Goal: Task Accomplishment & Management: Complete application form

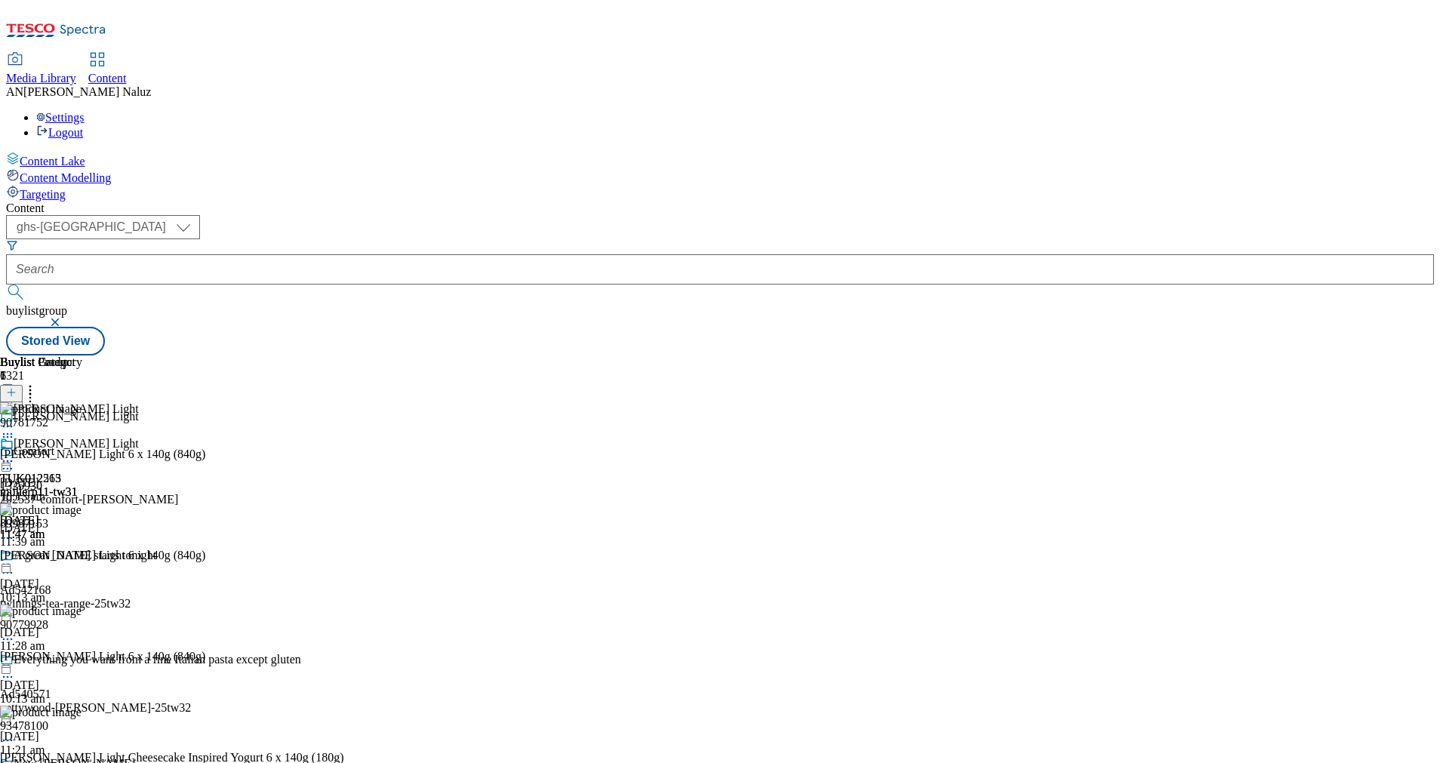
select select "ghs-[GEOGRAPHIC_DATA]"
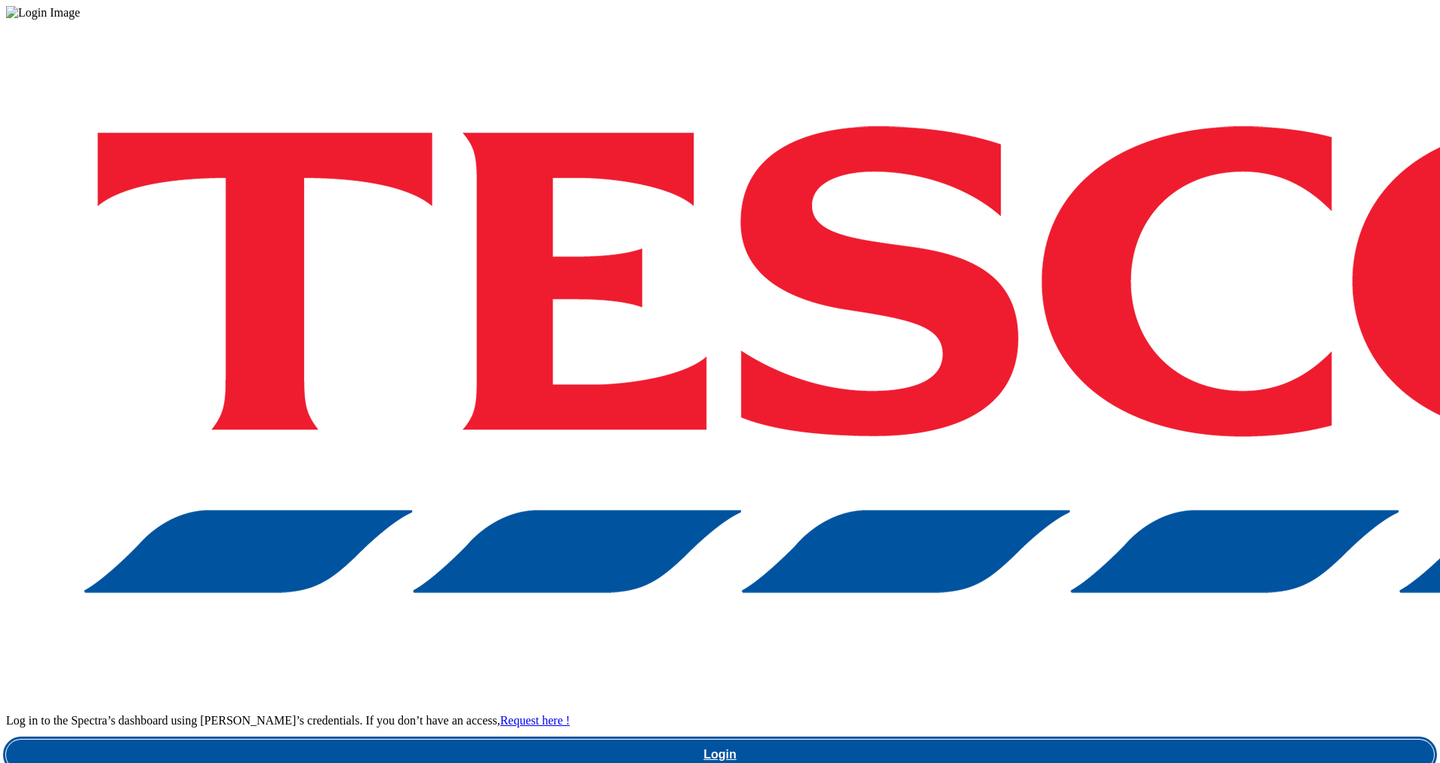
click at [1187, 740] on link "Login" at bounding box center [720, 755] width 1428 height 30
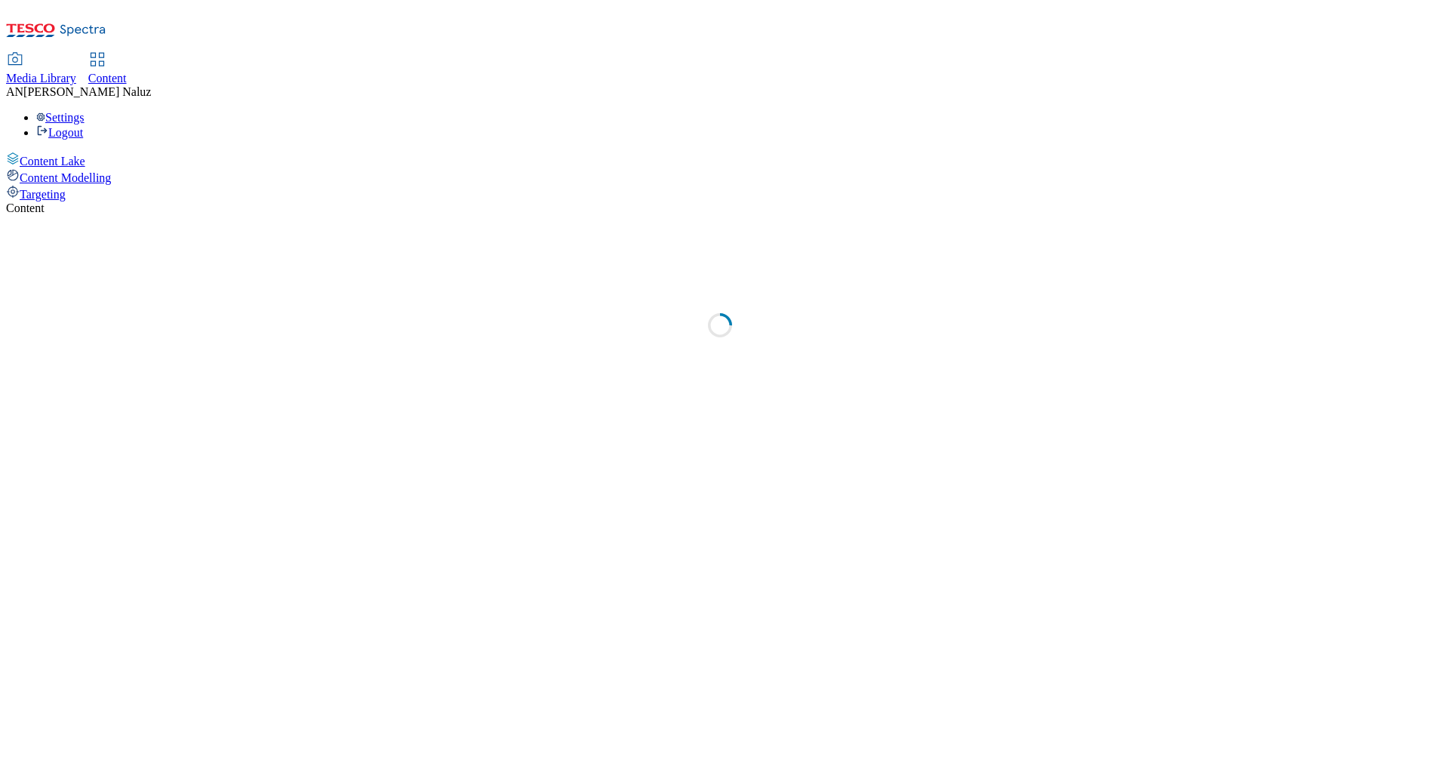
select select "ghs-[GEOGRAPHIC_DATA]"
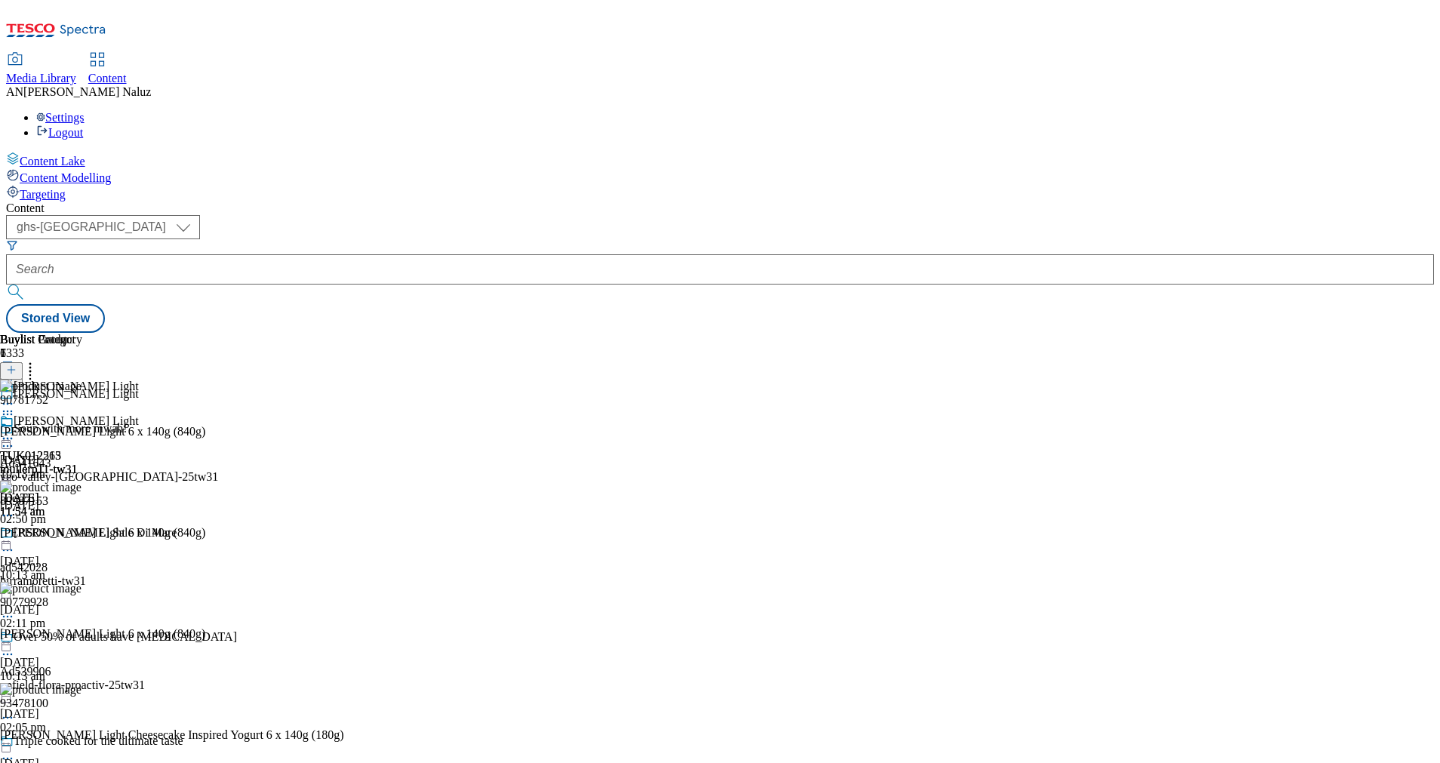
click at [17, 372] on icon at bounding box center [11, 377] width 11 height 11
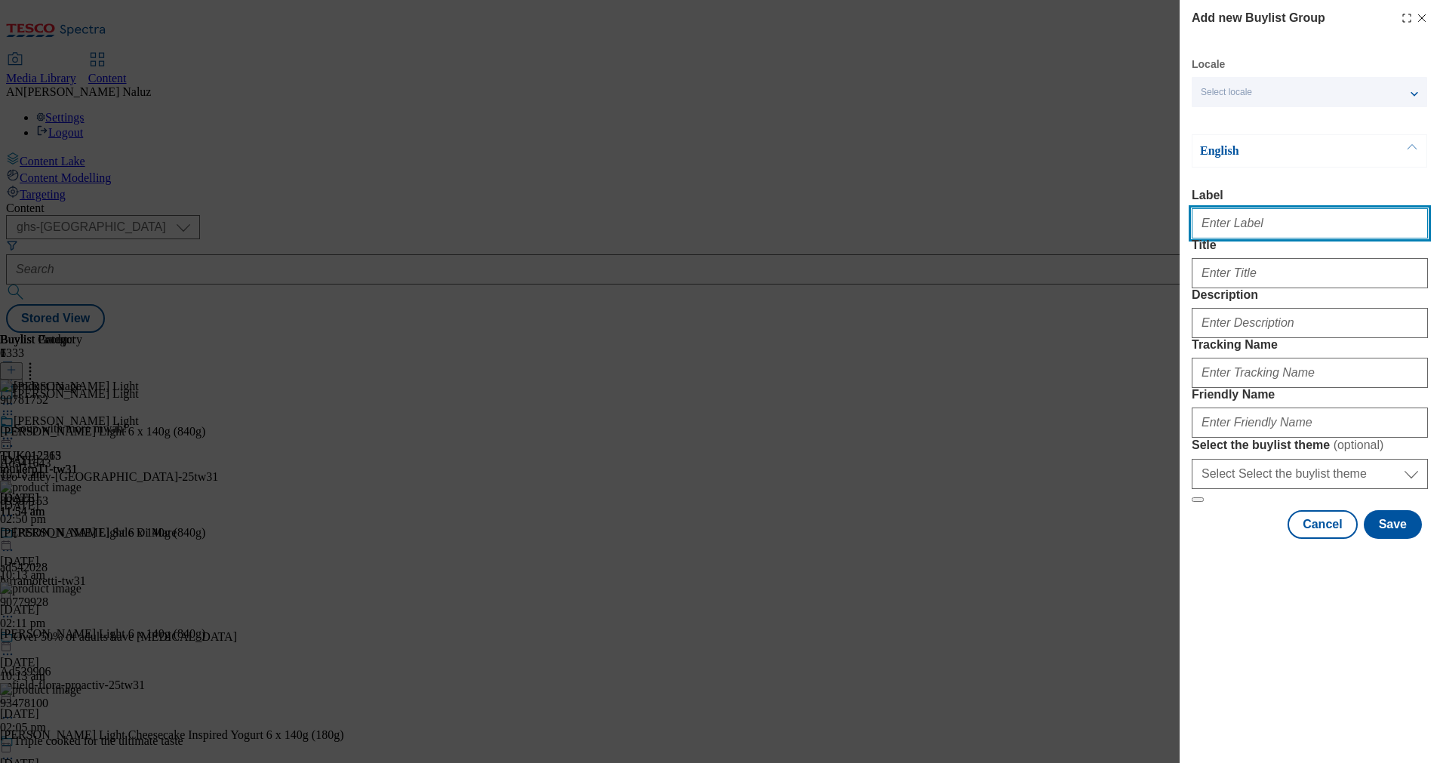
click at [1255, 223] on input "Label" at bounding box center [1310, 223] width 236 height 30
click at [786, 244] on div "Add new Buylist Group Locale Select locale English Welsh English Label Title De…" at bounding box center [720, 381] width 1440 height 763
click at [1236, 233] on input "Label" at bounding box center [1310, 223] width 236 height 30
click at [1254, 219] on input "Label" at bounding box center [1310, 223] width 236 height 30
paste input "TUK012664"
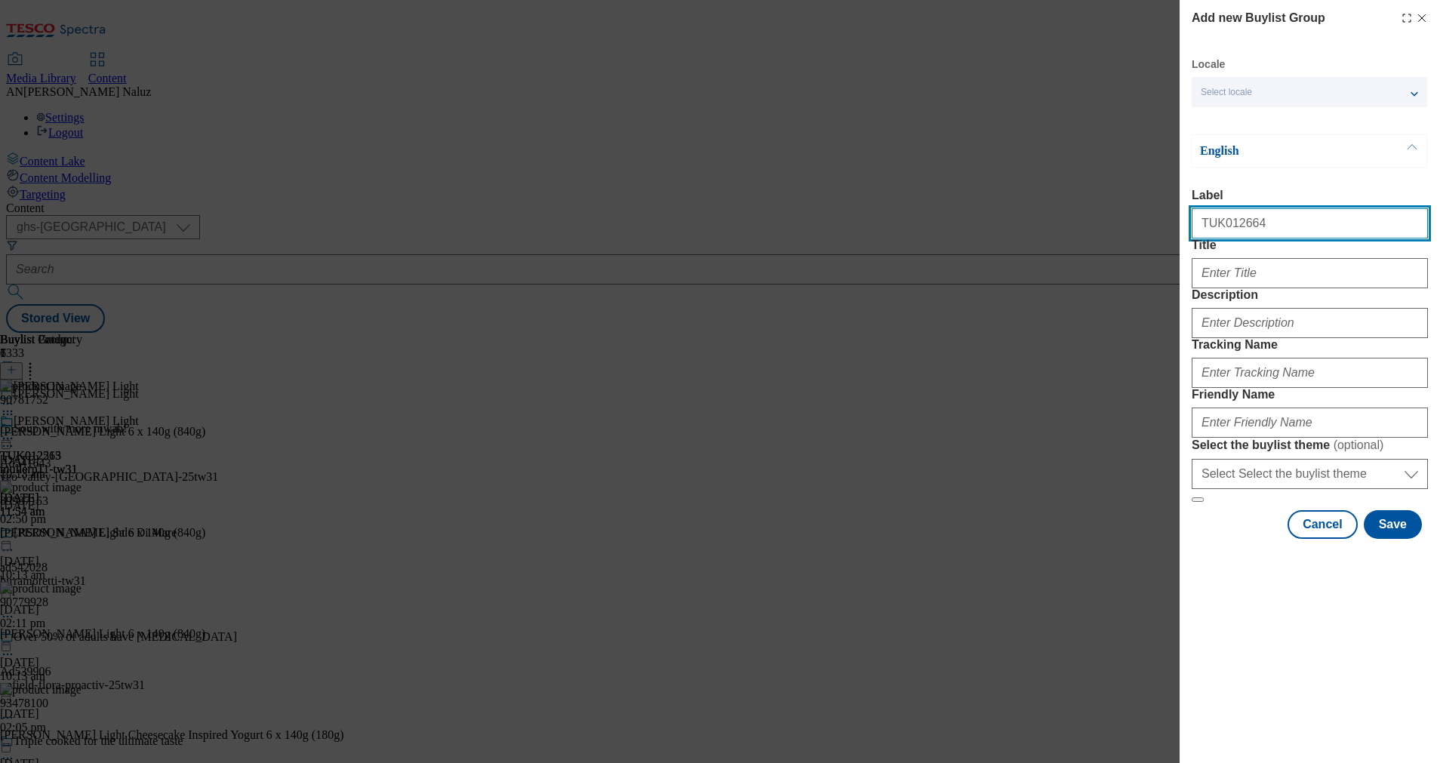
type input "TUK012664"
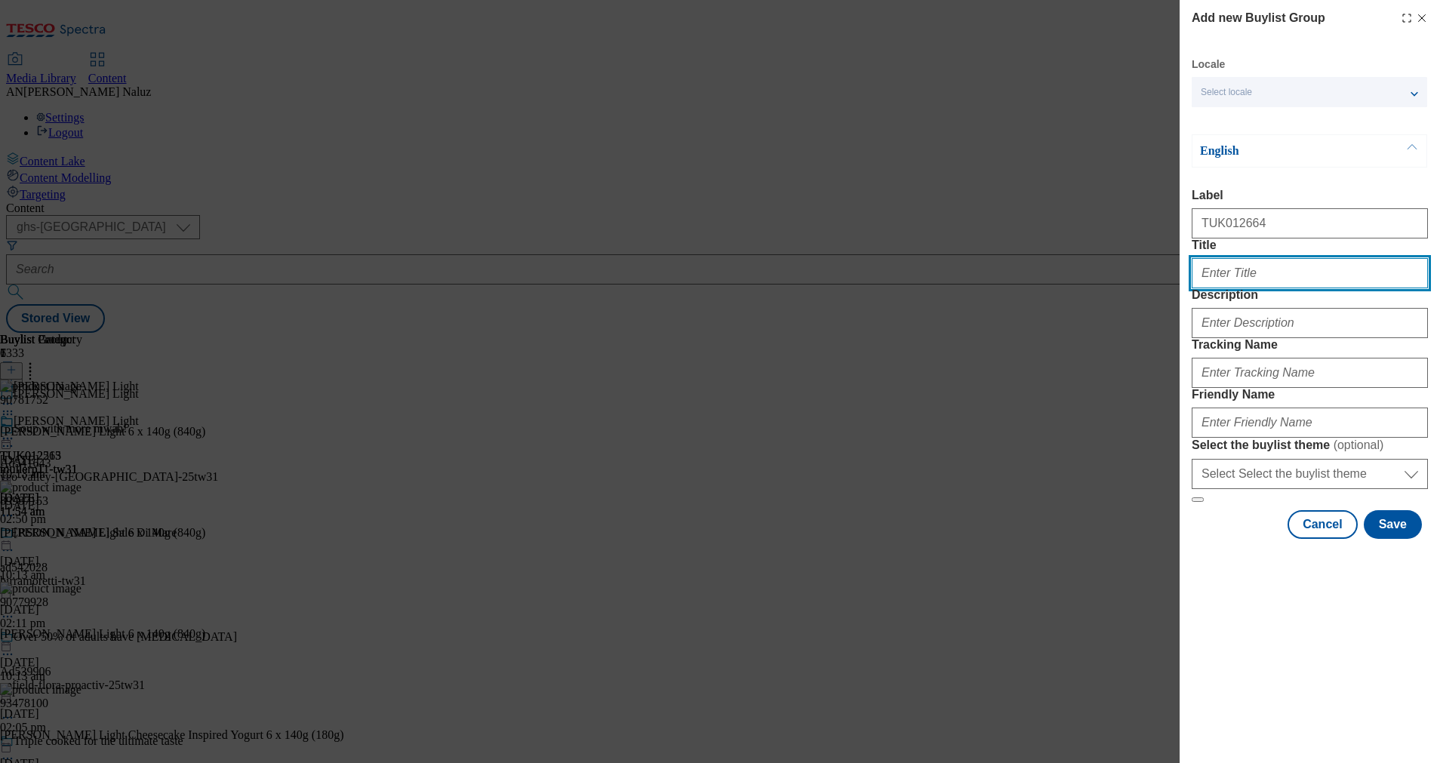
click at [1247, 288] on input "Title" at bounding box center [1310, 273] width 236 height 30
click at [1263, 288] on input "Title" at bounding box center [1310, 273] width 236 height 30
click at [1300, 323] on form "Label TUK012664 Title Description Tracking Name Friendly Name Select the buylis…" at bounding box center [1310, 346] width 236 height 314
click at [1293, 288] on input "Title" at bounding box center [1310, 273] width 236 height 30
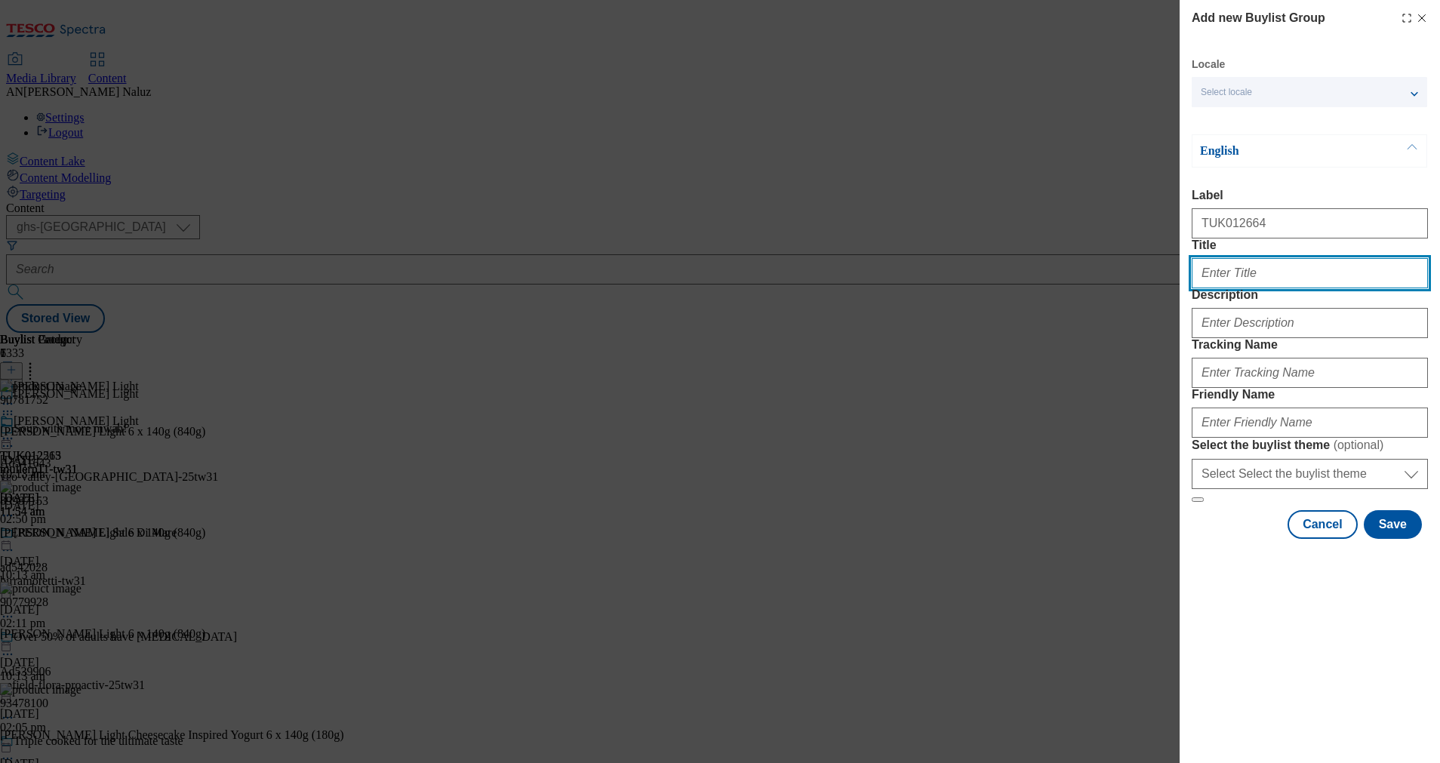
click at [1274, 288] on input "Title" at bounding box center [1310, 273] width 236 height 30
type input "D"
click at [1265, 285] on div "Modal" at bounding box center [1310, 270] width 236 height 36
click at [1265, 288] on input "Title" at bounding box center [1310, 273] width 236 height 30
click at [1259, 288] on input "Title" at bounding box center [1310, 273] width 236 height 30
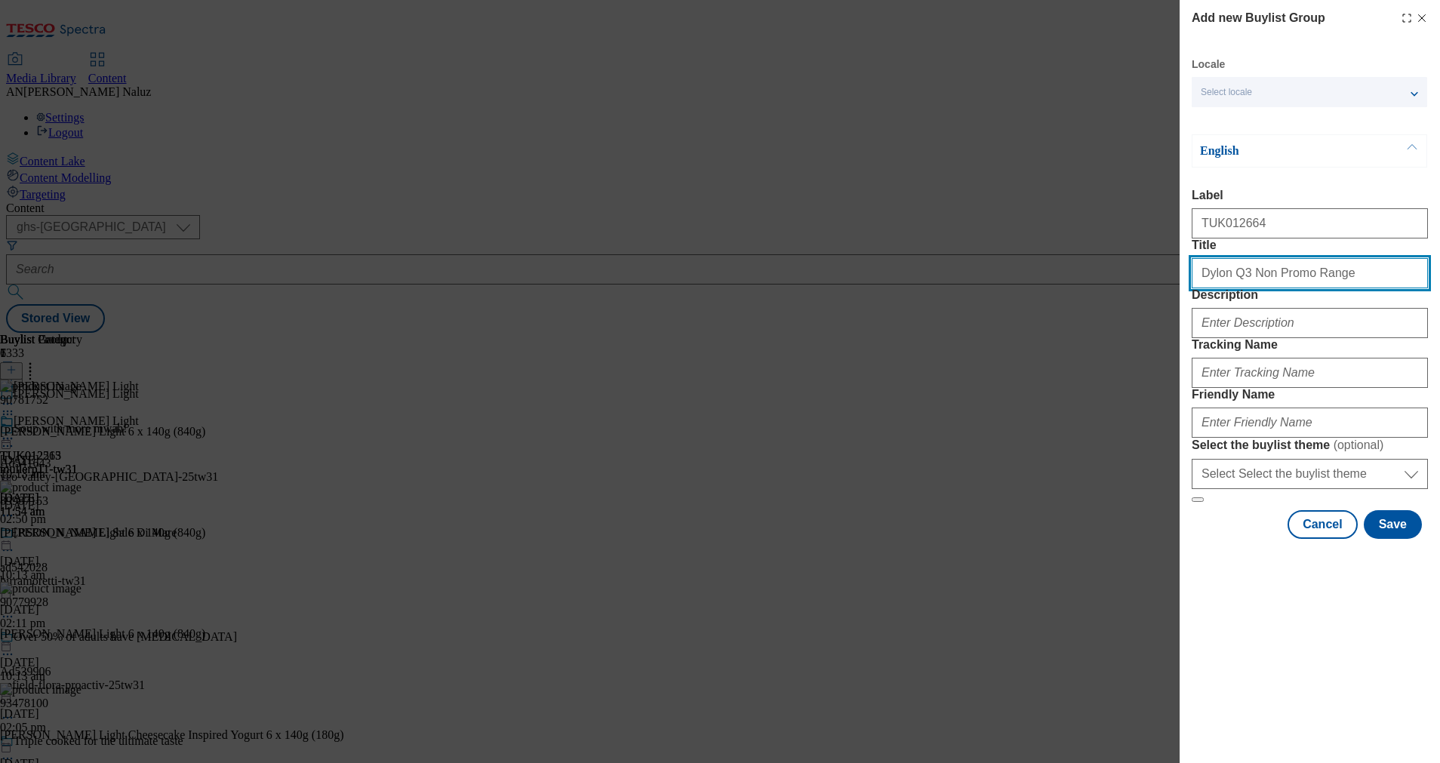
type input "Dylon Q3 Non Promo Range"
click at [1346, 288] on input "Dylon Q3 Non Promo Range" at bounding box center [1310, 273] width 236 height 30
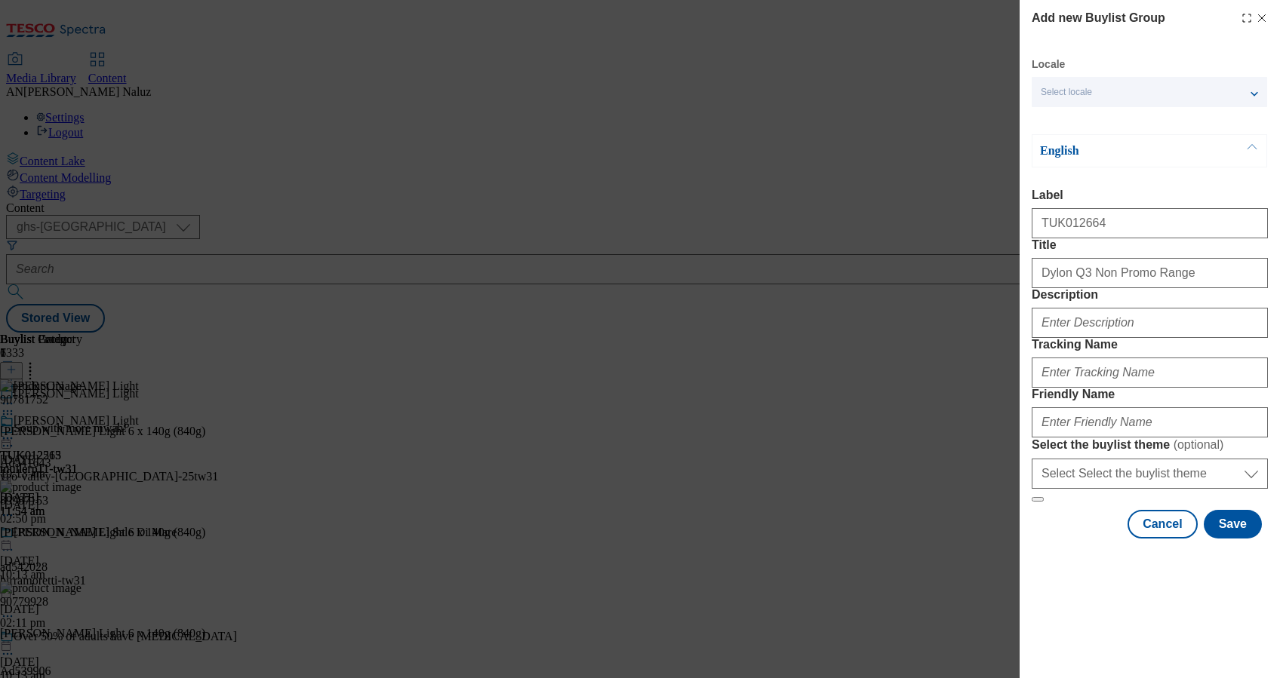
drag, startPoint x: 1392, startPoint y: 0, endPoint x: 1257, endPoint y: 334, distance: 360.9
click at [1257, 334] on div "Add new Buylist Group Locale Select locale English Welsh English Label TUK01266…" at bounding box center [1150, 271] width 260 height 542
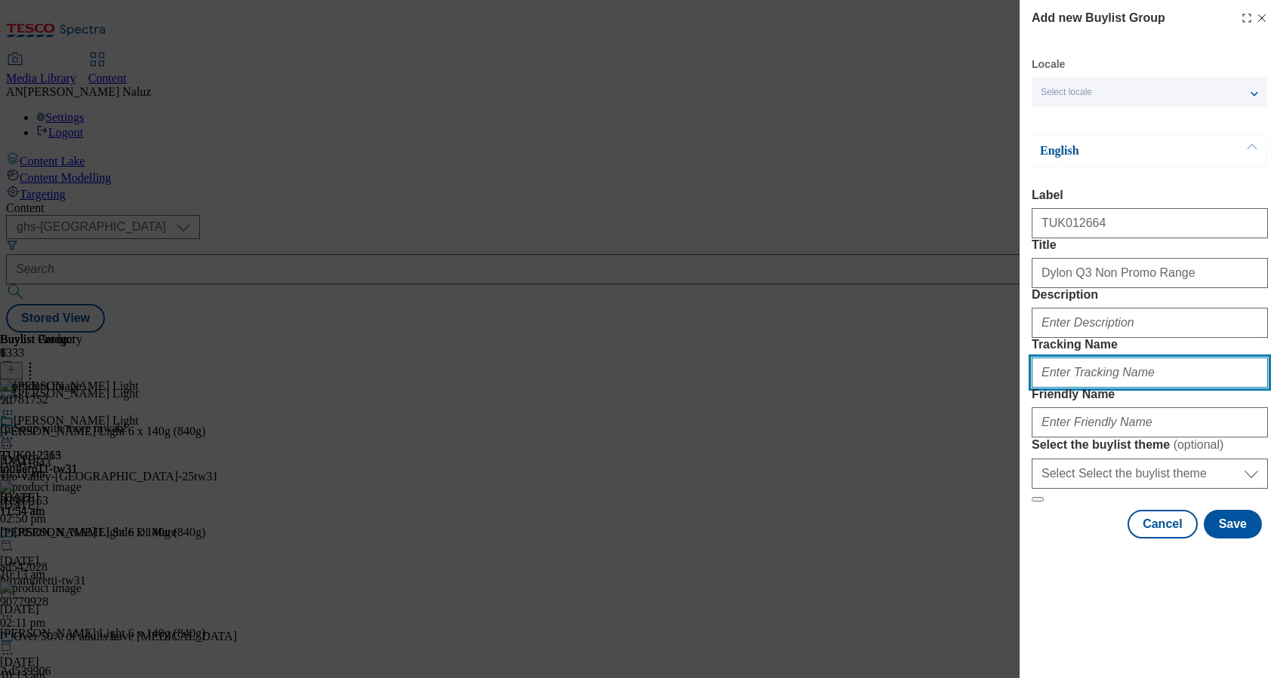
click at [1119, 388] on input "Tracking Name" at bounding box center [1150, 373] width 236 height 30
paste input "TUK012664"
type input "DH_TUK012664"
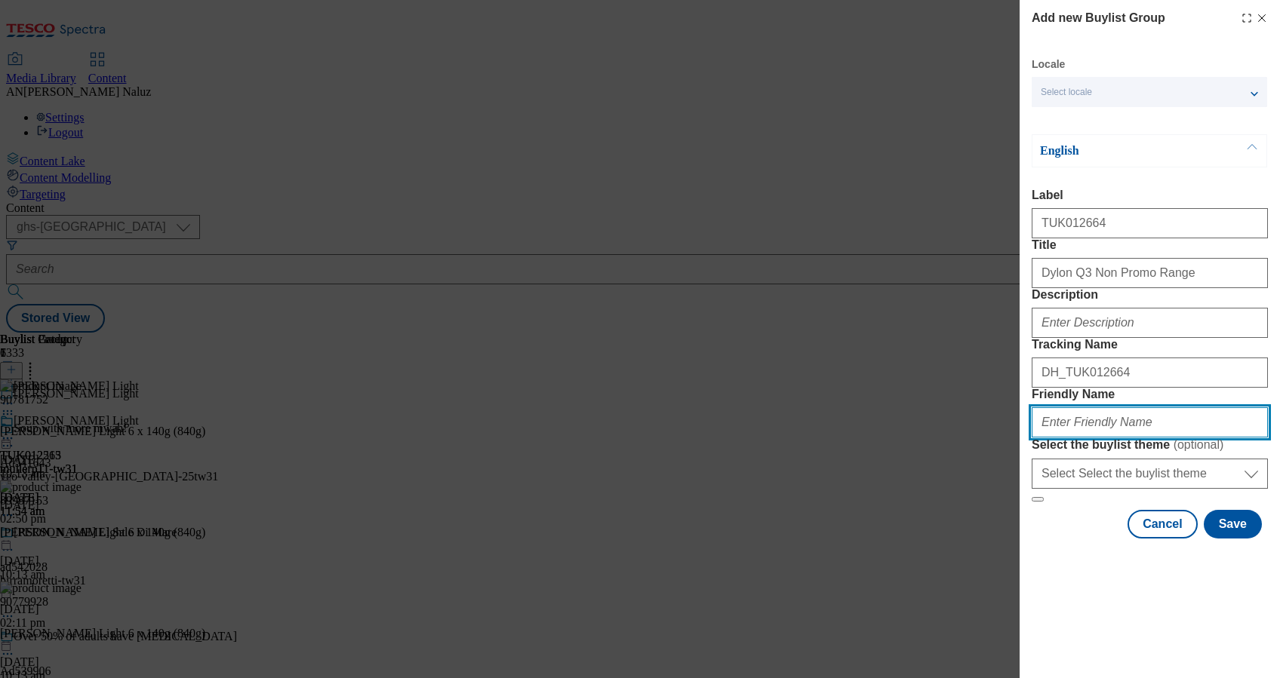
click at [1123, 438] on input "Friendly Name" at bounding box center [1150, 423] width 236 height 30
click at [1097, 438] on input "Friendly Name" at bounding box center [1150, 423] width 236 height 30
click at [1085, 438] on input "Friendly Name" at bounding box center [1150, 423] width 236 height 30
type input "D"
click at [1177, 438] on input "dylon_q3_non_promo_range_" at bounding box center [1150, 423] width 236 height 30
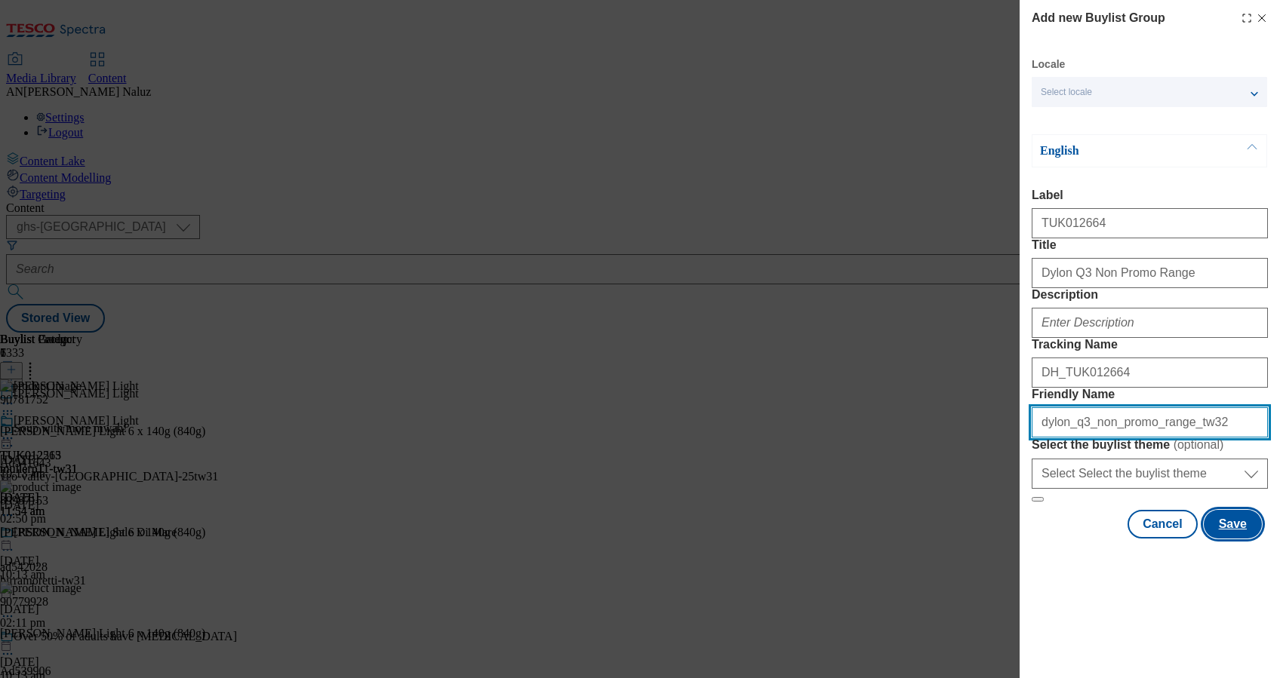
type input "dylon_q3_non_promo_range_tw32"
click at [1220, 539] on button "Save" at bounding box center [1233, 524] width 58 height 29
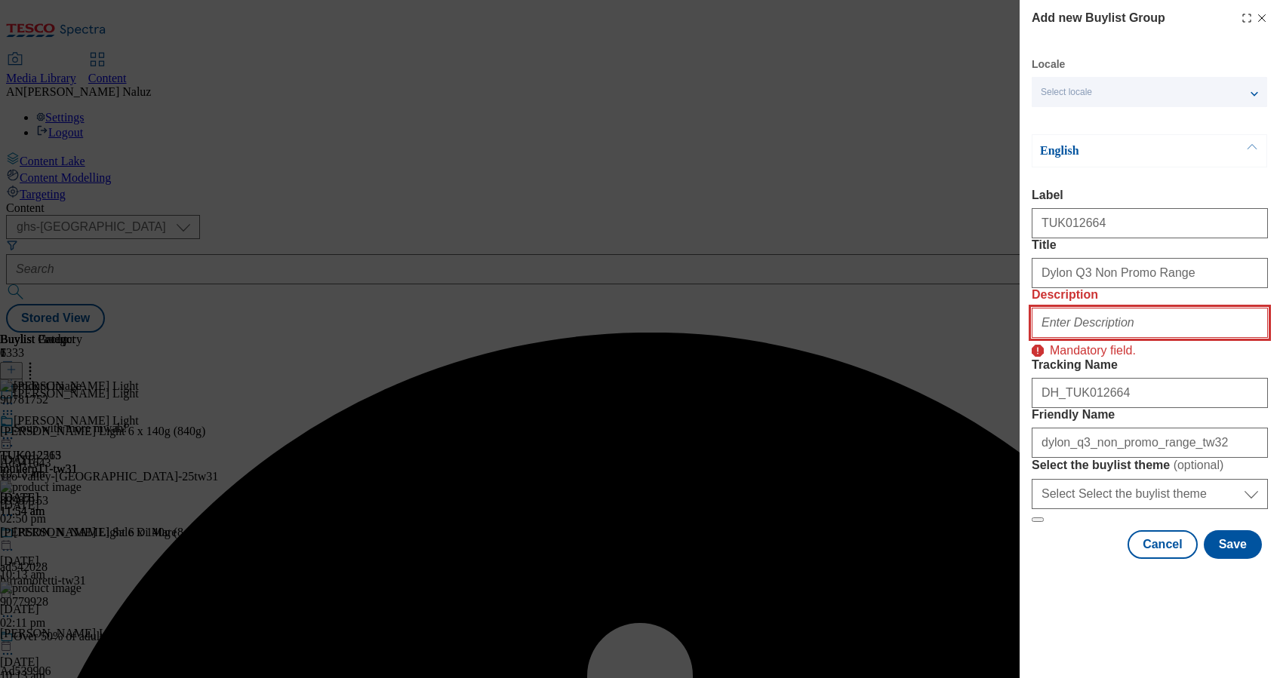
click at [1085, 338] on input "Description" at bounding box center [1150, 323] width 236 height 30
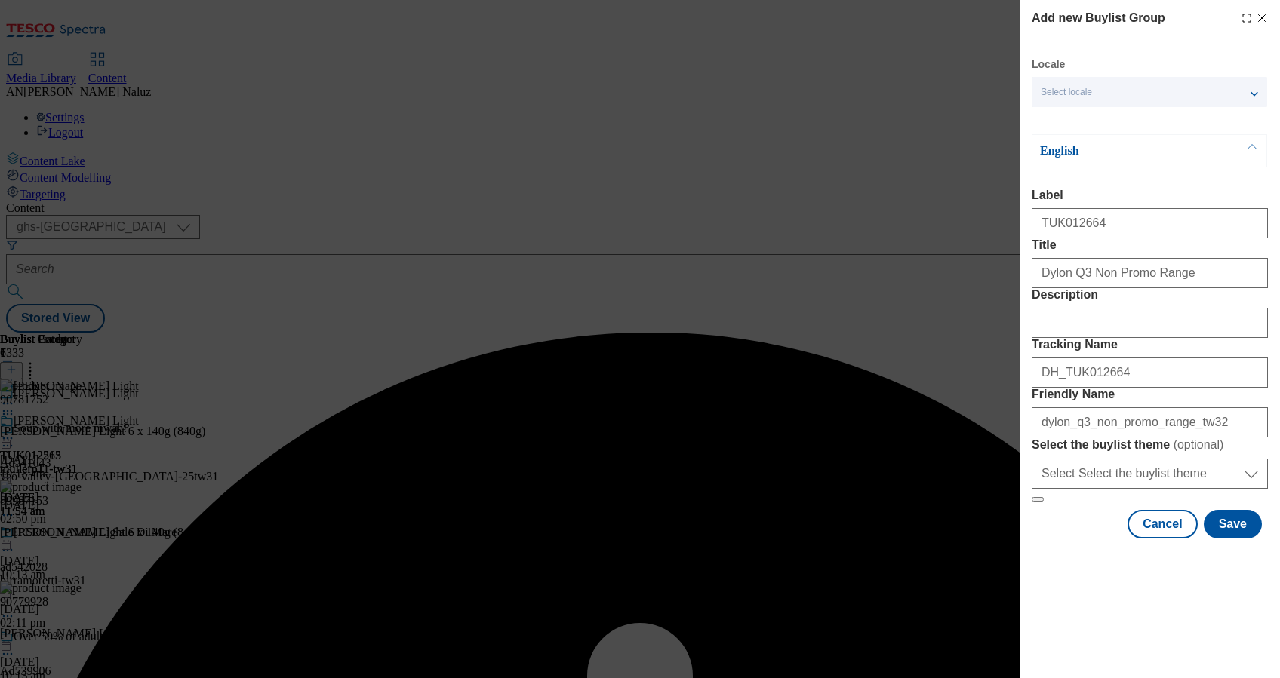
click at [1221, 539] on div "Locale Select locale English Welsh English Label TUK012664 Title Dylon Q3 Non P…" at bounding box center [1150, 297] width 236 height 481
click at [1226, 539] on button "Save" at bounding box center [1233, 524] width 58 height 29
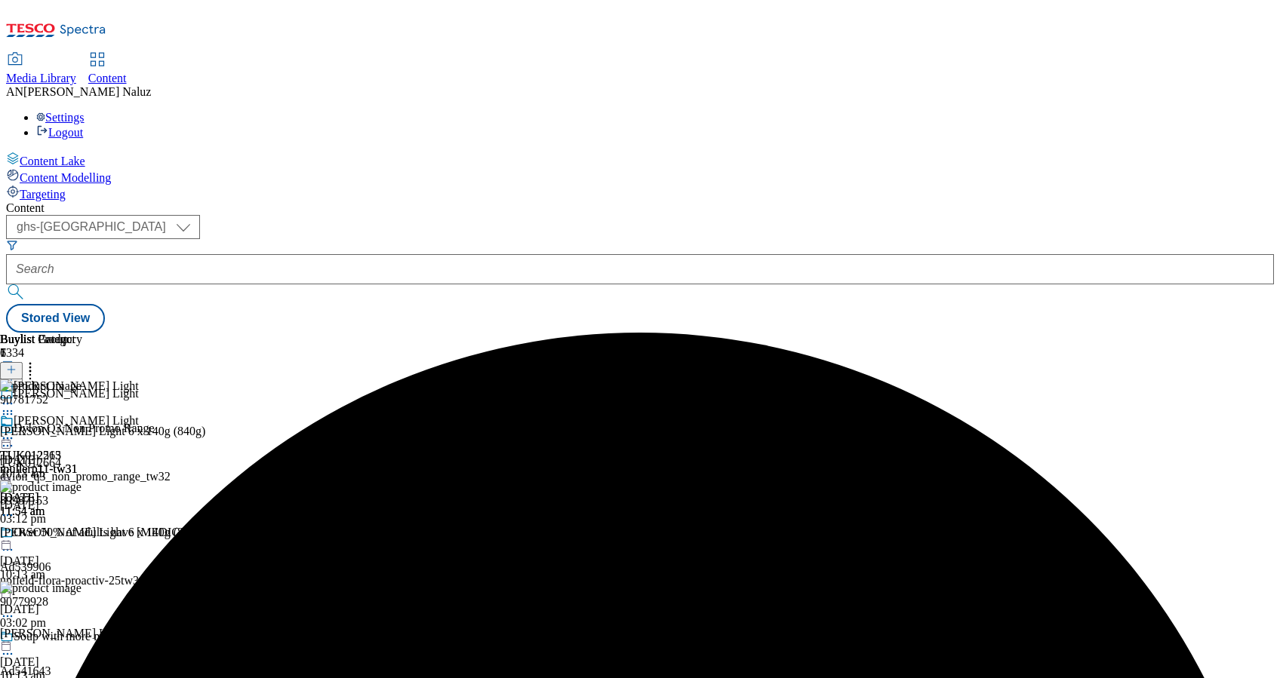
click at [252, 470] on div "dylon_q3_non_promo_range_tw32" at bounding box center [126, 477] width 252 height 14
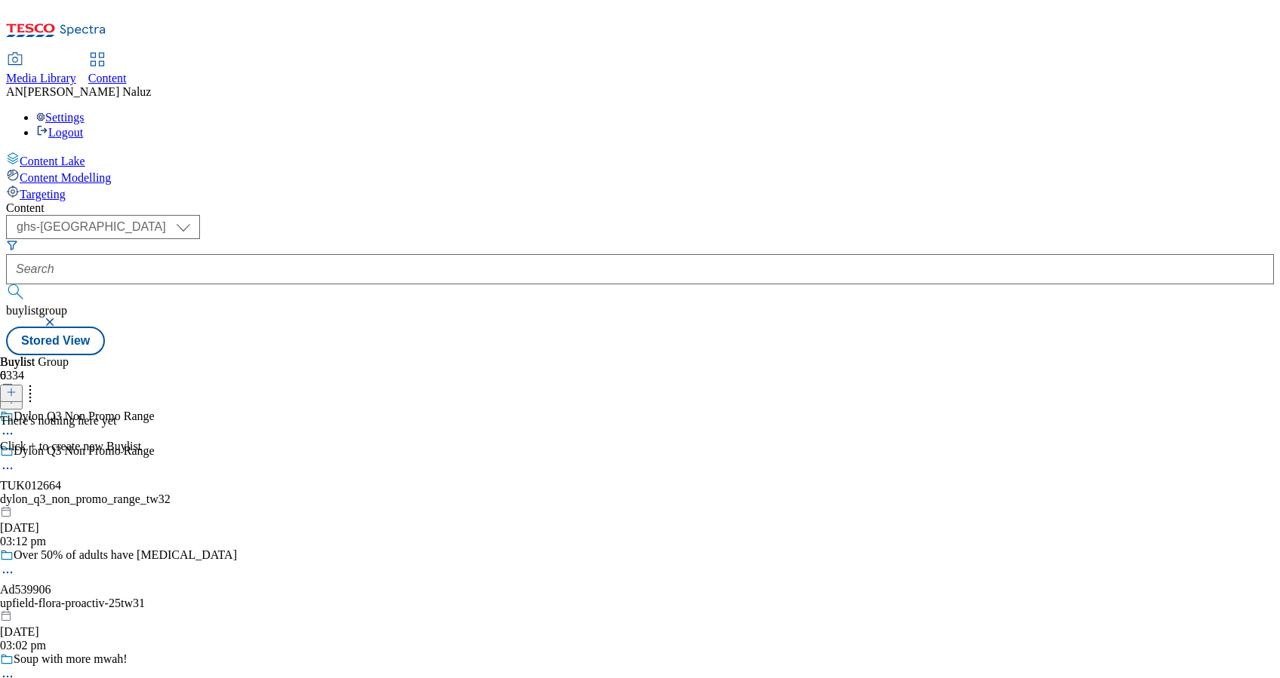
click at [17, 387] on icon at bounding box center [11, 392] width 11 height 11
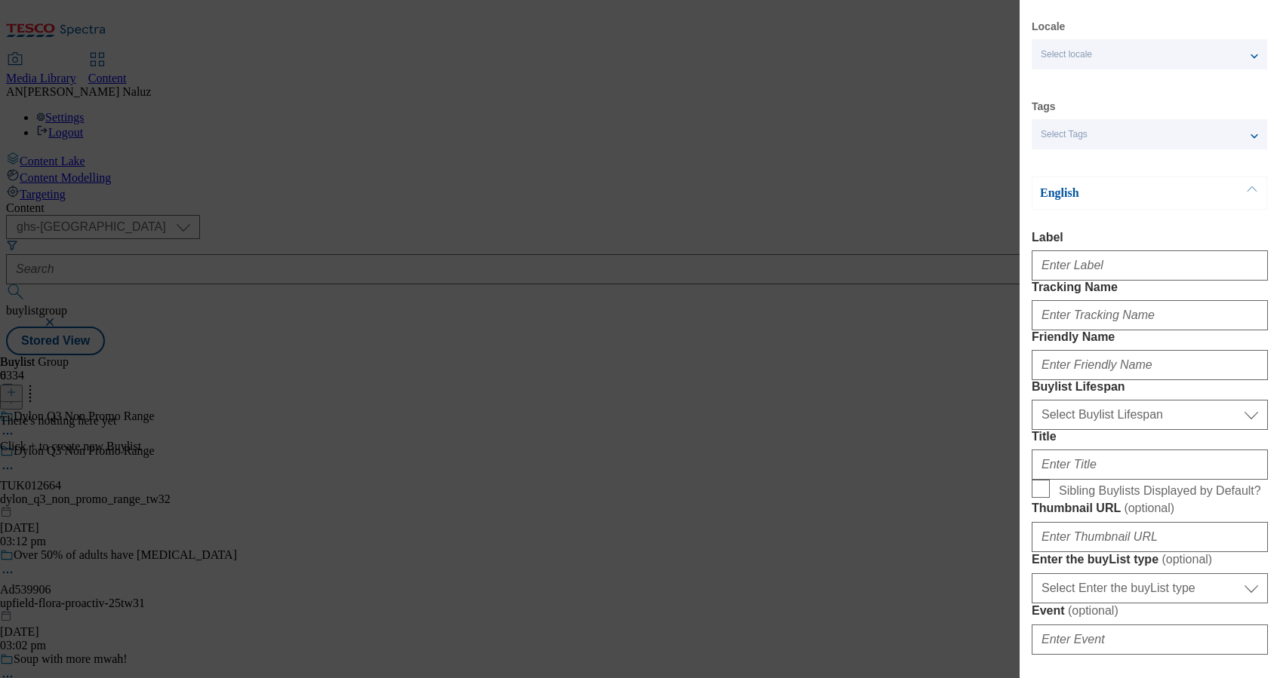
scroll to position [38, 0]
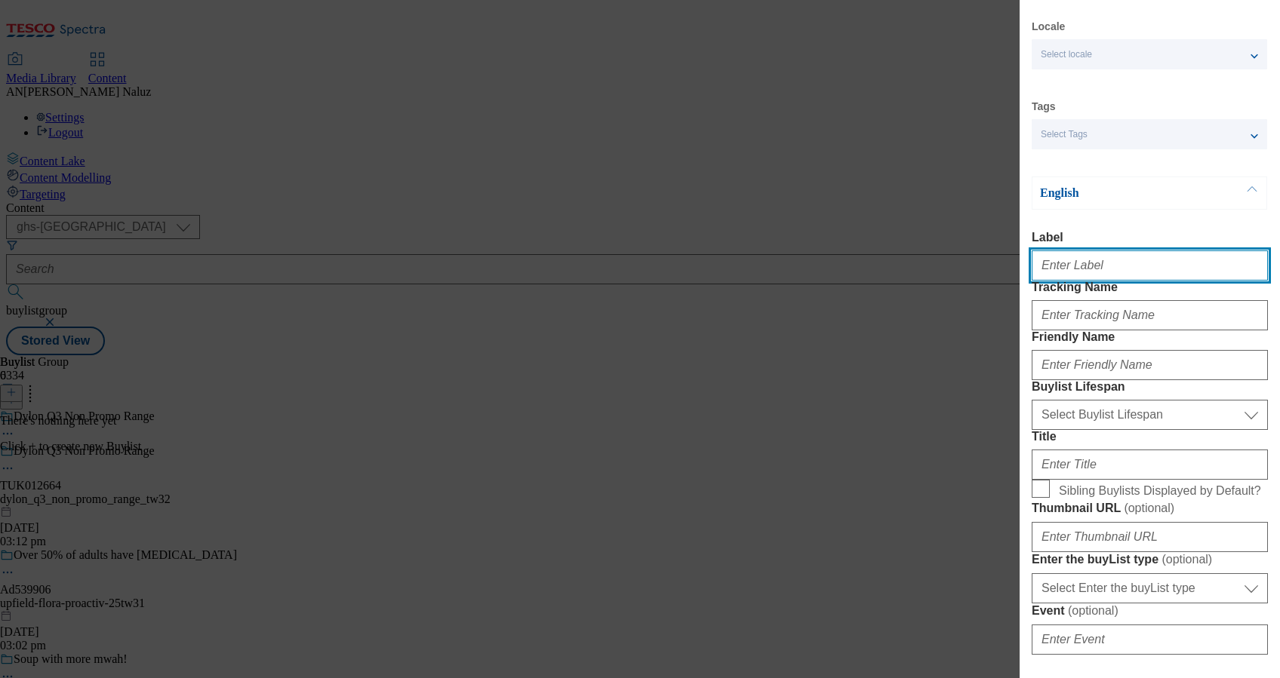
click at [1129, 260] on input "Label" at bounding box center [1150, 266] width 236 height 30
paste input "TUK012664"
type input "TUK012664"
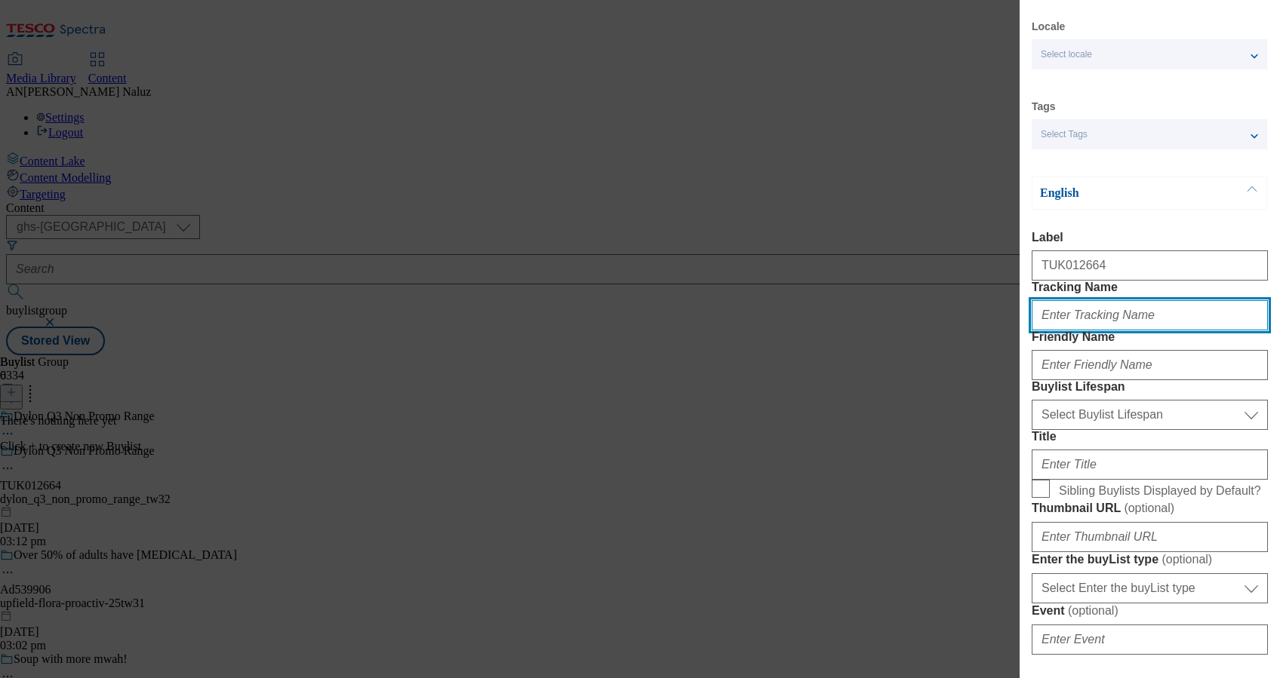
click at [1131, 331] on input "Tracking Name" at bounding box center [1150, 315] width 236 height 30
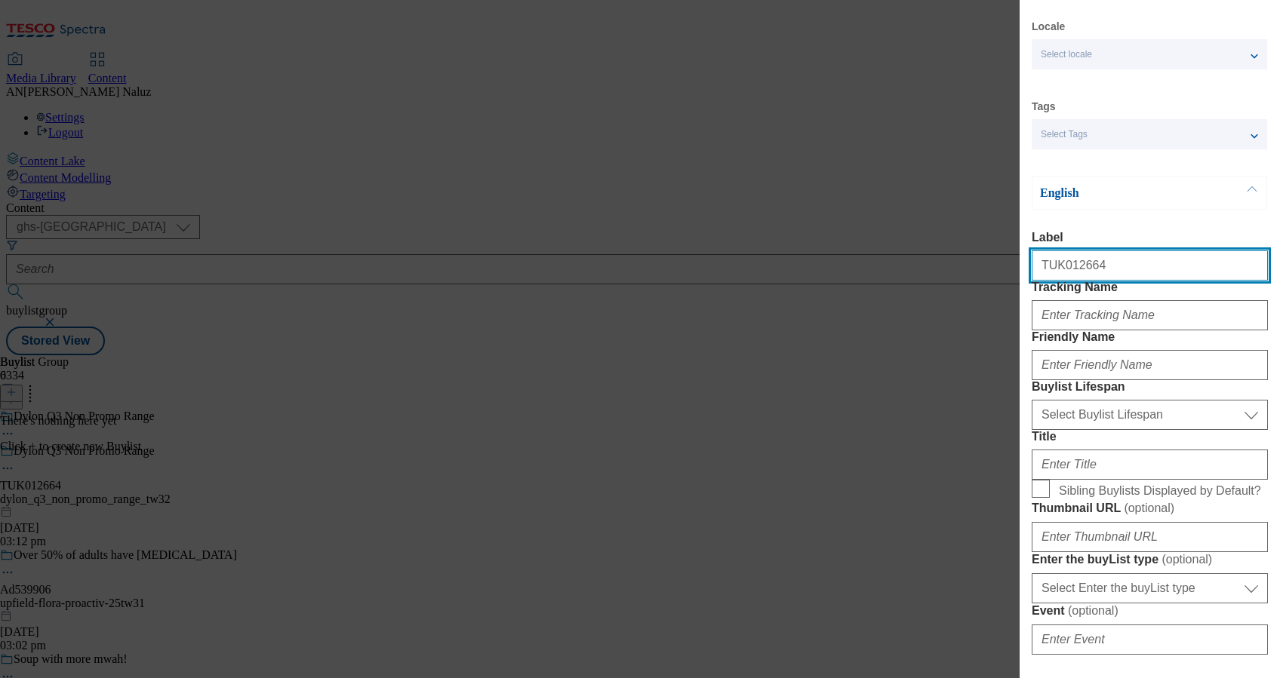
click at [1119, 271] on input "TUK012664" at bounding box center [1150, 266] width 236 height 30
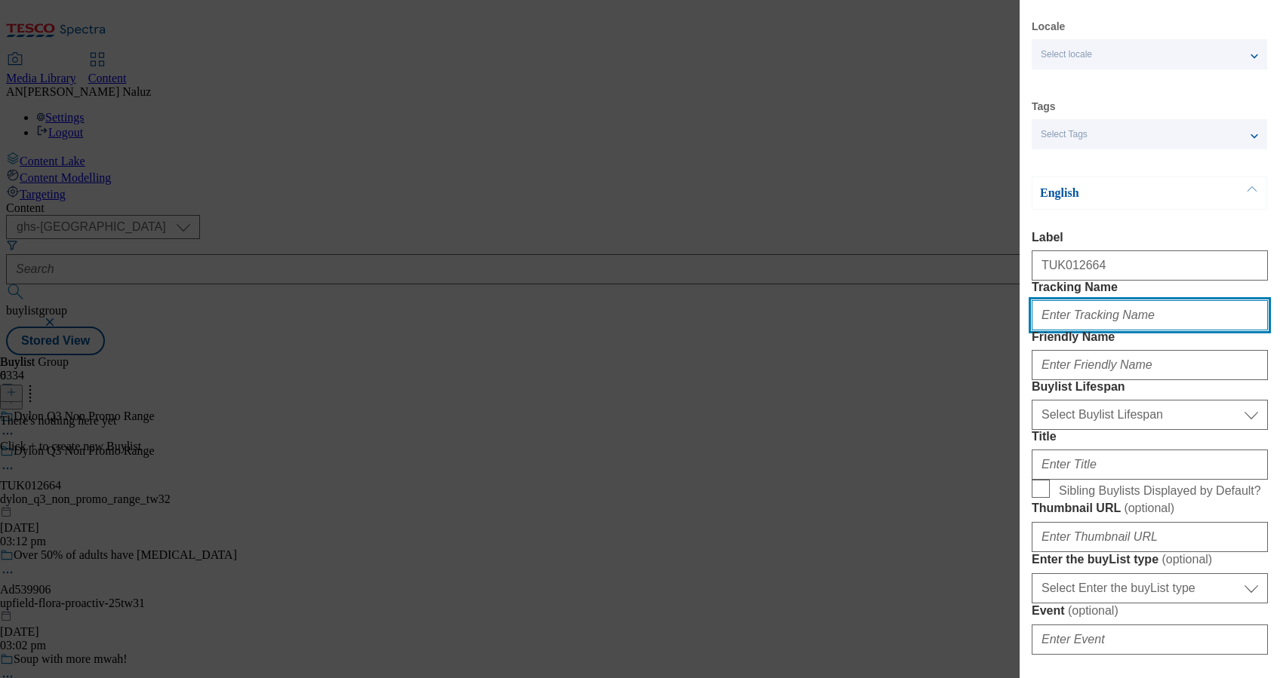
click at [1121, 331] on input "Tracking Name" at bounding box center [1150, 315] width 236 height 30
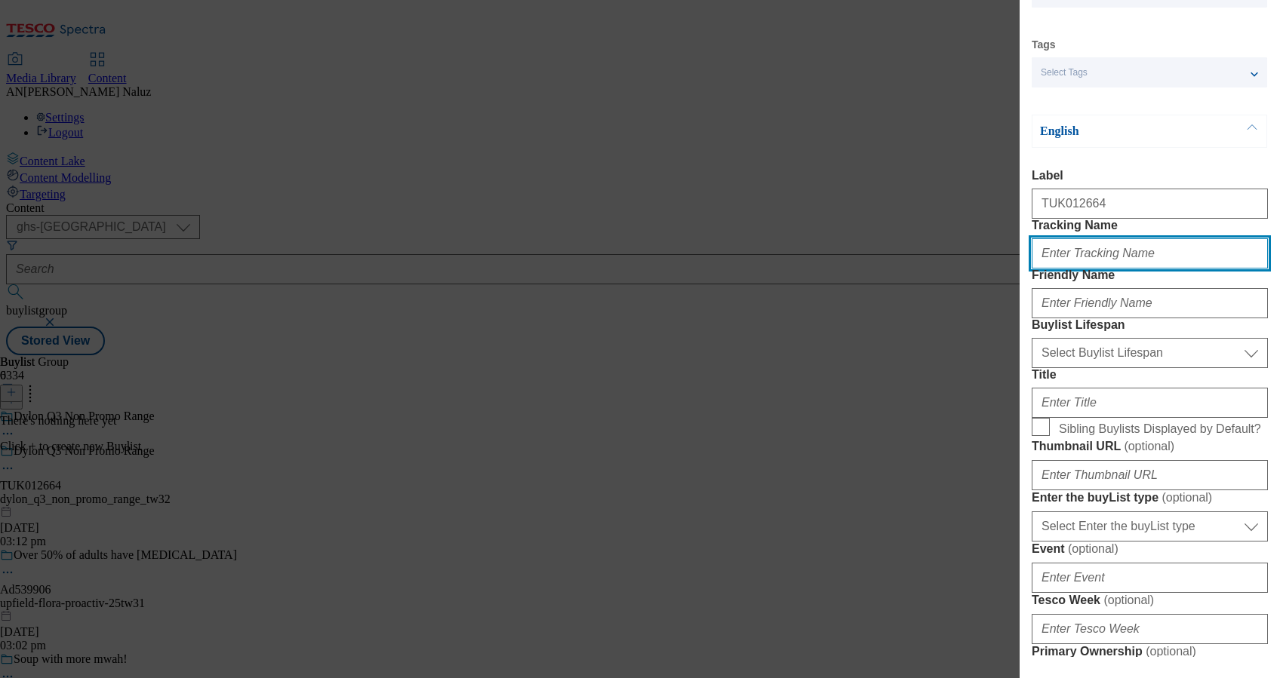
scroll to position [100, 0]
paste input "TUK012664"
type input "DH_TUK012664"
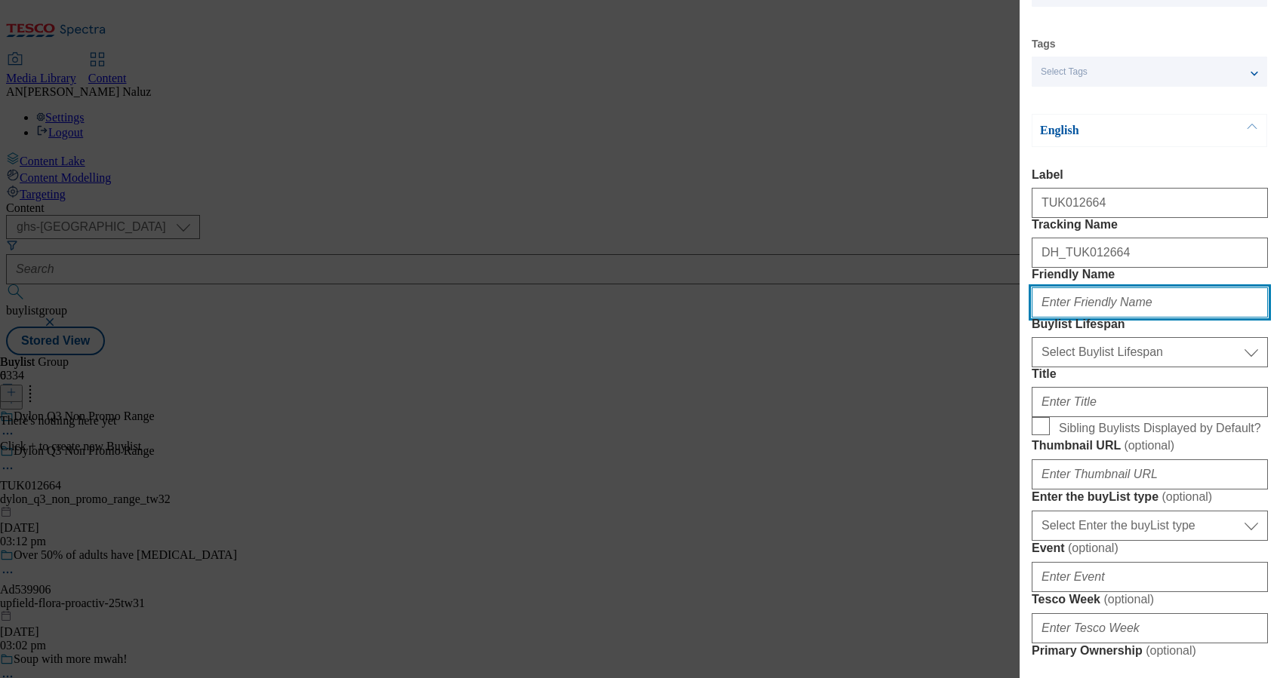
click at [1137, 318] on input "Friendly Name" at bounding box center [1150, 303] width 236 height 30
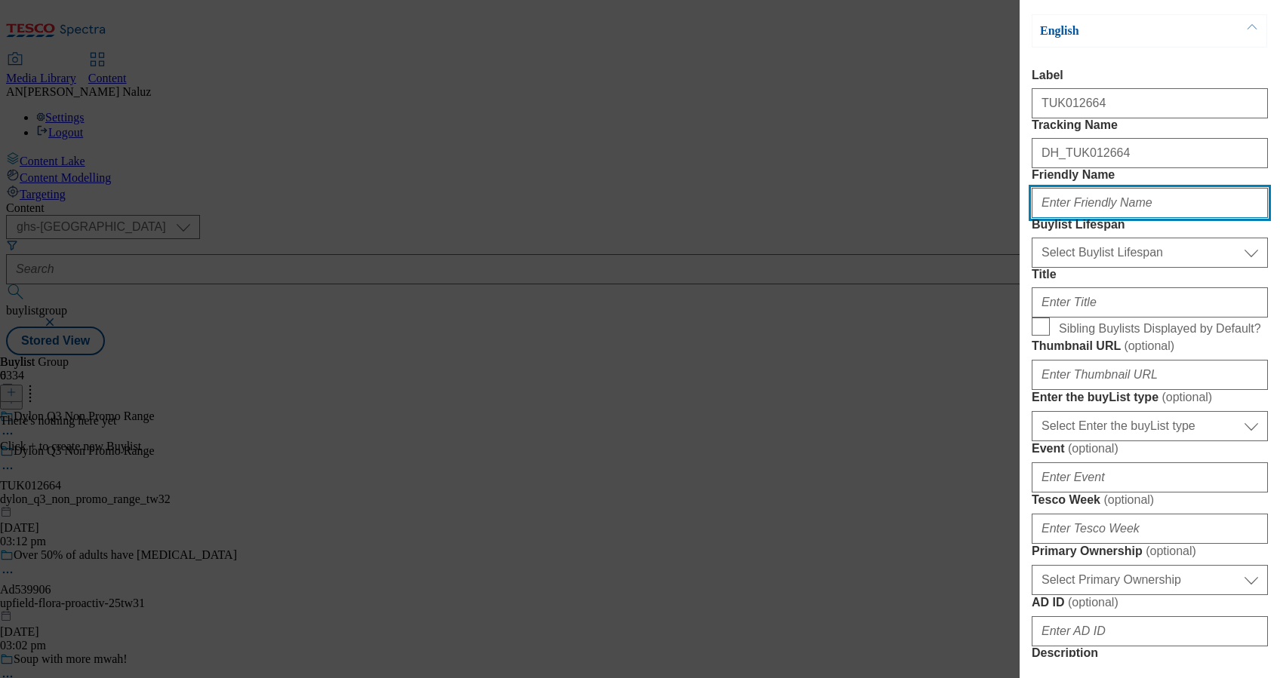
scroll to position [201, 0]
click at [1101, 217] on input "Friendly Name" at bounding box center [1150, 202] width 236 height 30
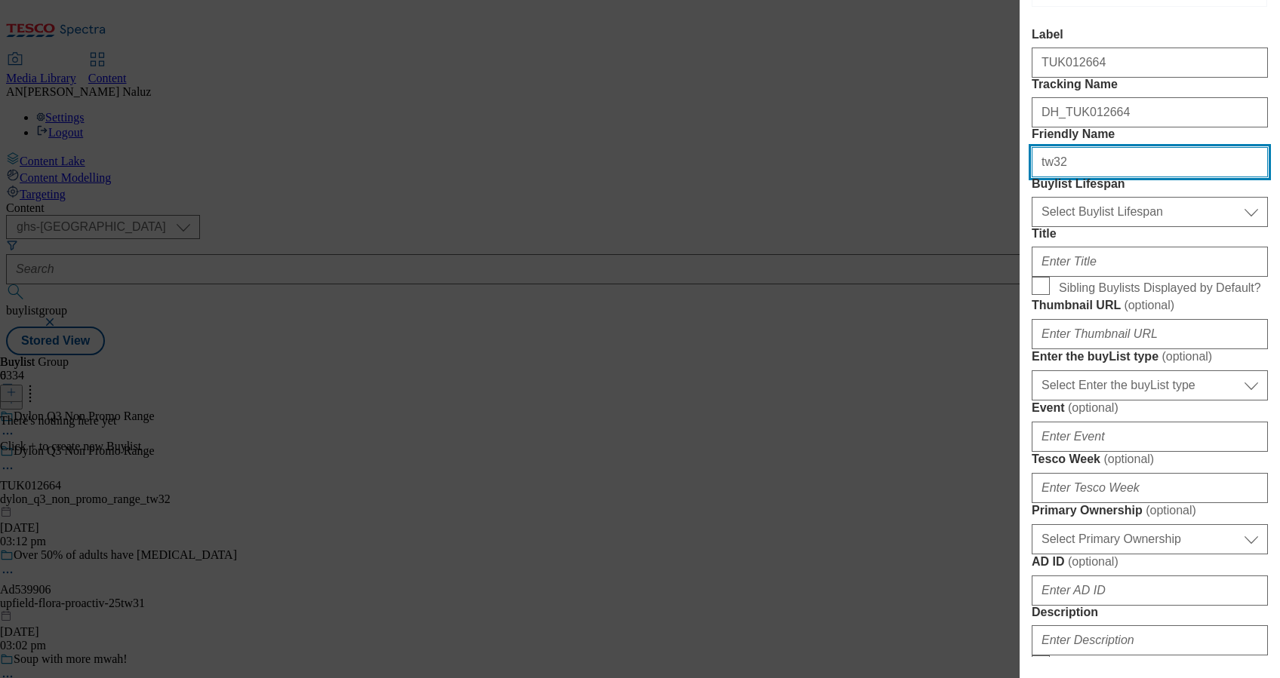
scroll to position [241, 0]
type input "tw32"
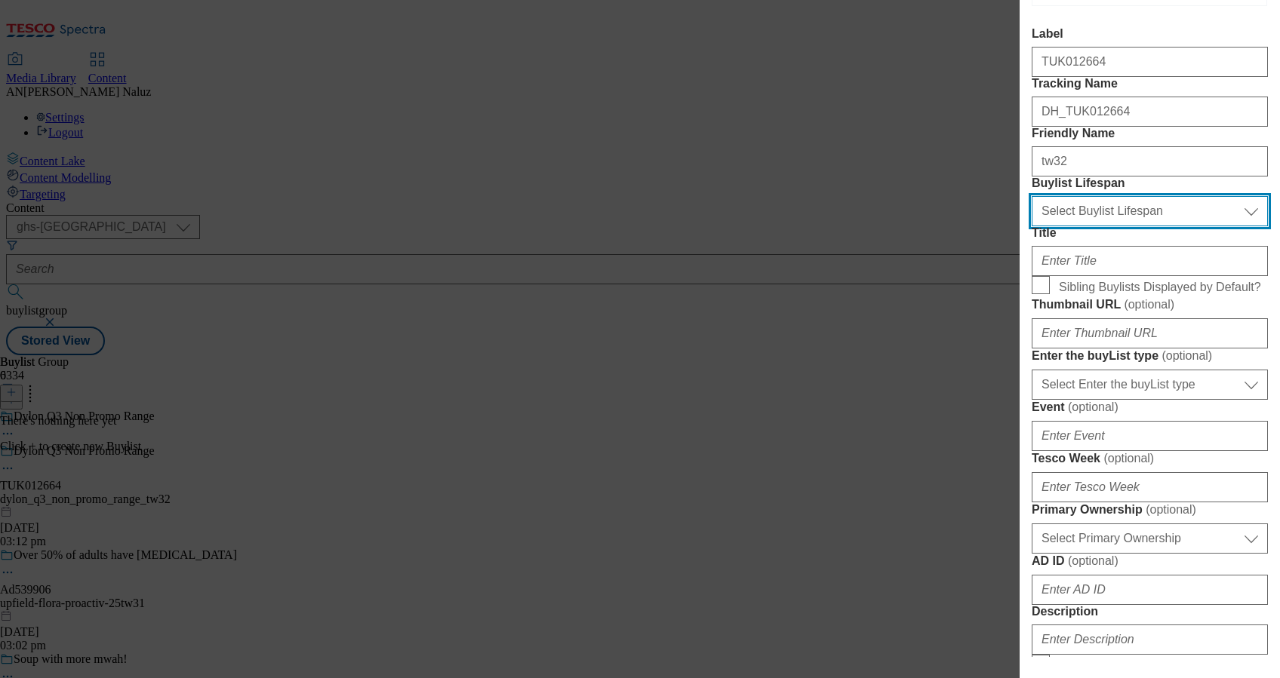
click at [1116, 226] on select "Select Buylist Lifespan evergreen seasonal tactical" at bounding box center [1150, 211] width 236 height 30
select select "tactical"
click at [1032, 226] on select "Select Buylist Lifespan evergreen seasonal tactical" at bounding box center [1150, 211] width 236 height 30
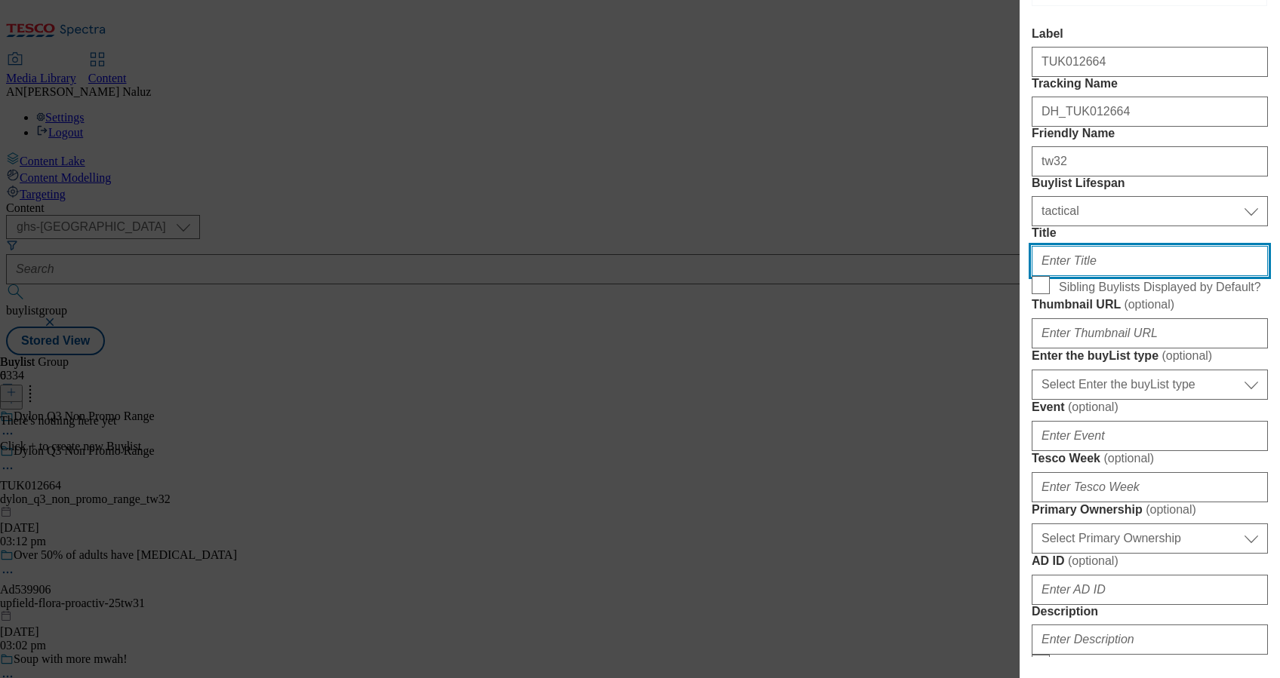
click at [1171, 276] on input "Title" at bounding box center [1150, 261] width 236 height 30
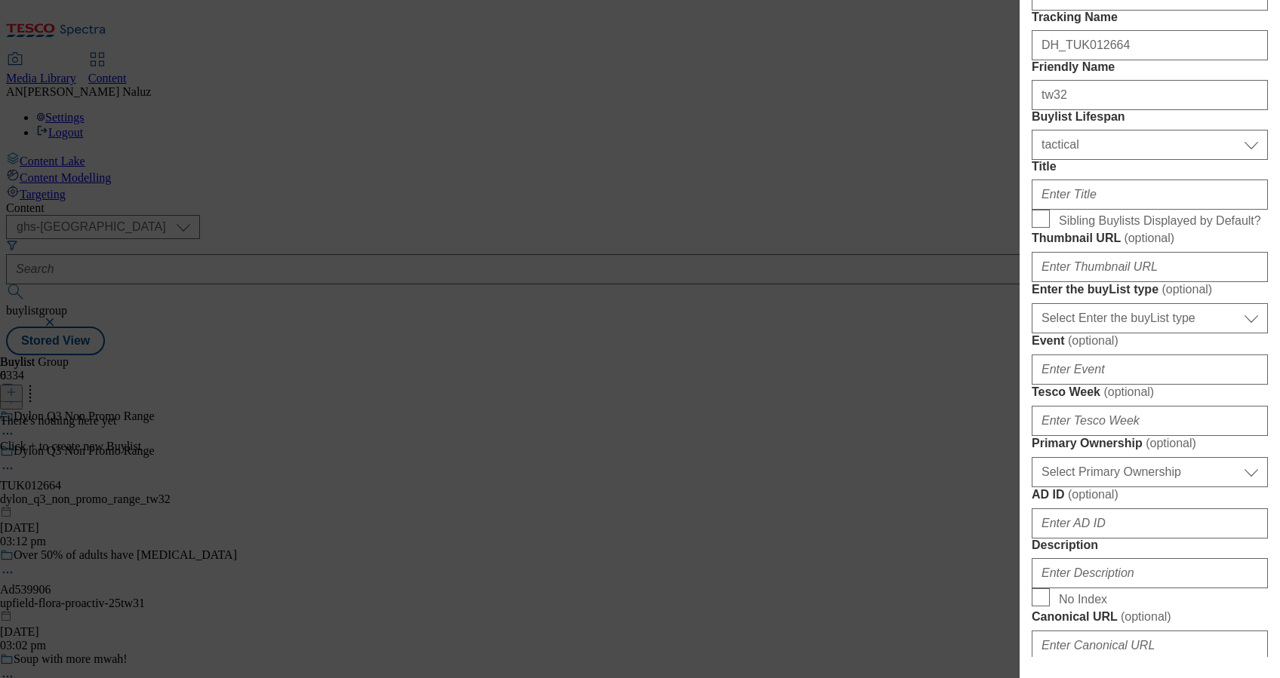
scroll to position [308, 0]
click at [1069, 210] on input "Title" at bounding box center [1150, 195] width 236 height 30
paste input "Dylon Renew Colour Laundry"
type input "Dylon Renew Colour Laundry"
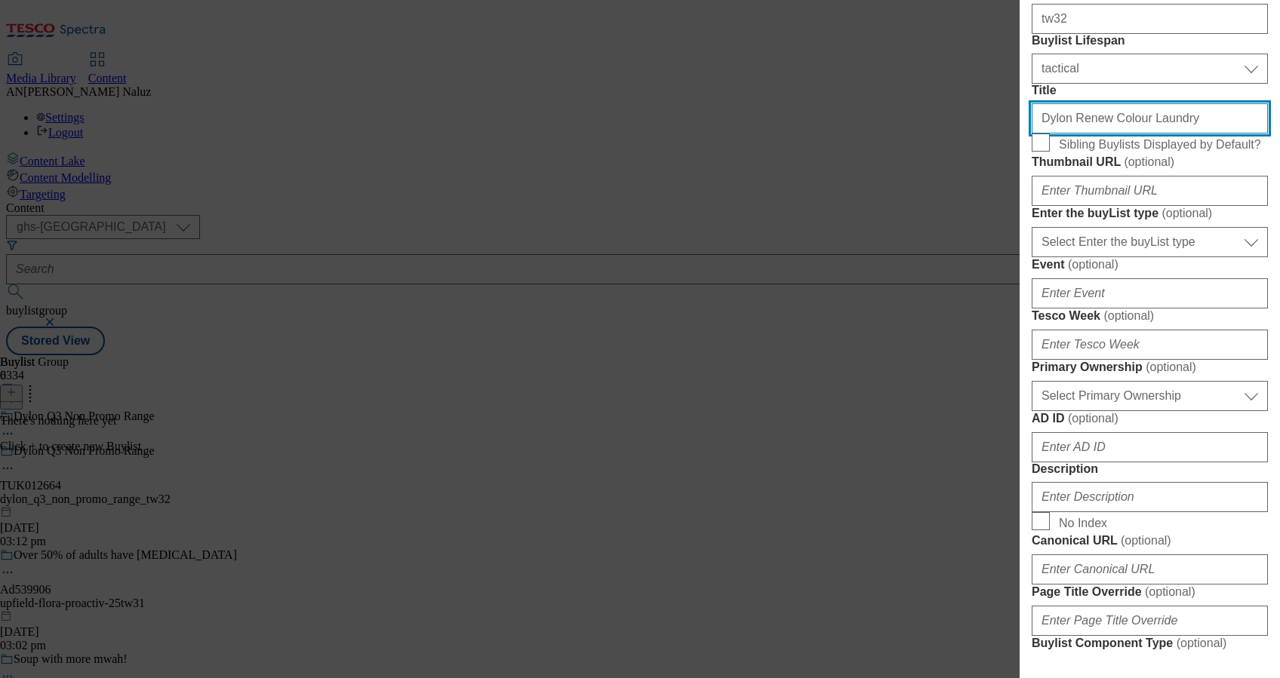
scroll to position [386, 0]
click at [1095, 132] on input "Title" at bounding box center [1150, 117] width 236 height 30
paste input "Dylon Renew Laundry Detergent"
type input "Dylon Renew Laundry Detergent"
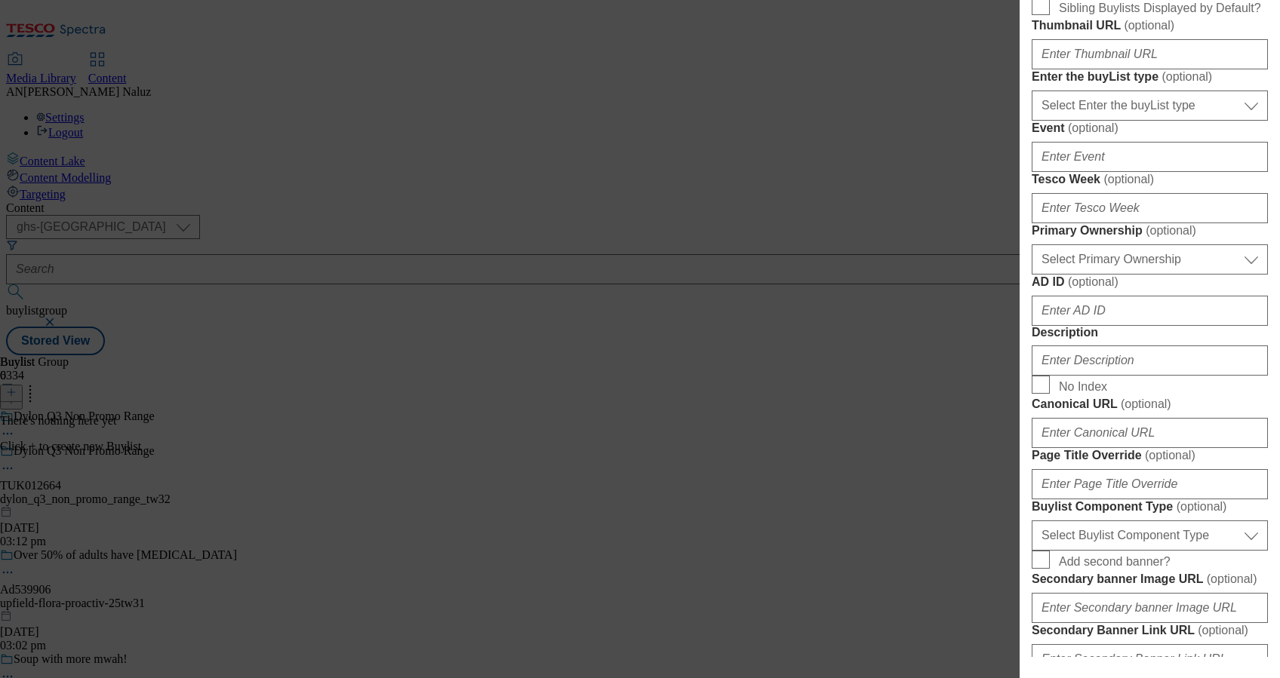
scroll to position [529, 0]
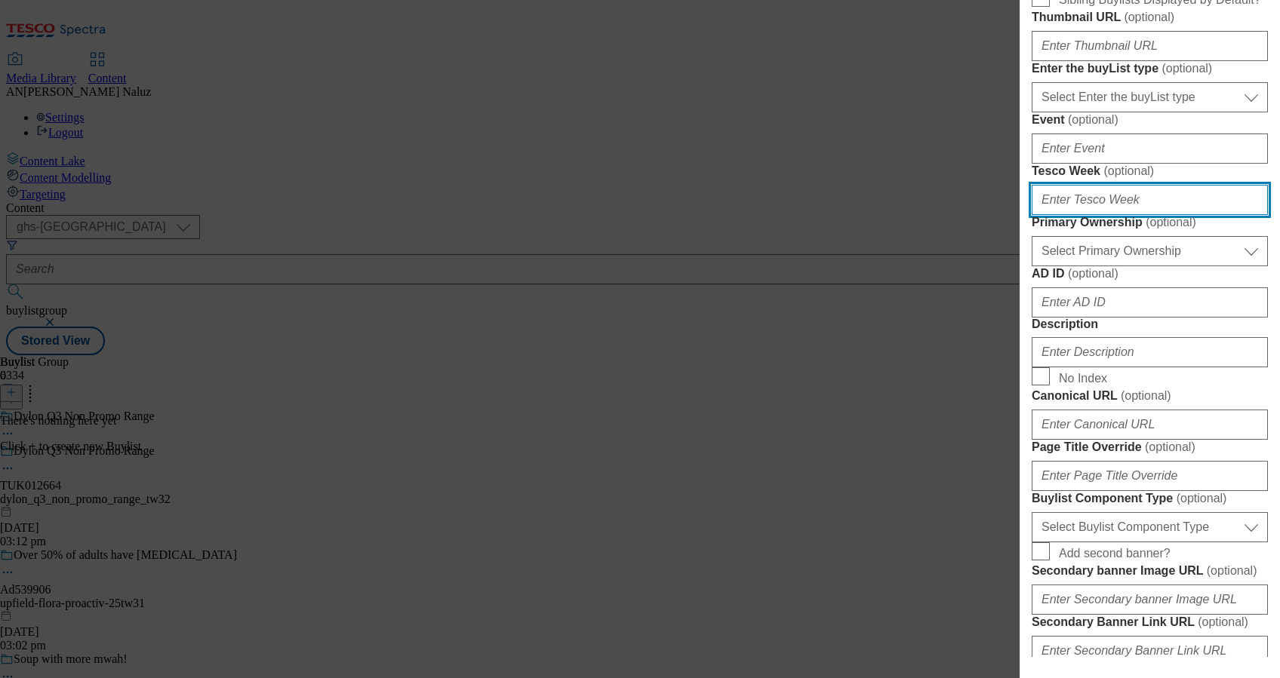
click at [1118, 215] on input "Tesco Week ( optional )" at bounding box center [1150, 200] width 236 height 30
type input "tw32"
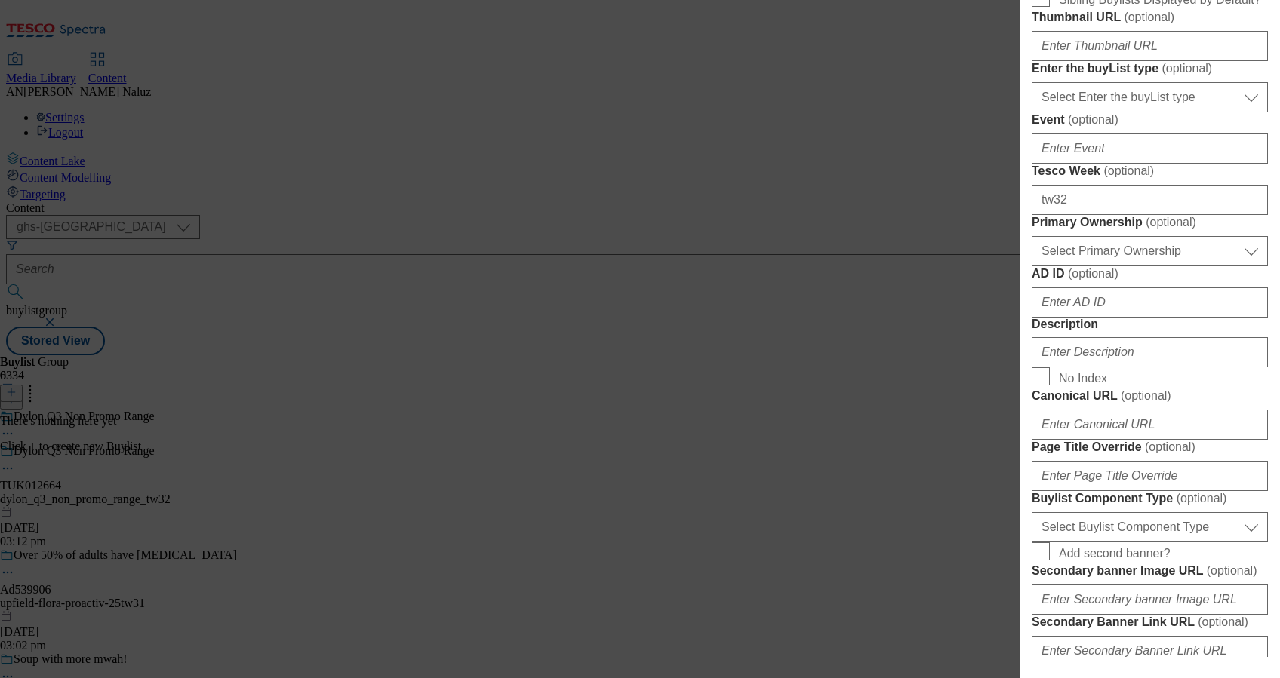
click at [1157, 179] on label "Tesco Week ( optional )" at bounding box center [1150, 171] width 236 height 15
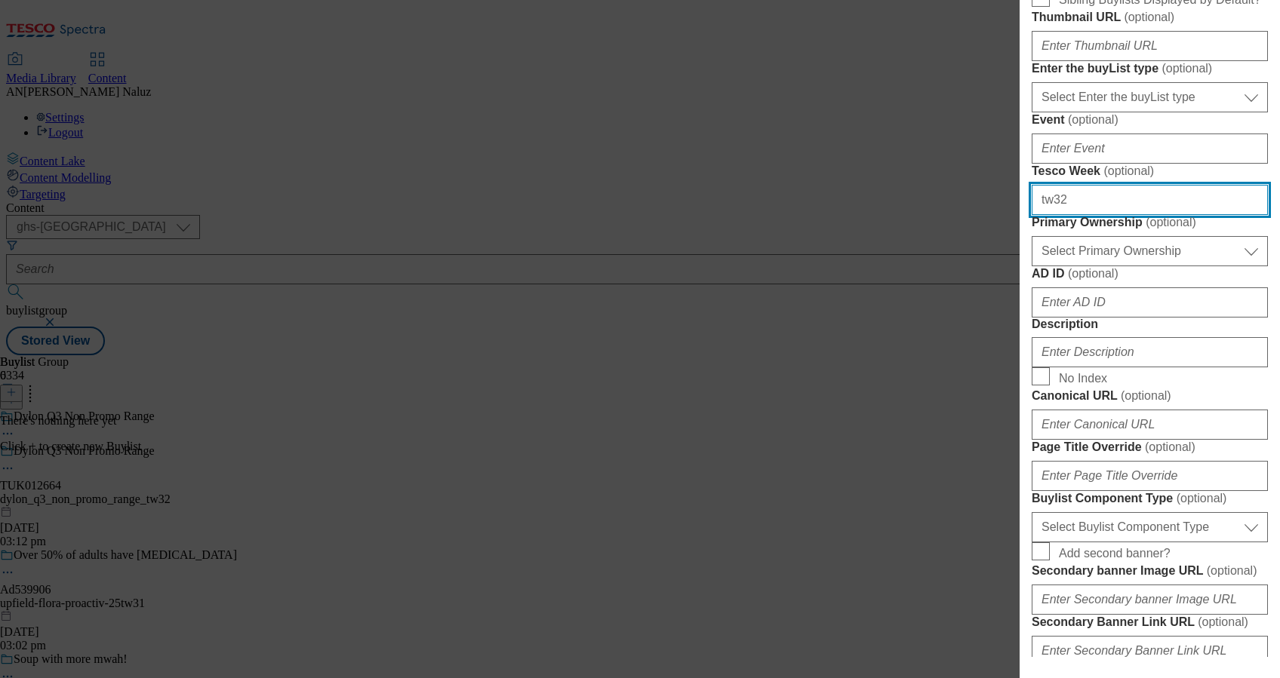
click at [1157, 215] on input "tw32" at bounding box center [1150, 200] width 236 height 30
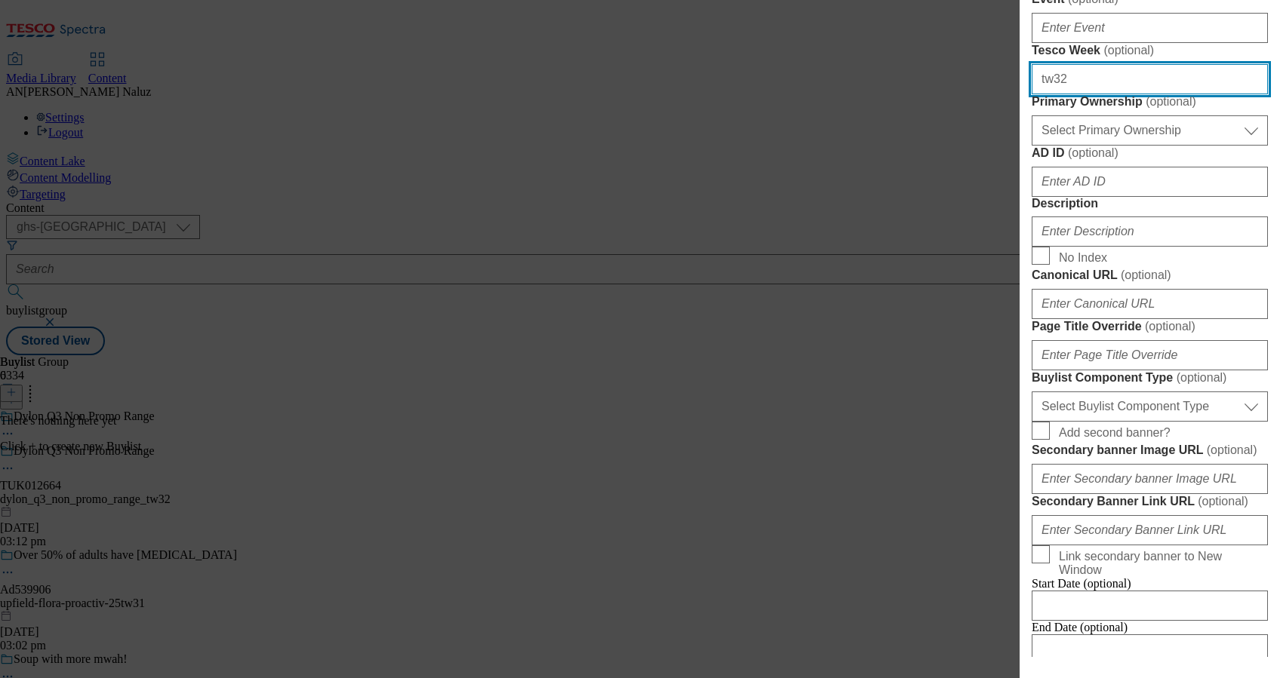
scroll to position [651, 0]
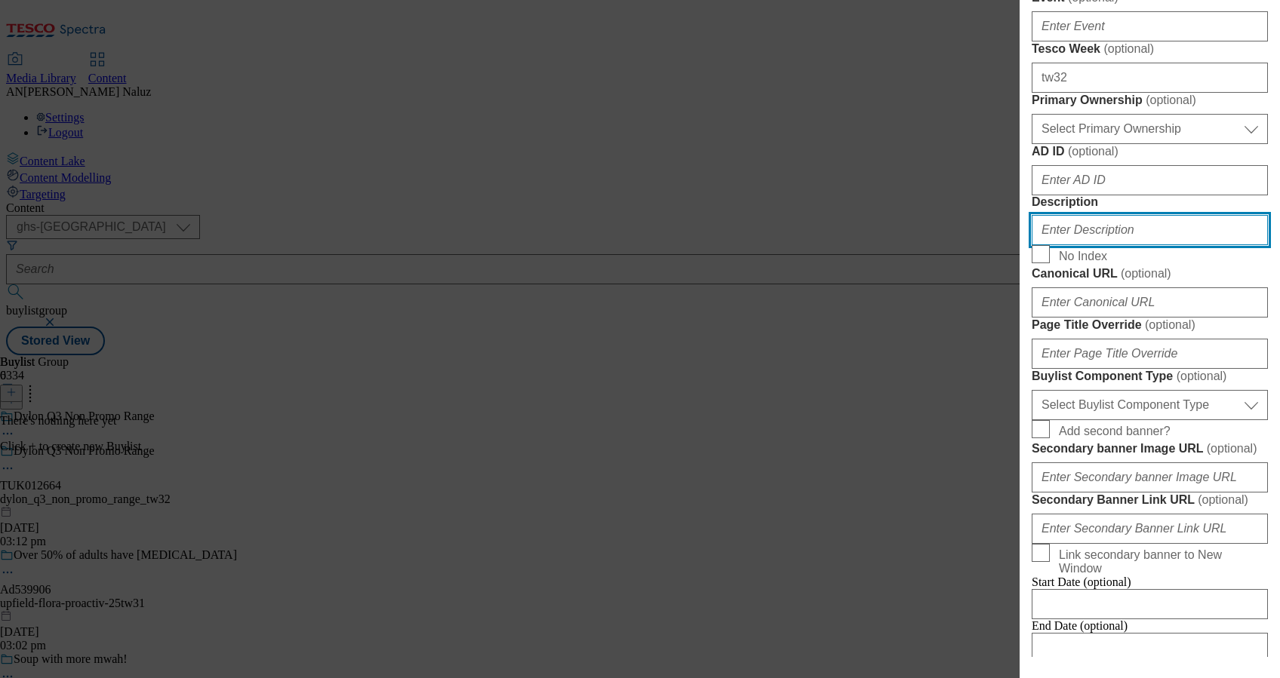
click at [1121, 245] on input "Description" at bounding box center [1150, 230] width 236 height 30
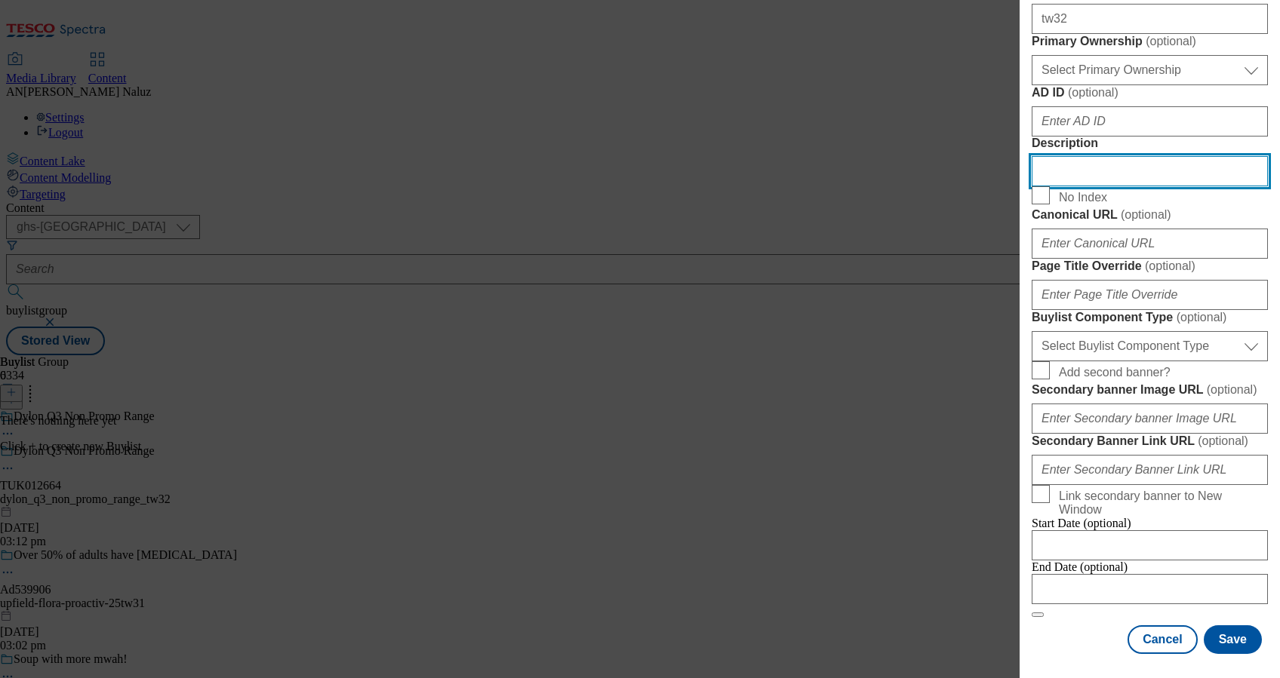
scroll to position [1274, 0]
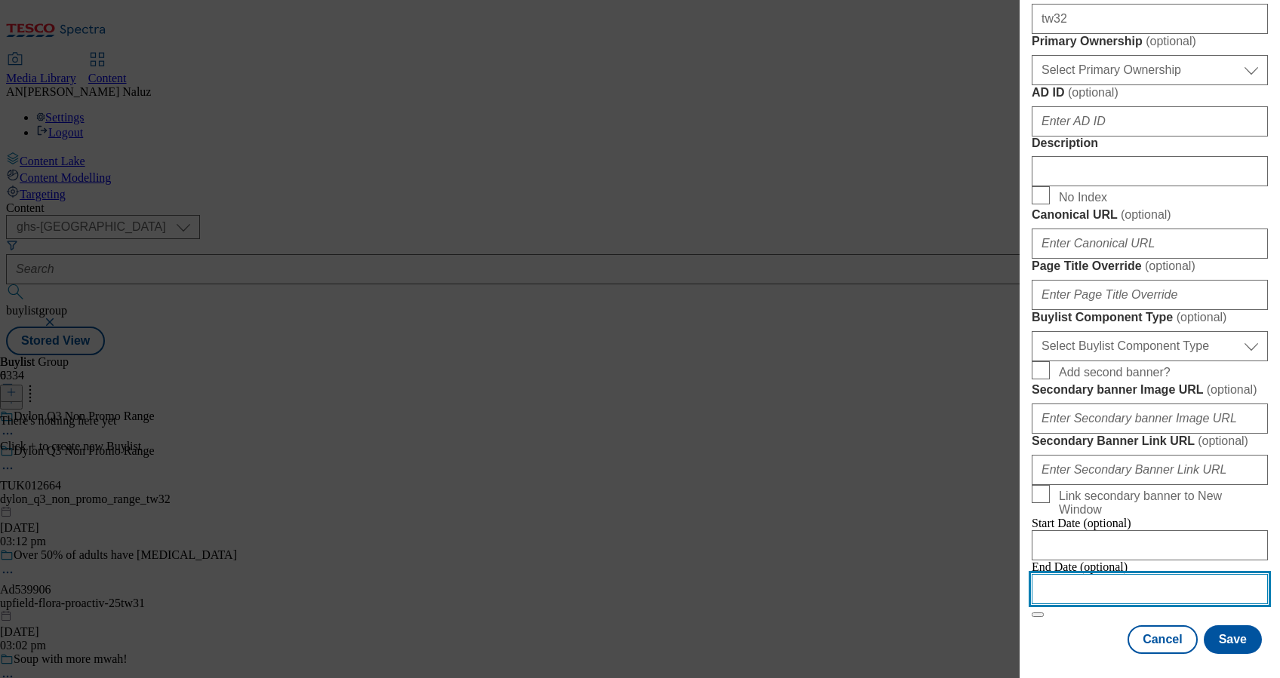
click at [1143, 574] on input "Modal" at bounding box center [1150, 589] width 236 height 30
select select "2025"
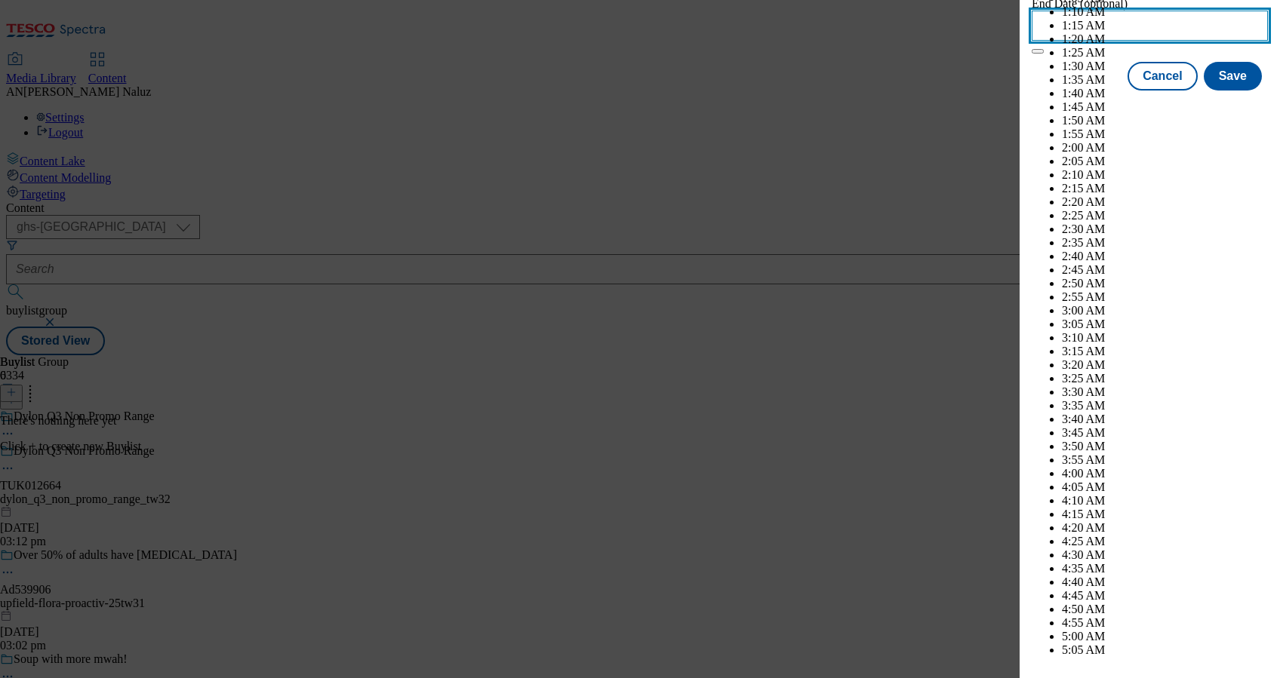
scroll to position [5084, 0]
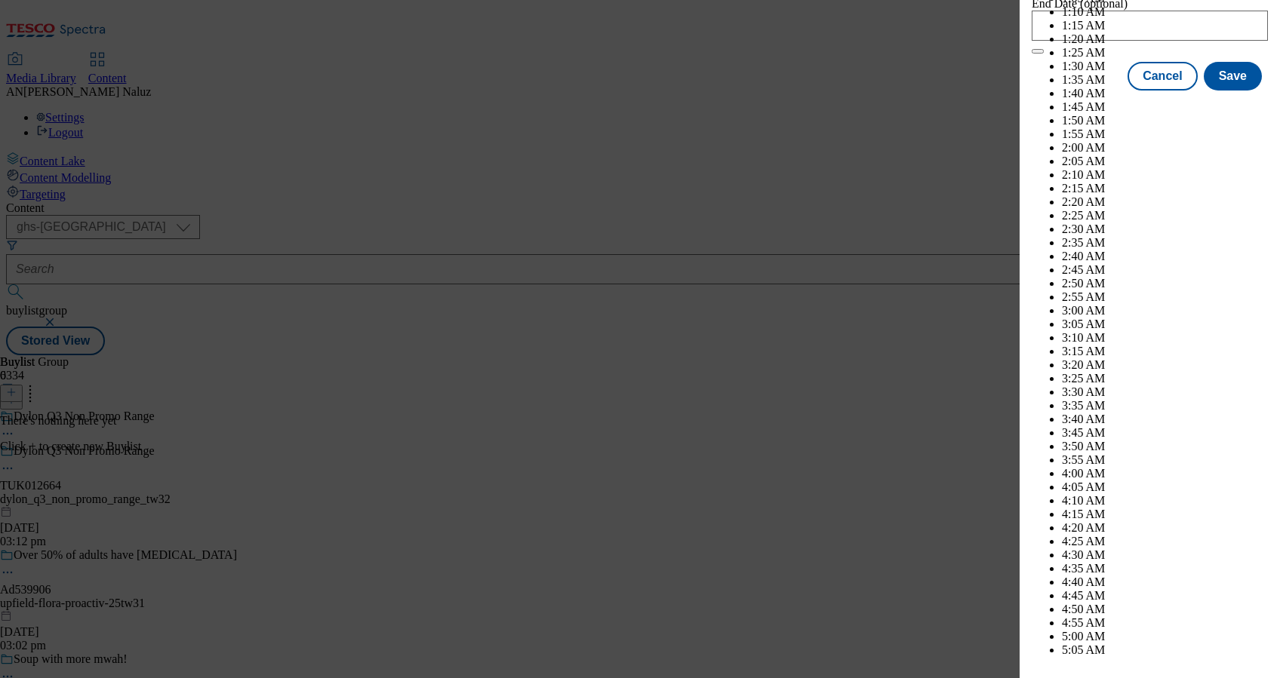
select select "November"
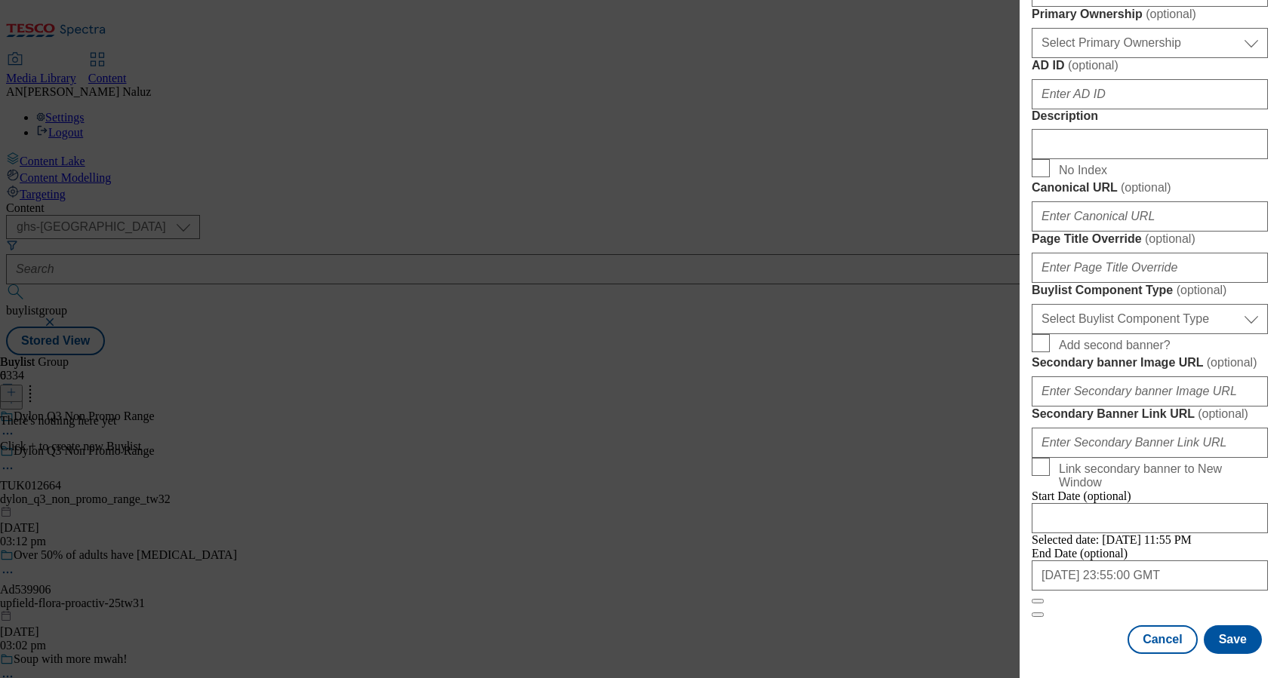
scroll to position [1274, 2]
click at [1215, 626] on button "Save" at bounding box center [1233, 640] width 58 height 29
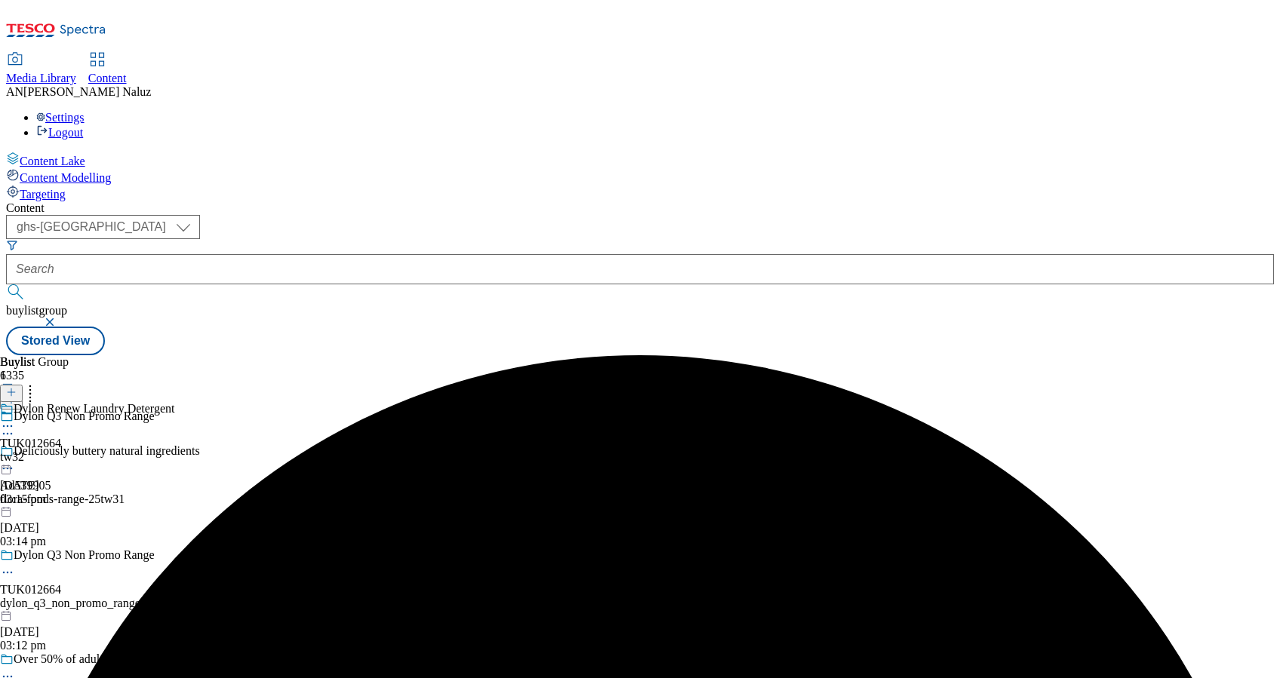
click at [174, 451] on div "tw32" at bounding box center [87, 458] width 174 height 14
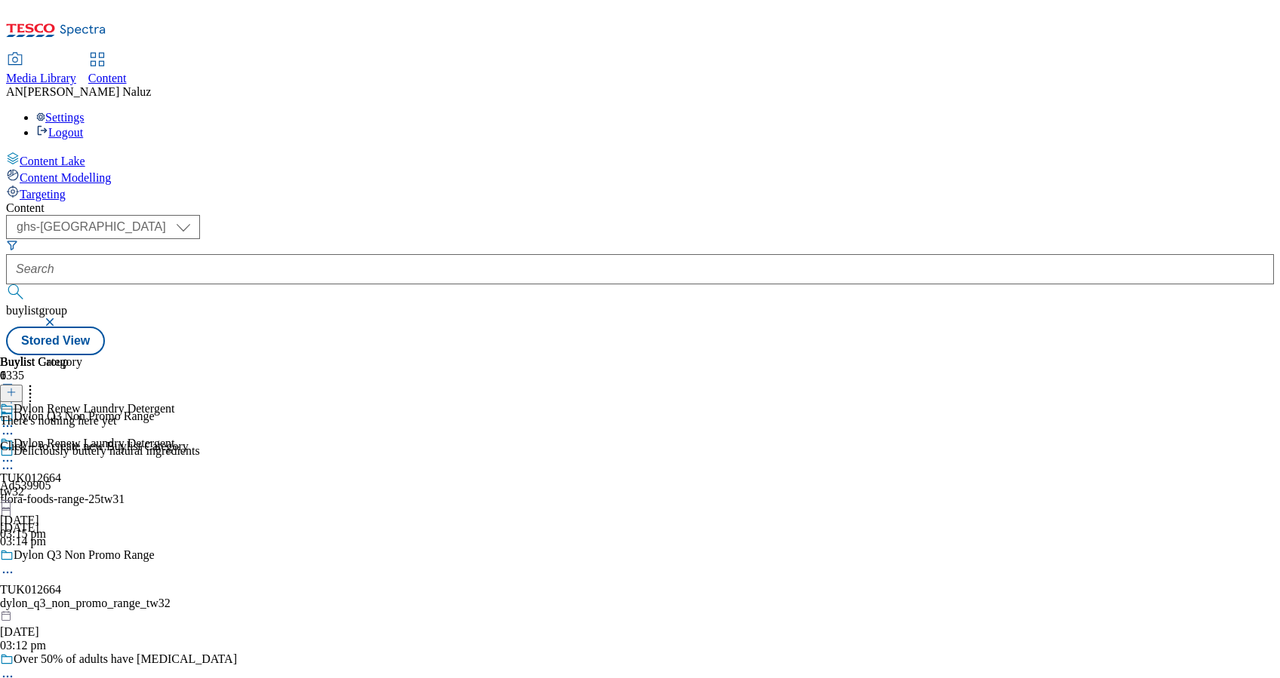
click at [17, 387] on icon at bounding box center [11, 392] width 11 height 11
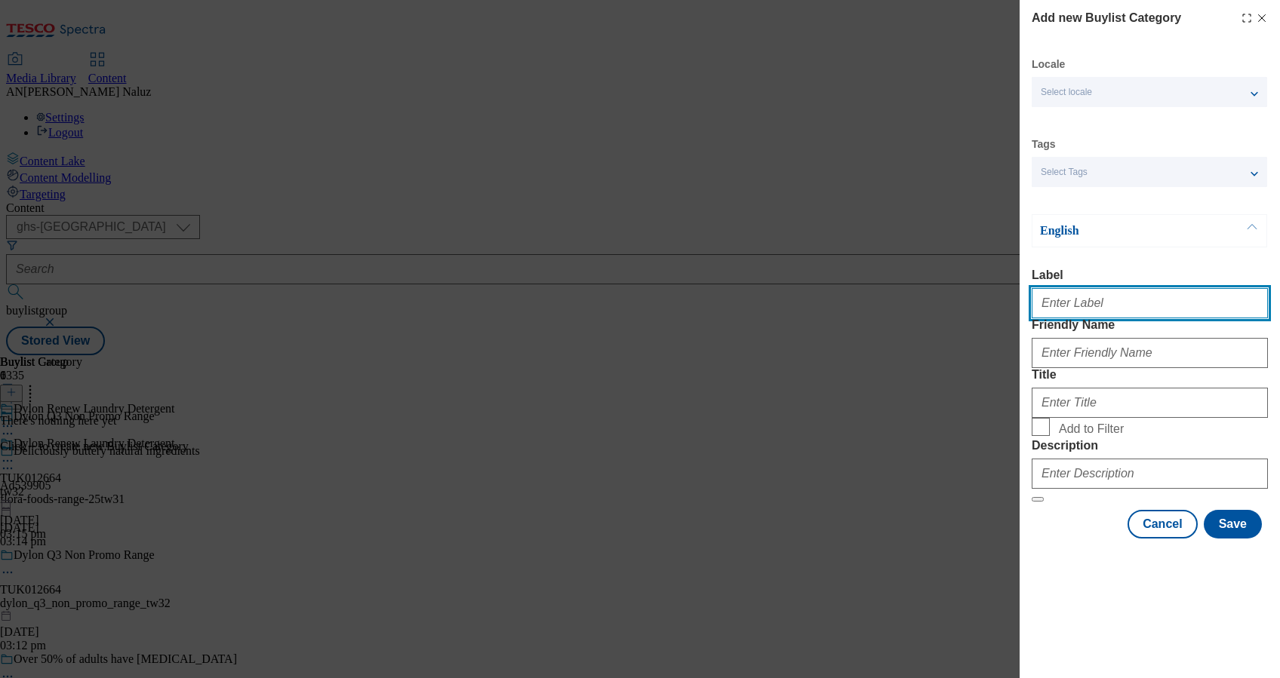
click at [1124, 297] on input "Label" at bounding box center [1150, 303] width 236 height 30
click at [1087, 539] on div "Cancel Save" at bounding box center [1150, 524] width 236 height 29
click at [1081, 303] on input "Label" at bounding box center [1150, 303] width 236 height 30
paste input "Dylon Renew Laundry Detergent"
type input "Dylon Renew Laundry Detergent"
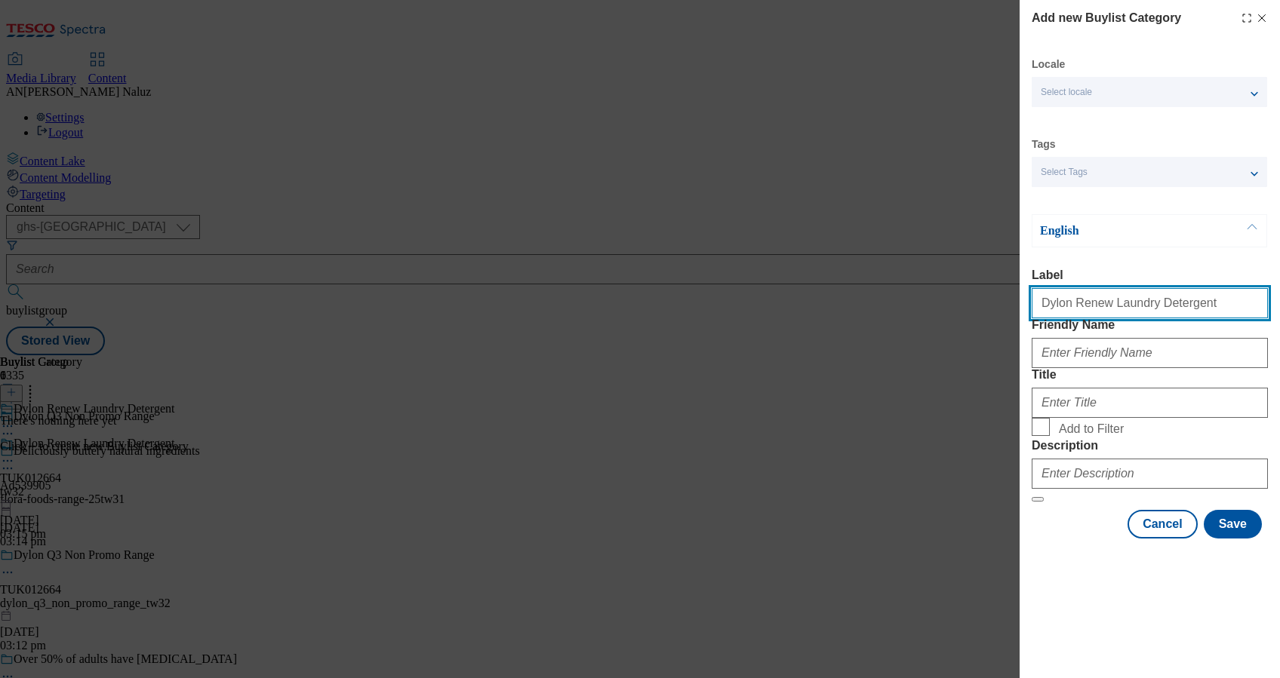
click at [1115, 313] on input "Dylon Renew Laundry Detergent" at bounding box center [1150, 303] width 236 height 30
click at [1084, 318] on input "Label" at bounding box center [1150, 303] width 236 height 30
paste input "TUK012664"
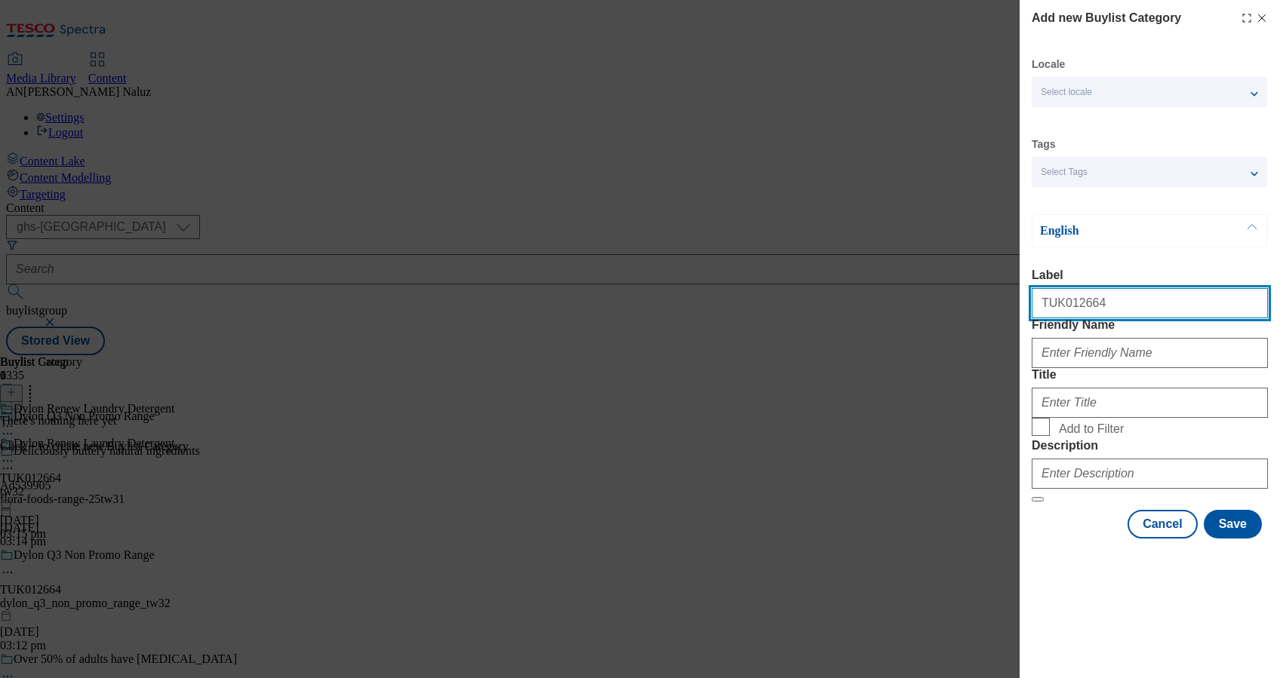
type input "TUK012664"
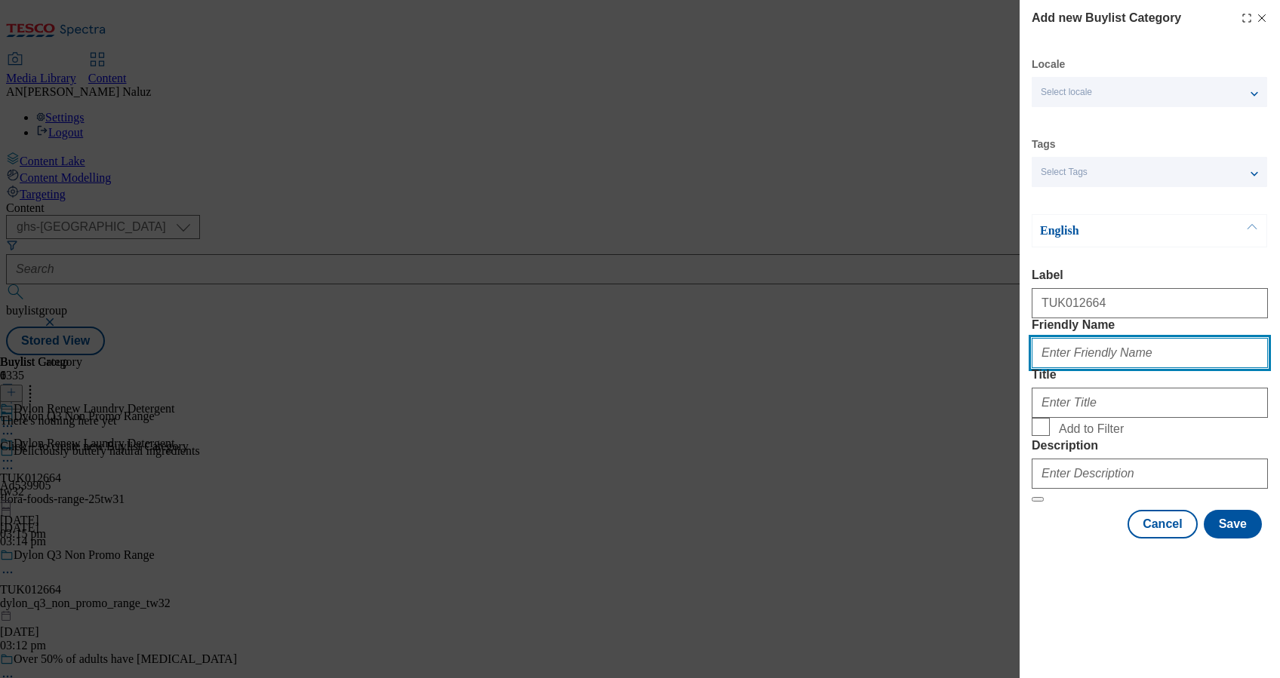
click at [1106, 368] on input "Friendly Name" at bounding box center [1150, 353] width 236 height 30
click at [1121, 368] on input "Friendly Name" at bounding box center [1150, 353] width 236 height 30
click at [1108, 368] on input "Friendly Name" at bounding box center [1150, 353] width 236 height 30
type input "dylon-tw32"
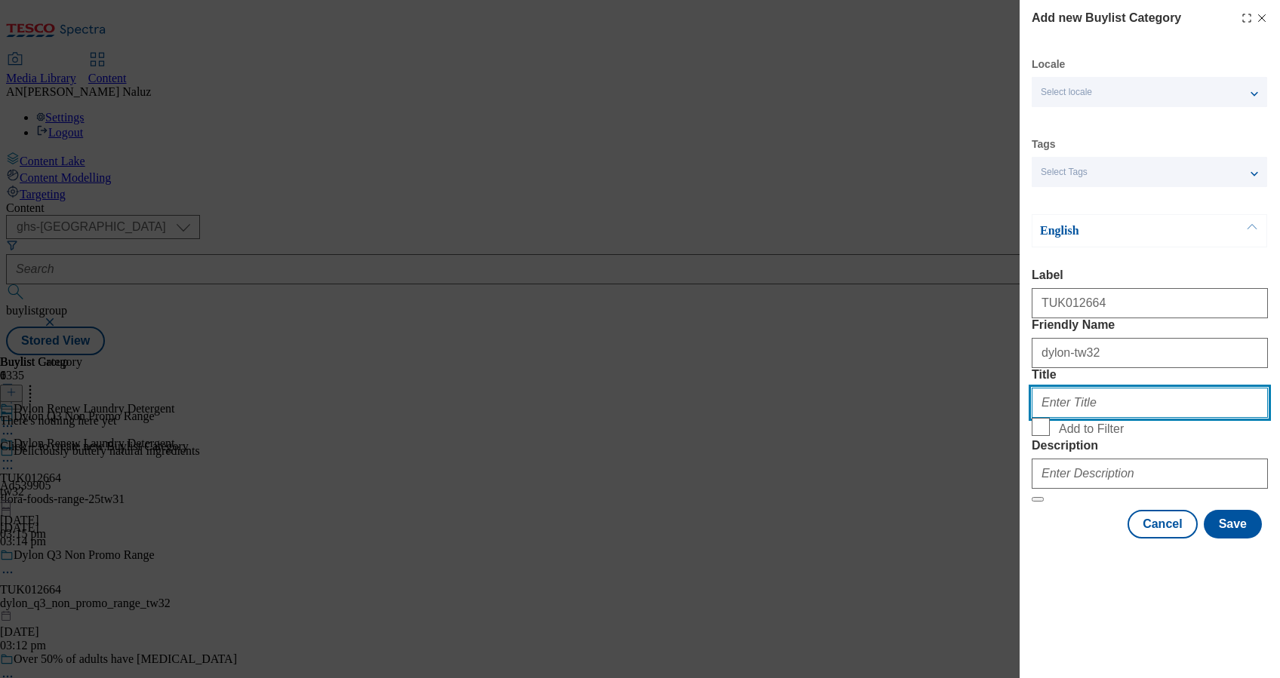
click at [1109, 418] on input "Title" at bounding box center [1150, 403] width 236 height 30
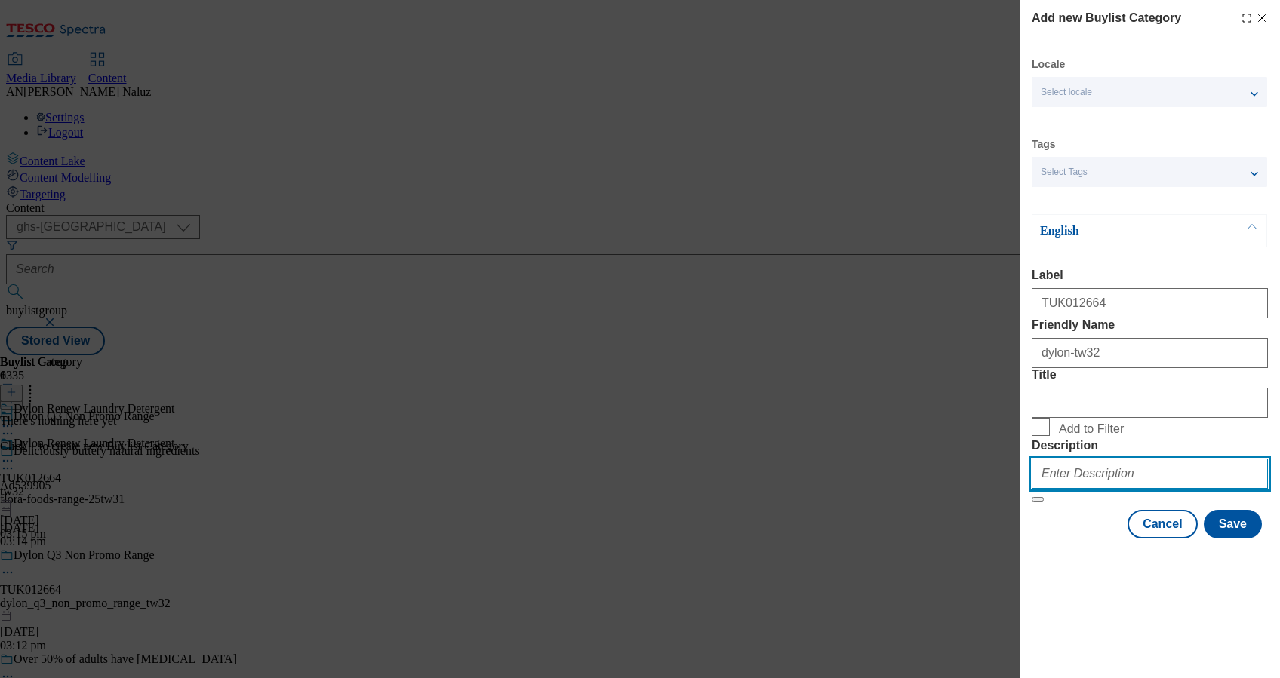
click at [1146, 489] on input "Description" at bounding box center [1150, 474] width 236 height 30
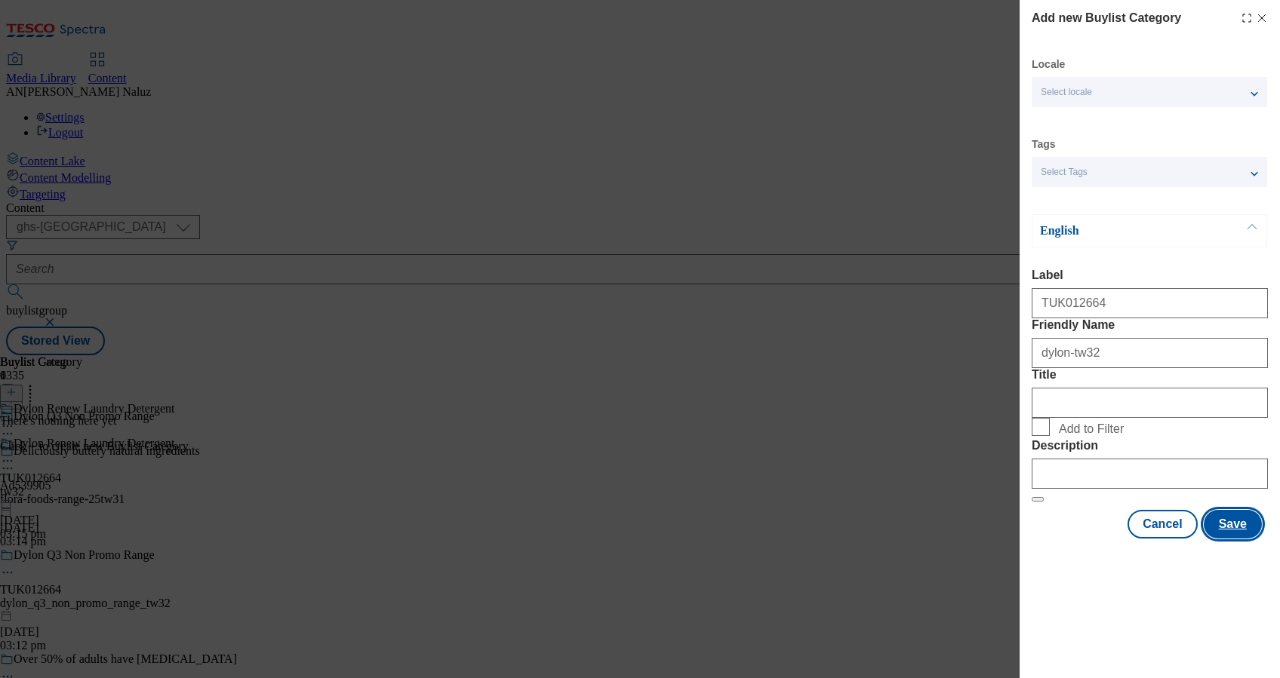
click at [1235, 539] on button "Save" at bounding box center [1233, 524] width 58 height 29
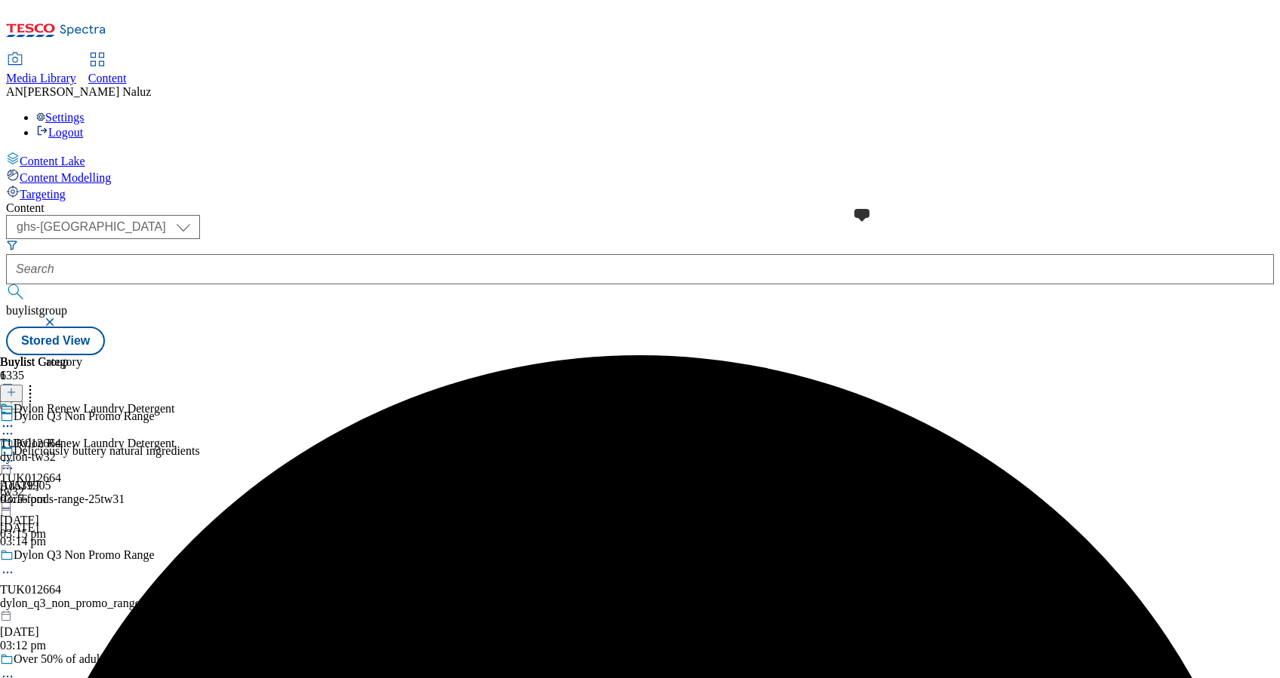
click at [14, 402] on span at bounding box center [14, 410] width 0 height 17
click at [174, 485] on div "tw32" at bounding box center [87, 492] width 174 height 14
click at [82, 437] on div "TUK012664 dylon-tw32 23 Sept 2025 03:16 pm" at bounding box center [41, 489] width 82 height 104
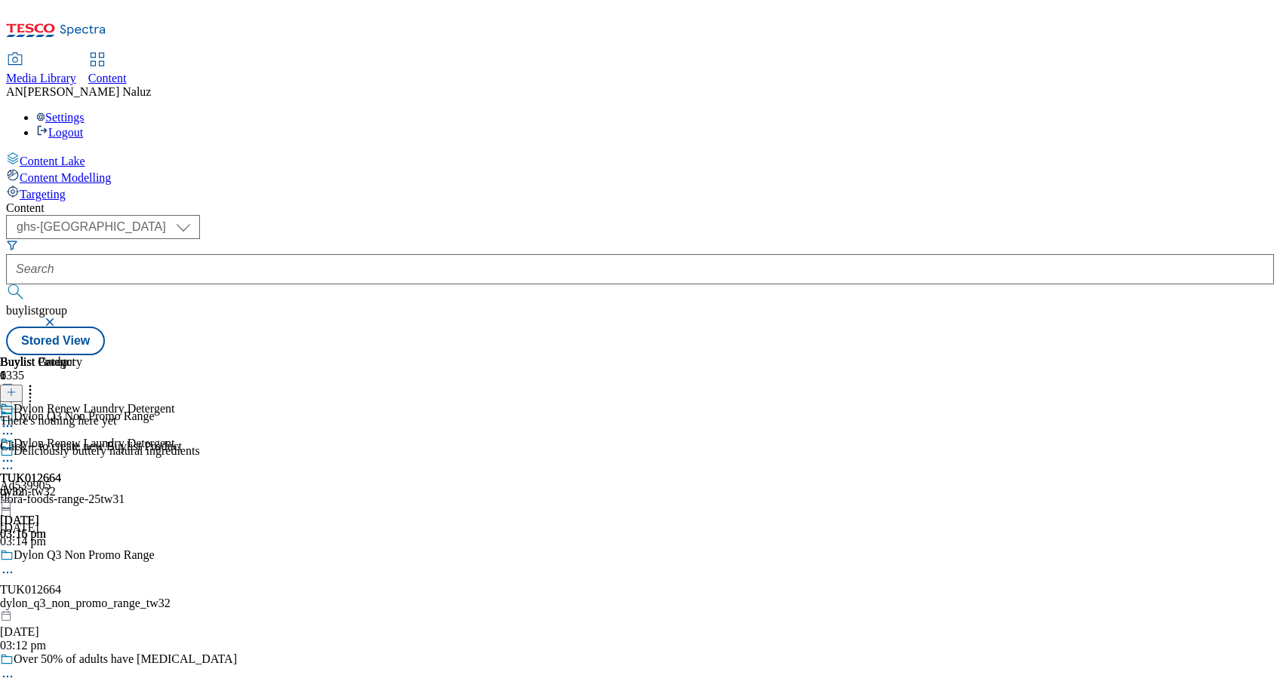
click at [174, 437] on div "Dylon Renew Laundry Detergent TUK012664 tw32 23 Sept 2025 03:15 pm" at bounding box center [87, 489] width 174 height 104
click at [61, 472] on span "TUK012664" at bounding box center [30, 479] width 61 height 14
drag, startPoint x: 974, startPoint y: 176, endPoint x: 977, endPoint y: 183, distance: 7.9
click at [82, 355] on header "Buylist Category 1" at bounding box center [41, 378] width 82 height 47
click at [17, 387] on icon at bounding box center [11, 392] width 11 height 11
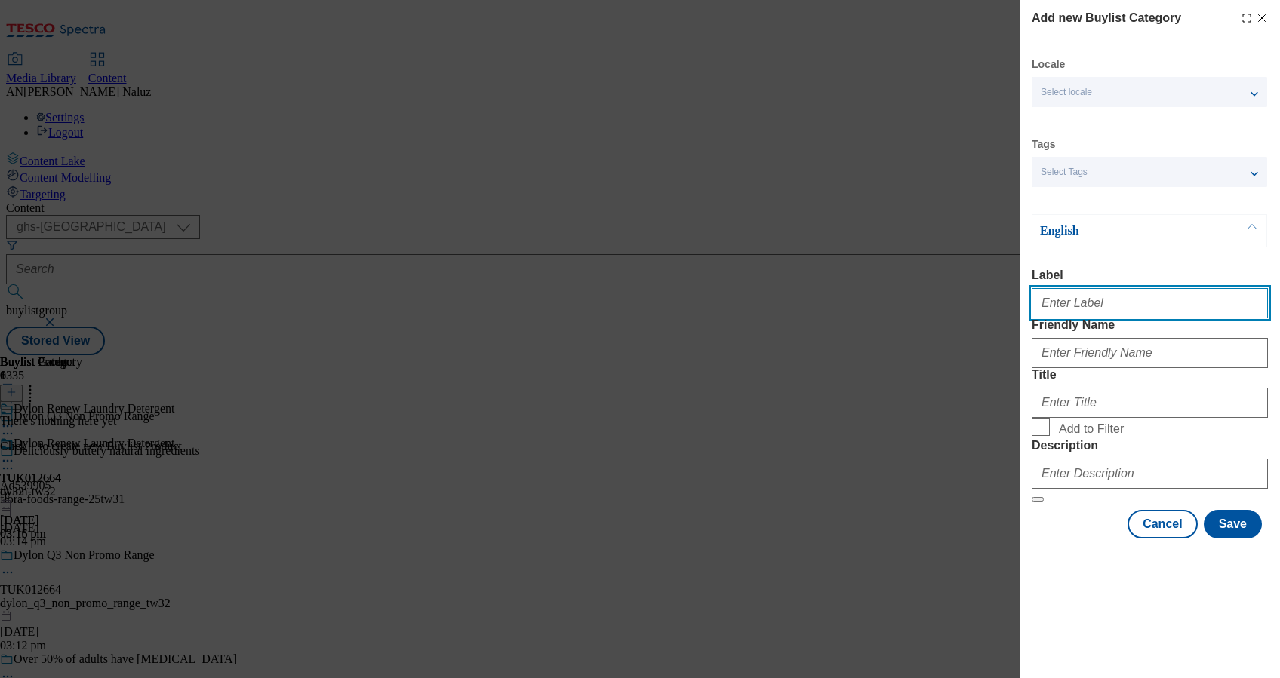
click at [1130, 317] on input "Label" at bounding box center [1150, 303] width 236 height 30
click at [1140, 277] on label "Label" at bounding box center [1150, 276] width 236 height 14
click at [1140, 288] on input "Label" at bounding box center [1150, 303] width 236 height 30
click at [1140, 277] on label "Label" at bounding box center [1150, 276] width 236 height 14
click at [1140, 288] on input "Label" at bounding box center [1150, 303] width 236 height 30
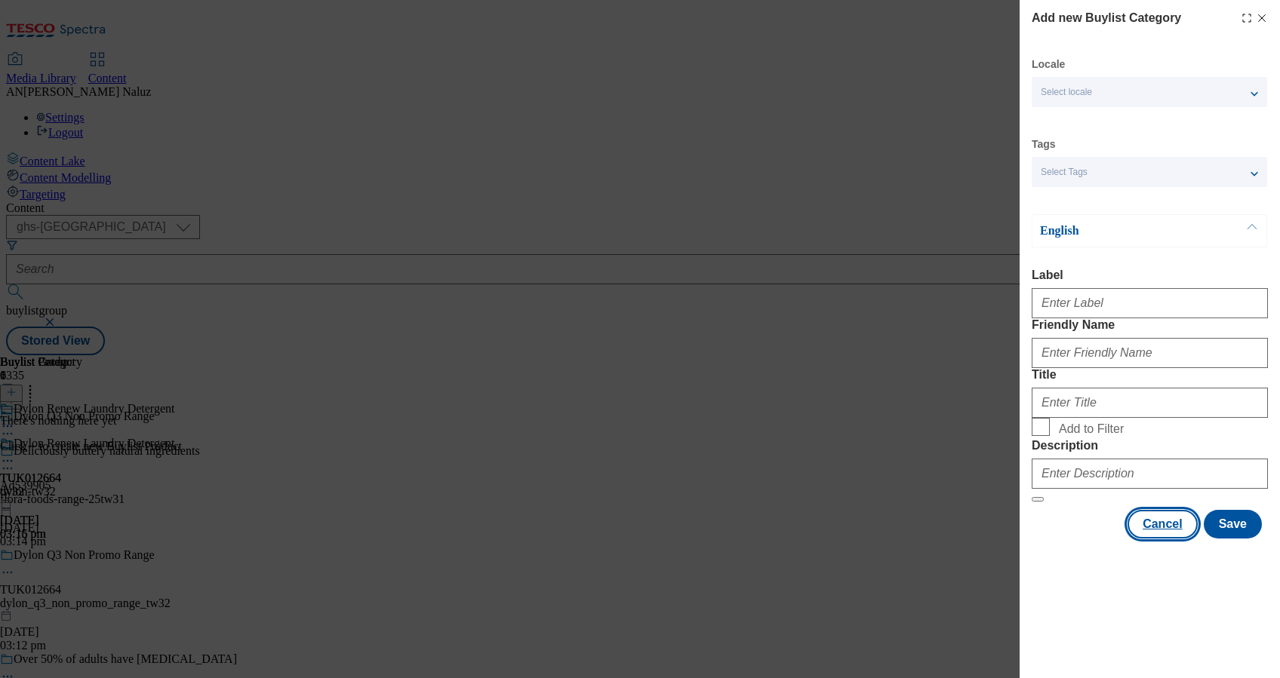
click at [1171, 539] on button "Cancel" at bounding box center [1161, 524] width 69 height 29
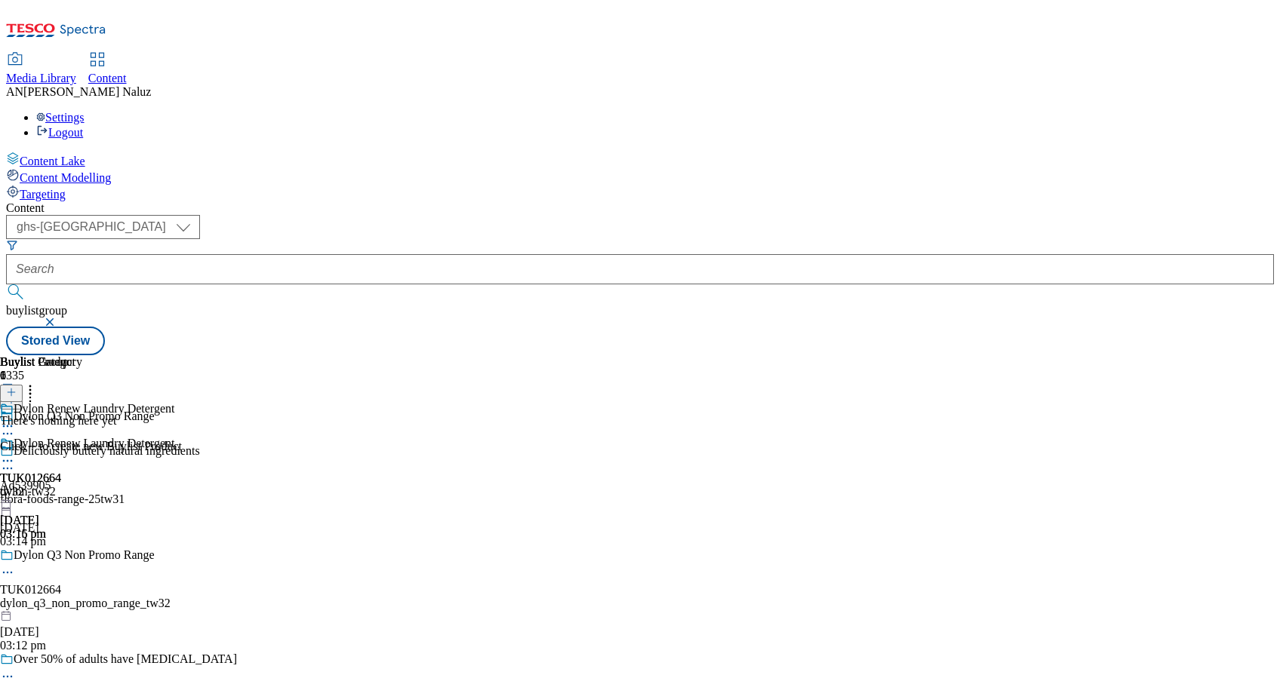
click at [82, 437] on div "TUK012664 dylon-tw32 23 Sept 2025 03:16 pm" at bounding box center [41, 489] width 82 height 104
click at [15, 454] on icon at bounding box center [7, 461] width 15 height 15
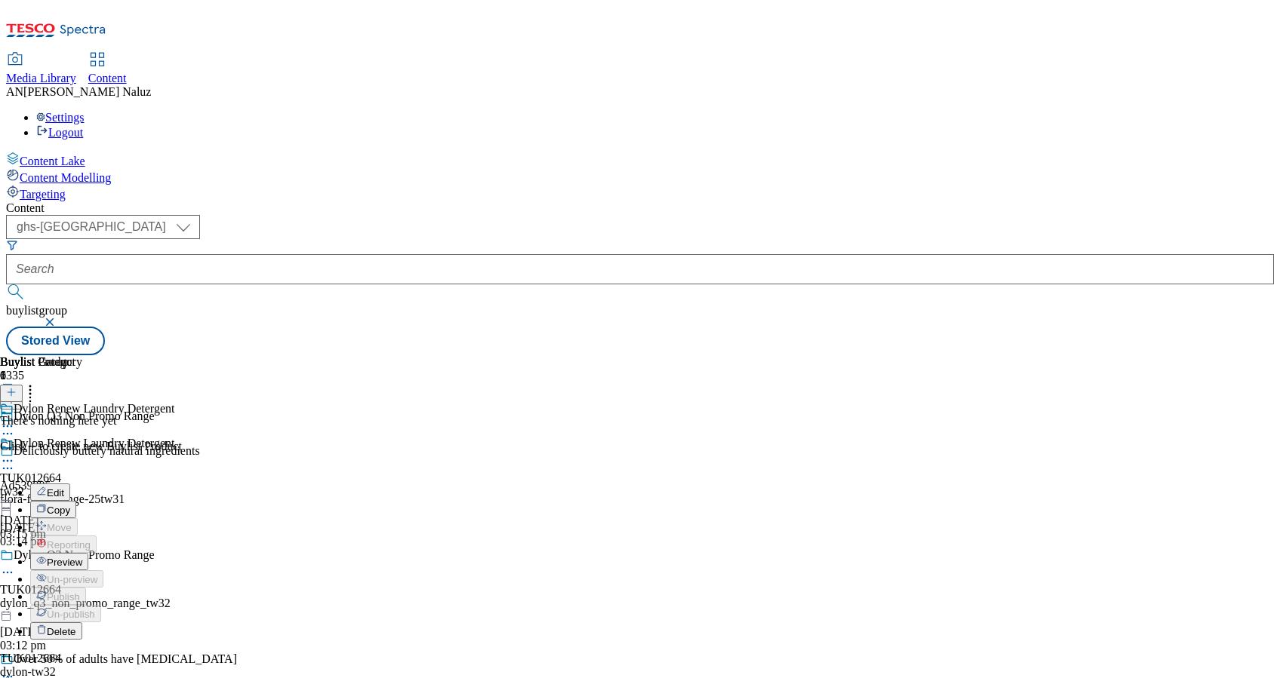
click at [17, 387] on icon at bounding box center [11, 392] width 11 height 11
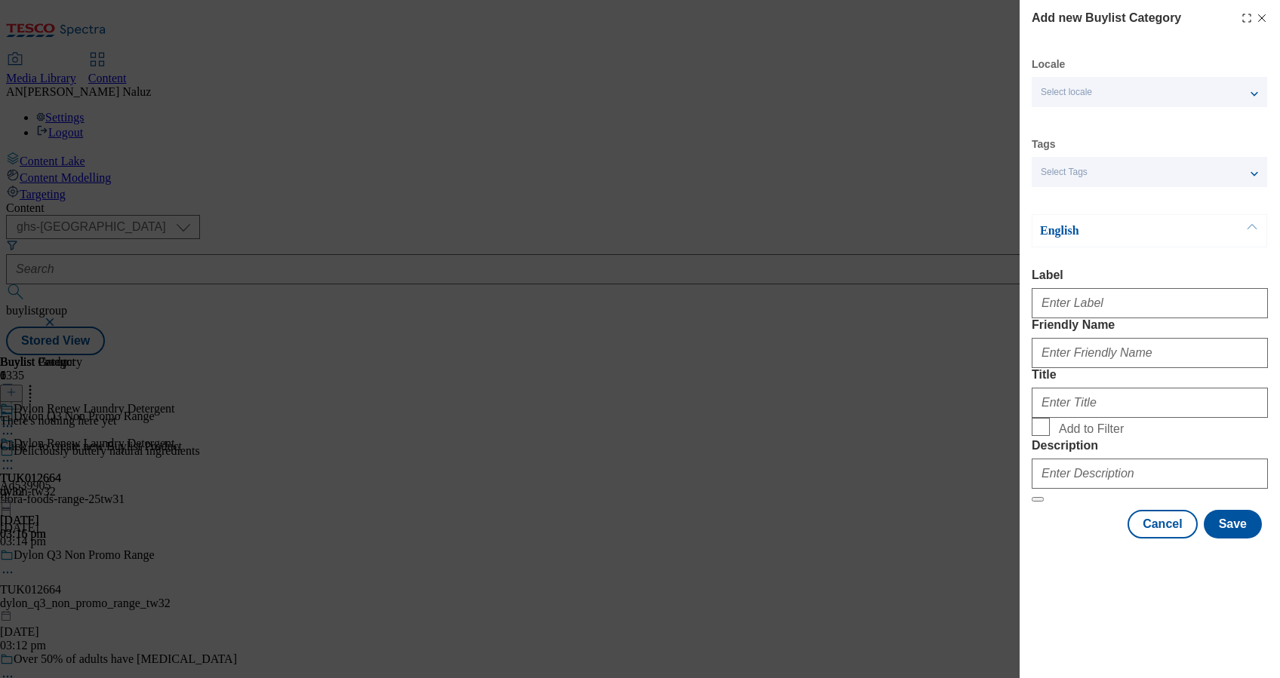
click at [1263, 13] on icon "Modal" at bounding box center [1262, 18] width 12 height 12
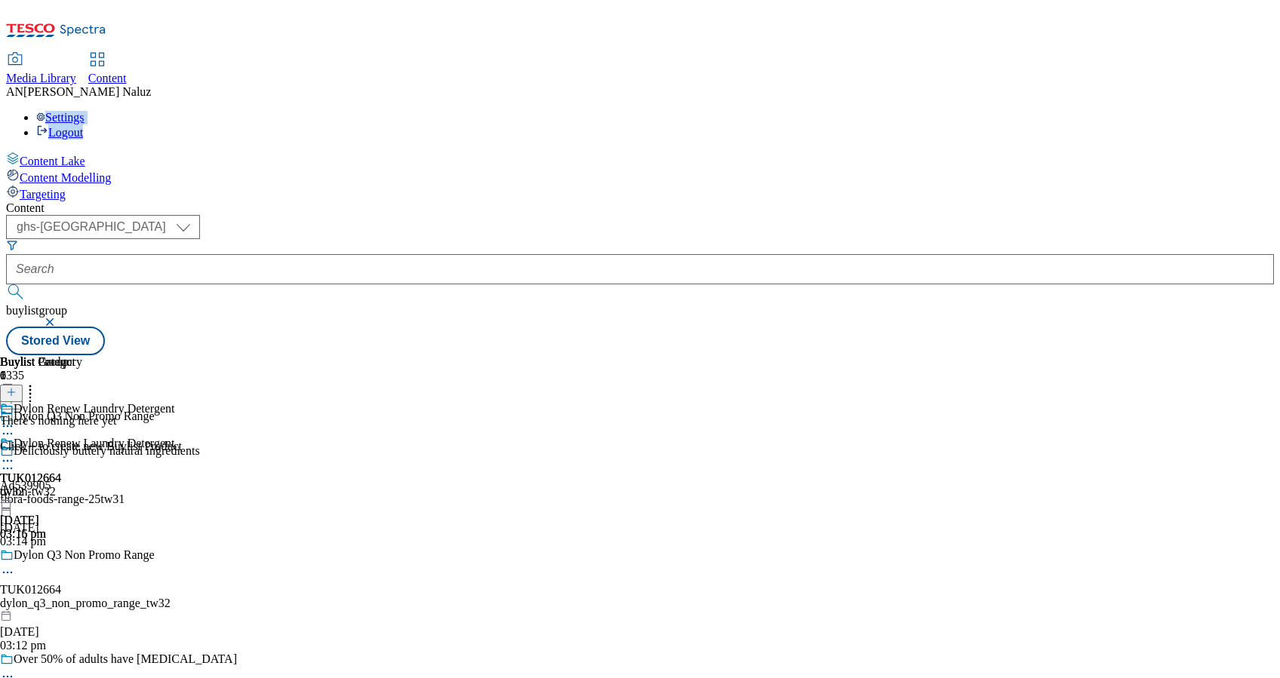
click at [1263, 13] on div "Media Library Content AN Aileen Naluz Settings Logout" at bounding box center [640, 73] width 1268 height 134
click at [17, 387] on icon at bounding box center [11, 392] width 11 height 11
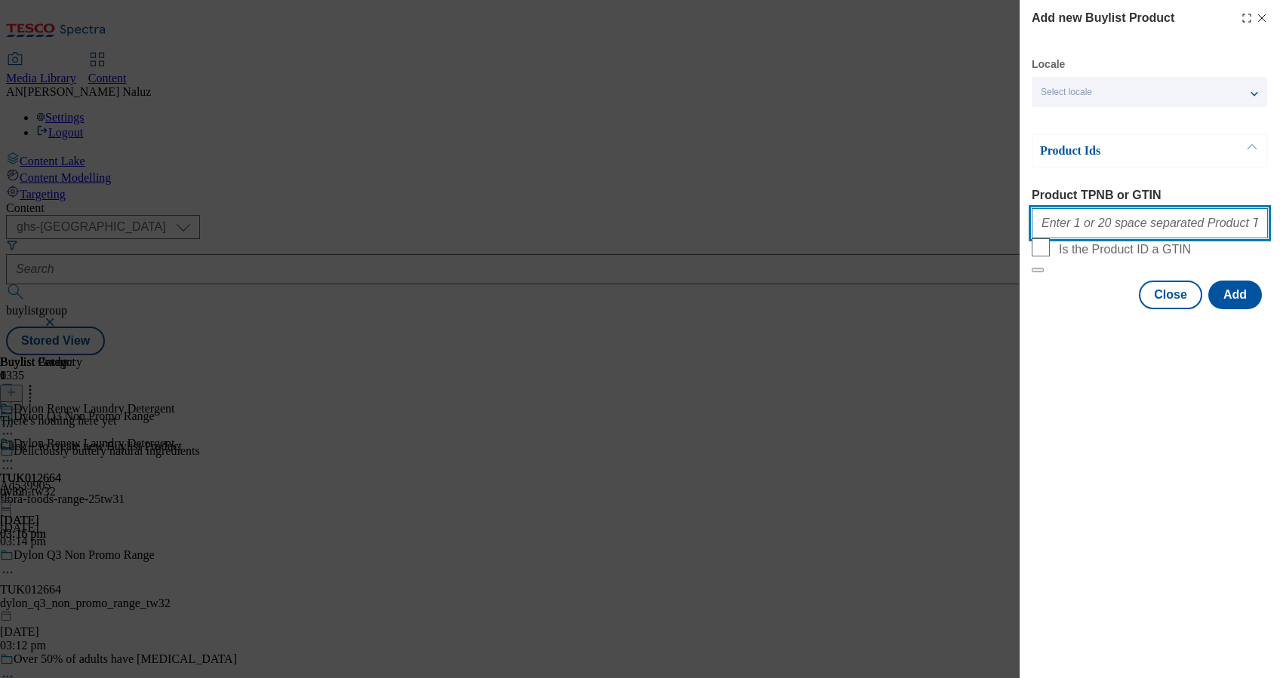
click at [1125, 238] on input "Product TPNB or GTIN" at bounding box center [1150, 223] width 236 height 30
click at [1170, 222] on input "Product TPNB or GTIN" at bounding box center [1150, 223] width 236 height 30
paste input "93276015"
click at [1149, 220] on input "93276015" at bounding box center [1150, 223] width 236 height 30
paste input "93280840"
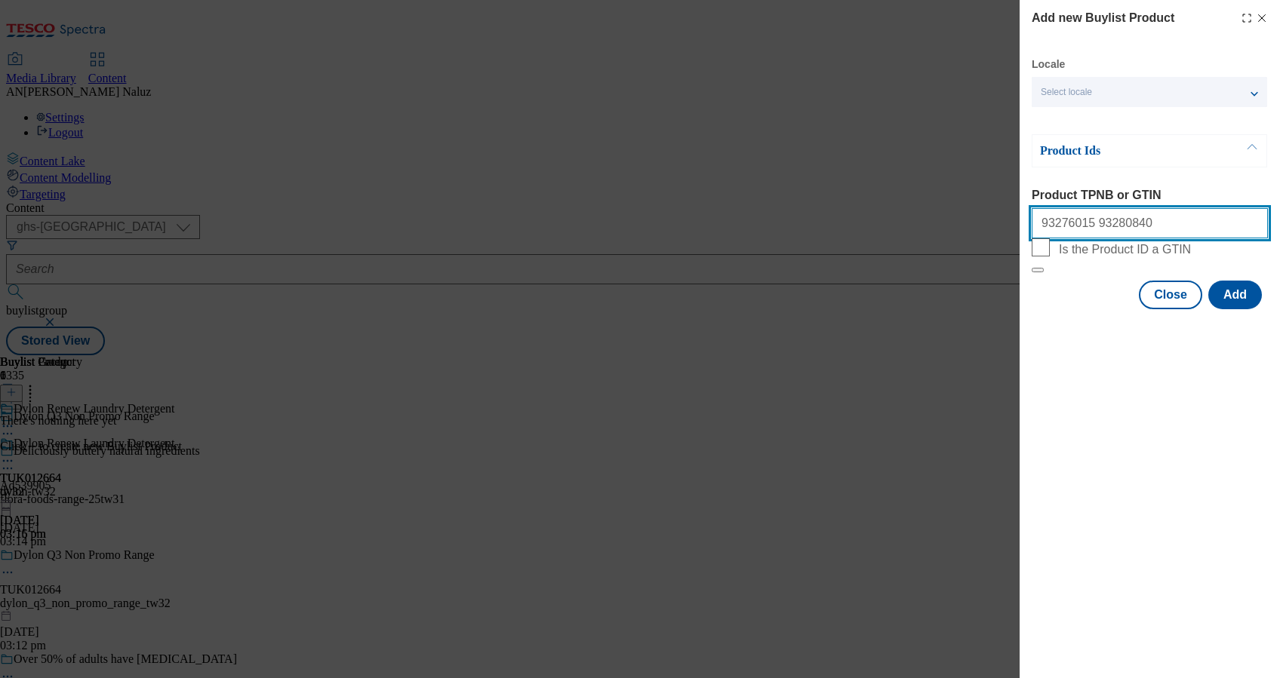
click at [1164, 222] on input "93276015 93280840" at bounding box center [1150, 223] width 236 height 30
paste input "93486976"
click at [1198, 223] on input "93276015 93280840 93486976" at bounding box center [1150, 223] width 236 height 30
paste input "93282360"
type input "93276015 93280840 93486976 93282360"
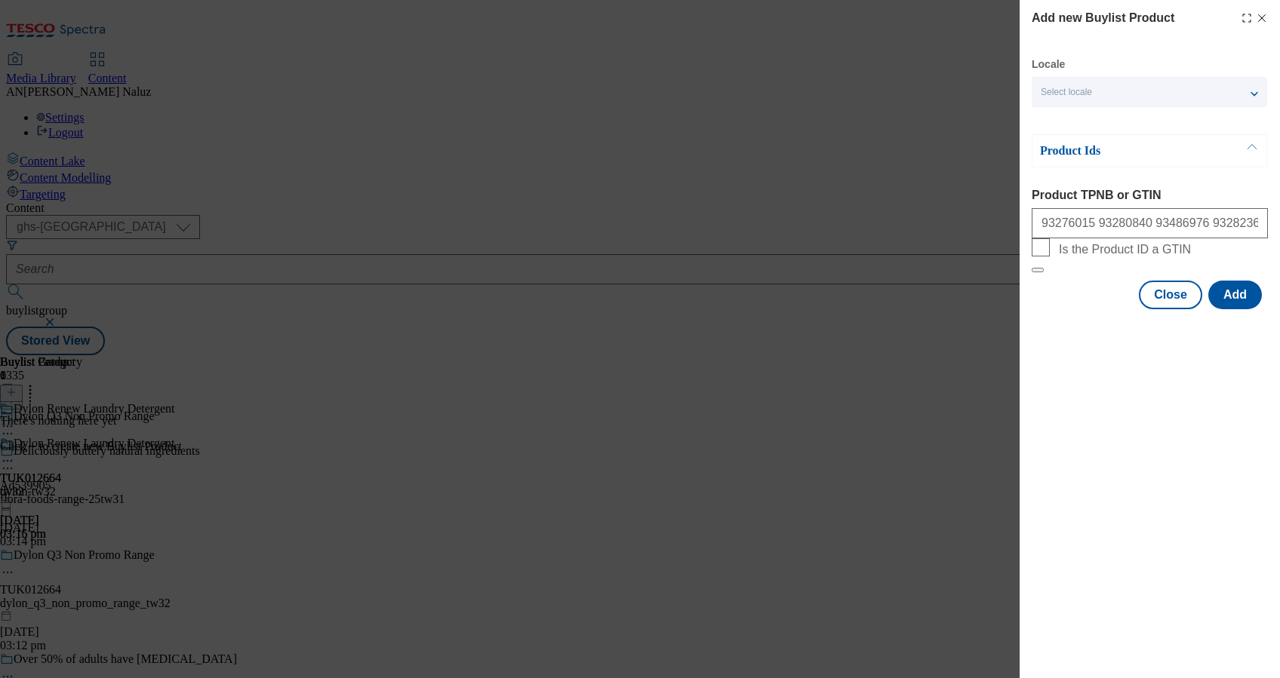
click at [1158, 87] on div "Select locale" at bounding box center [1149, 92] width 235 height 30
click at [1226, 309] on button "Add" at bounding box center [1235, 295] width 54 height 29
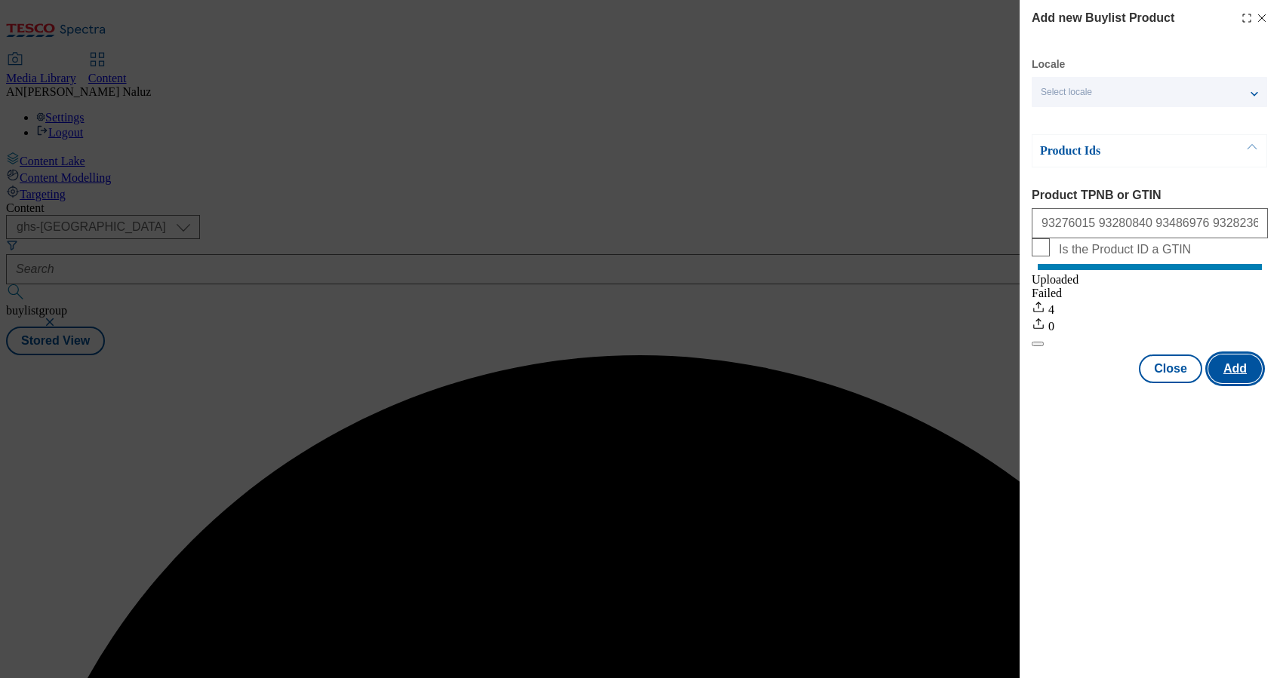
scroll to position [0, 0]
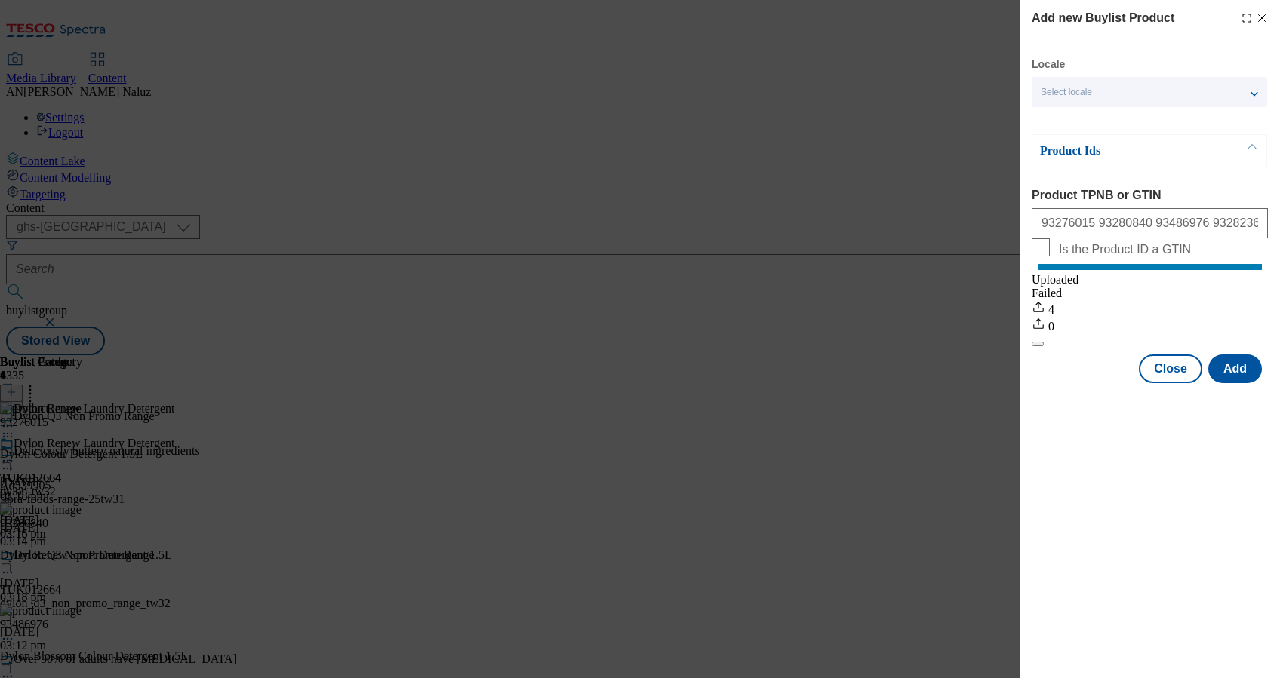
click at [1260, 16] on line "Modal" at bounding box center [1262, 18] width 7 height 7
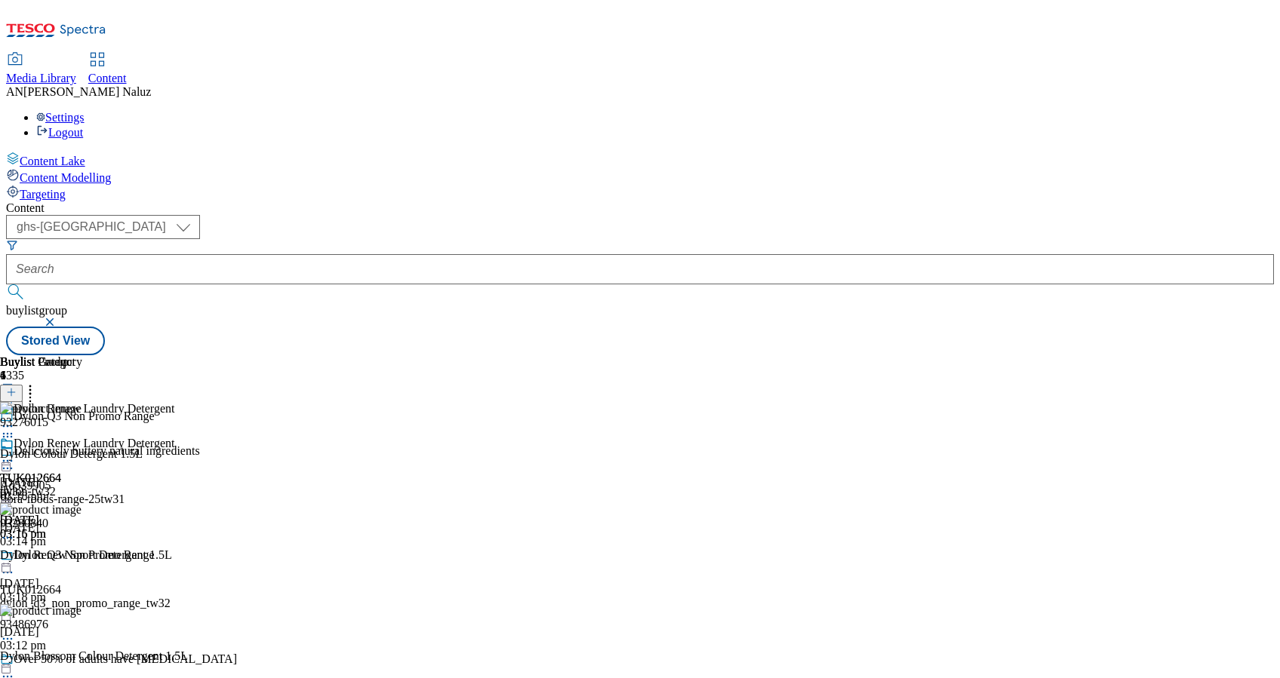
scroll to position [145, 0]
click at [82, 437] on div at bounding box center [41, 454] width 82 height 35
click at [15, 454] on icon at bounding box center [7, 461] width 15 height 15
click at [82, 557] on span "Preview" at bounding box center [64, 562] width 35 height 11
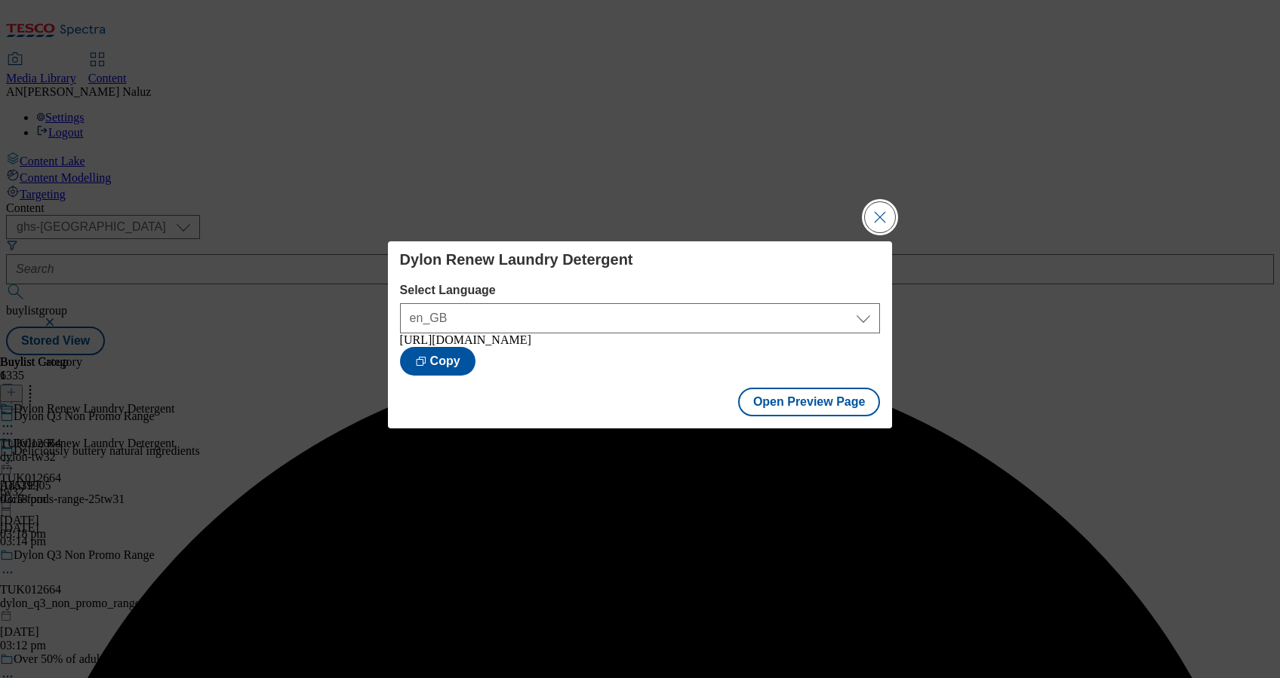
click at [878, 205] on button "Close Modal" at bounding box center [880, 217] width 30 height 30
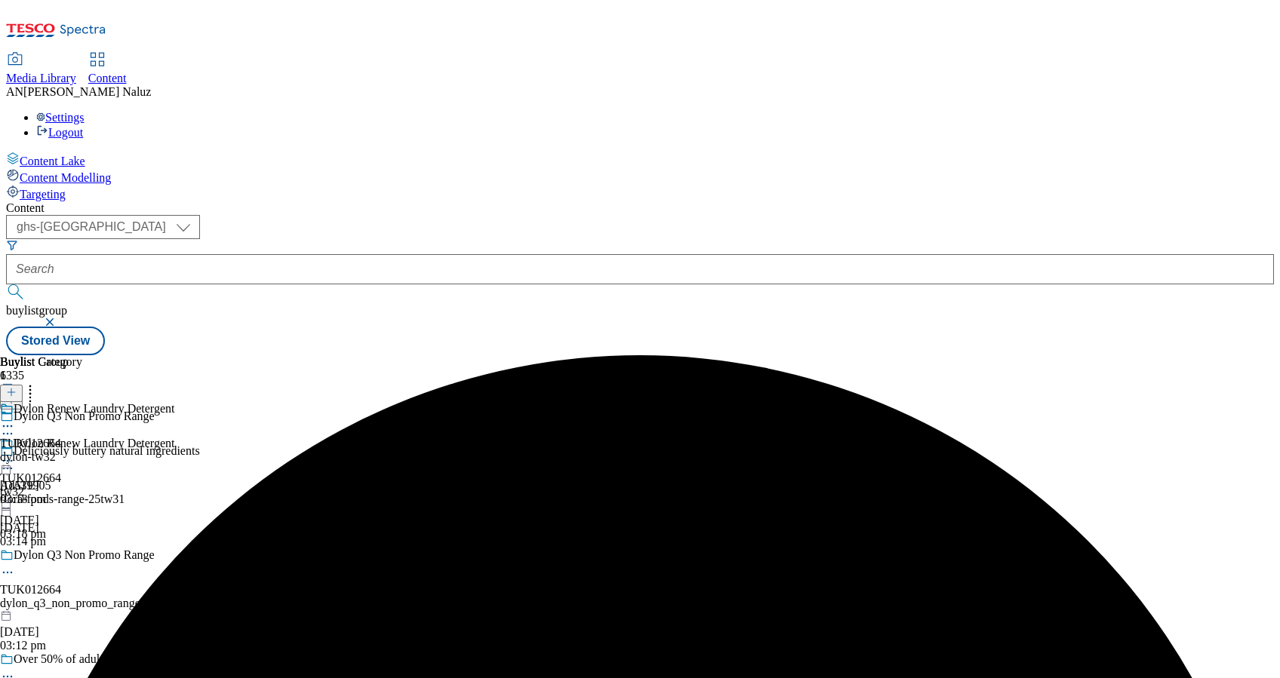
click at [15, 419] on icon at bounding box center [7, 426] width 15 height 15
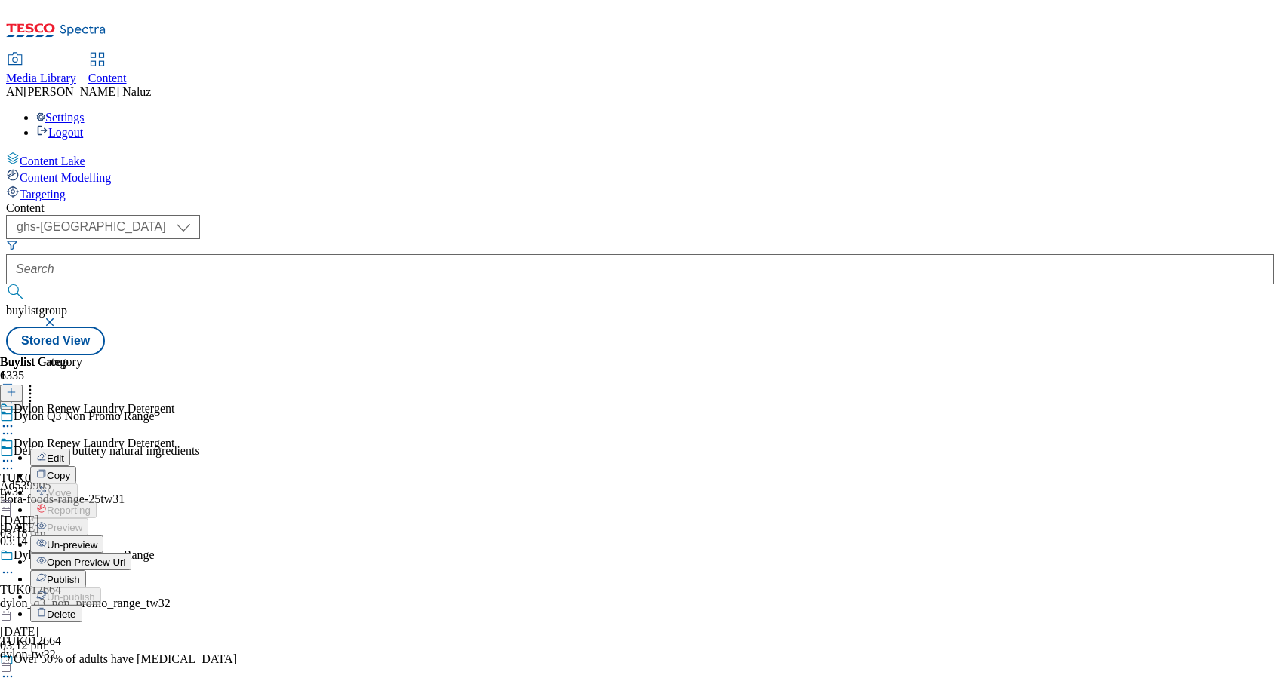
click at [97, 540] on span "Un-preview" at bounding box center [72, 545] width 51 height 11
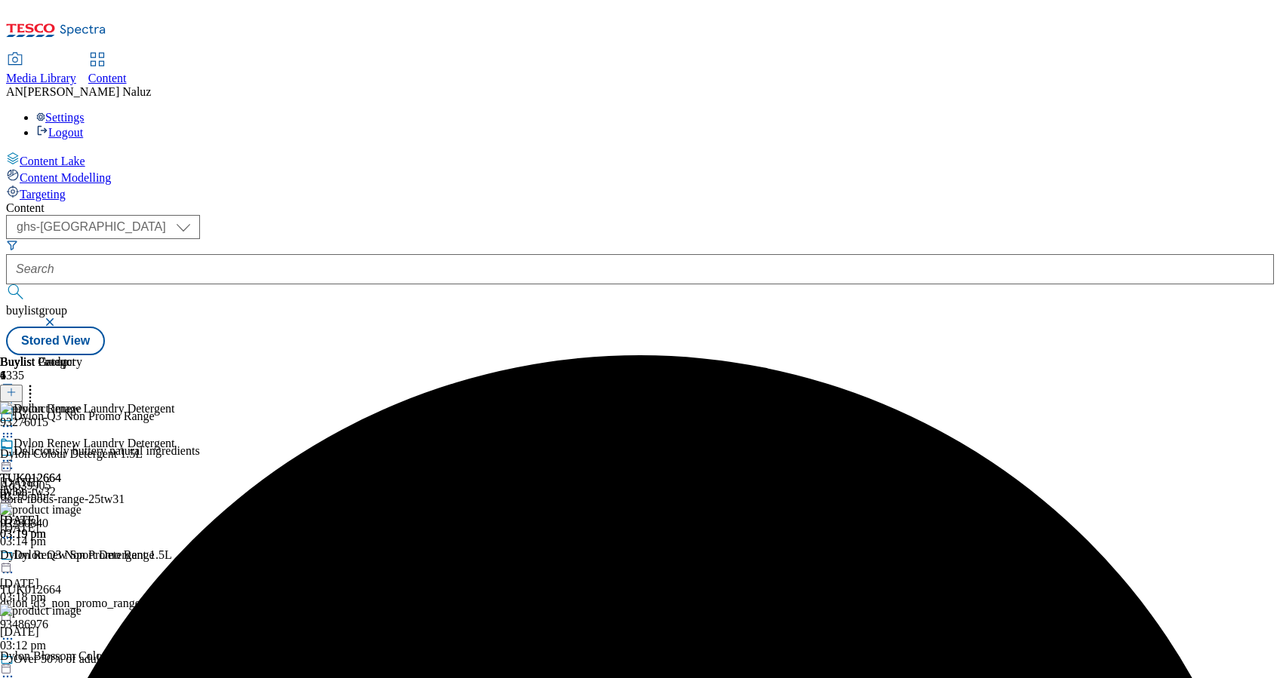
click at [15, 454] on icon at bounding box center [7, 461] width 15 height 15
click at [88, 553] on button "Preview" at bounding box center [59, 561] width 58 height 17
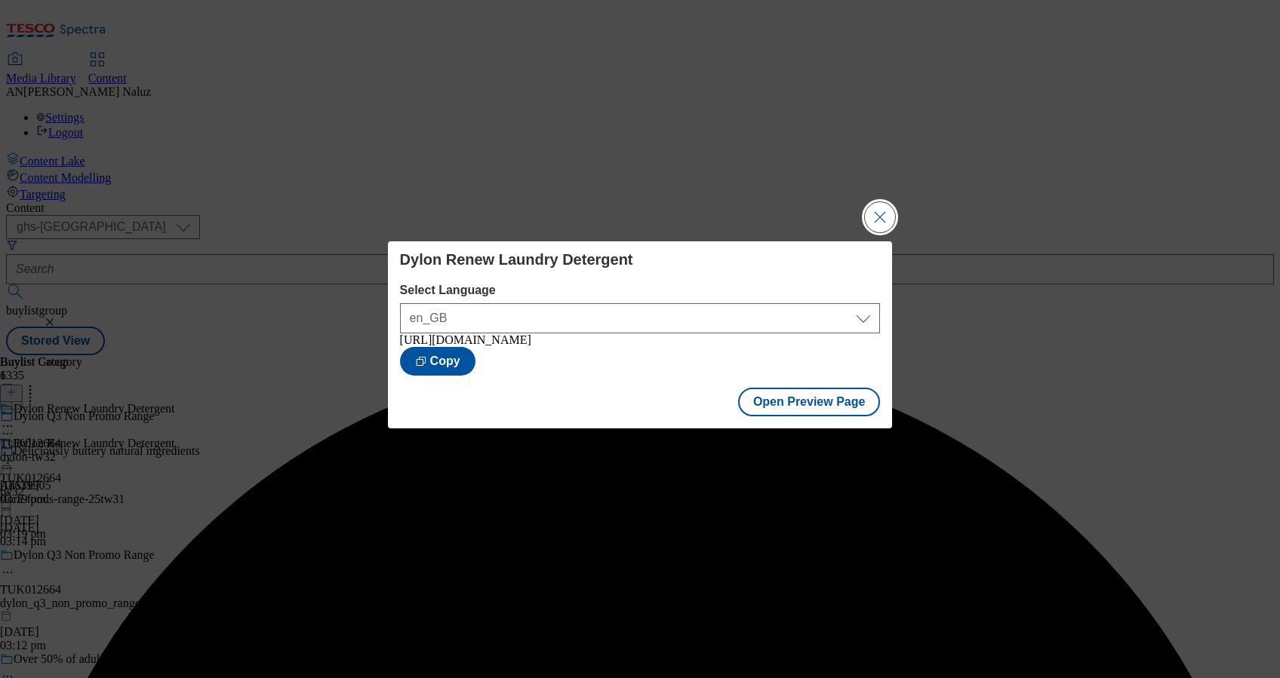
click at [886, 210] on button "Close Modal" at bounding box center [880, 217] width 30 height 30
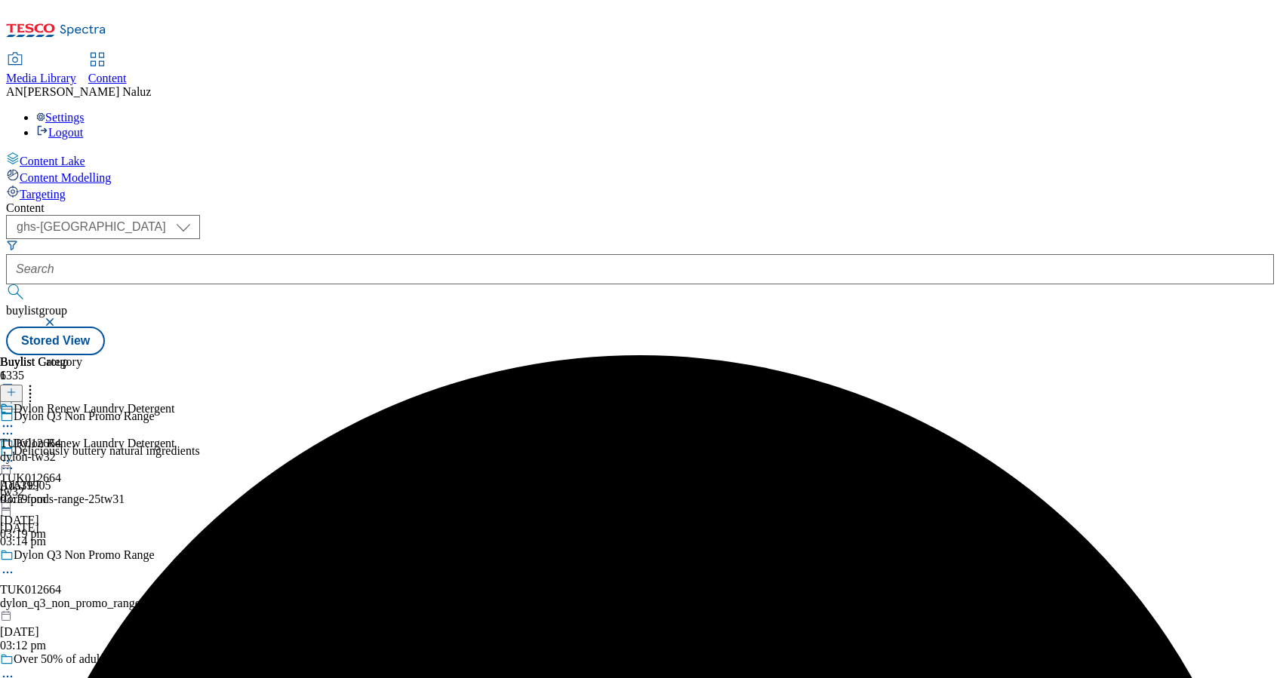
click at [15, 419] on icon at bounding box center [7, 426] width 15 height 15
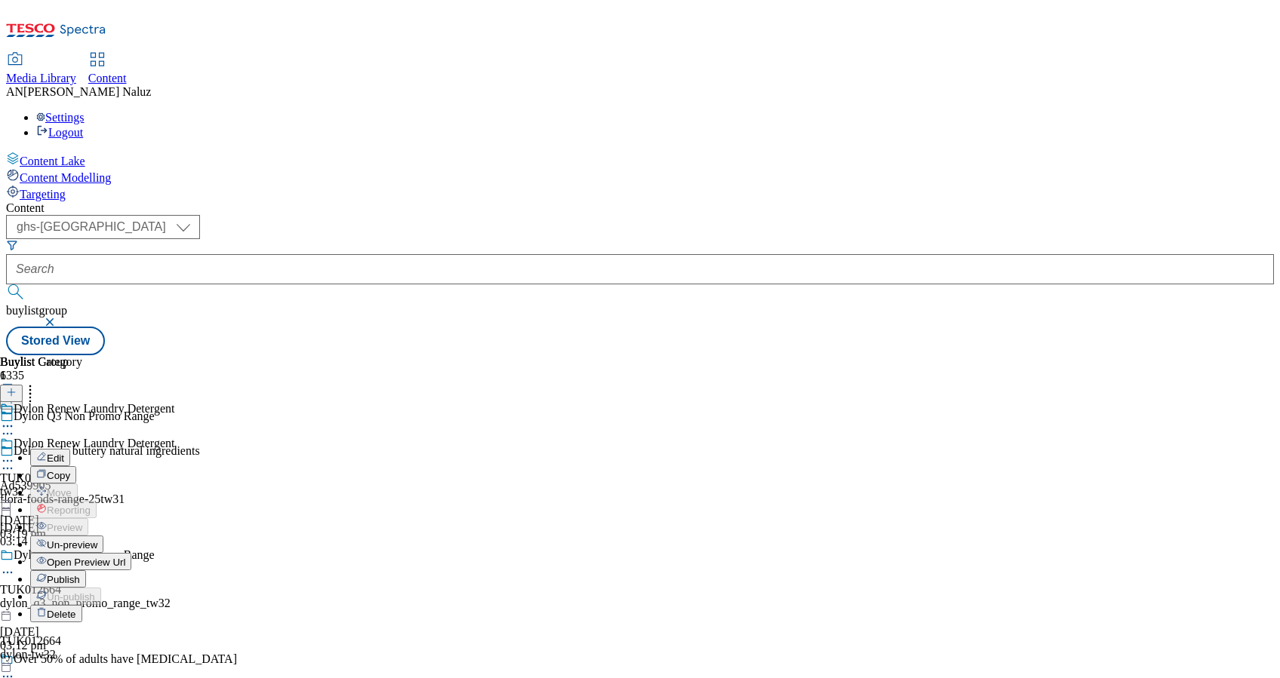
click at [125, 557] on span "Open Preview Url" at bounding box center [86, 562] width 78 height 11
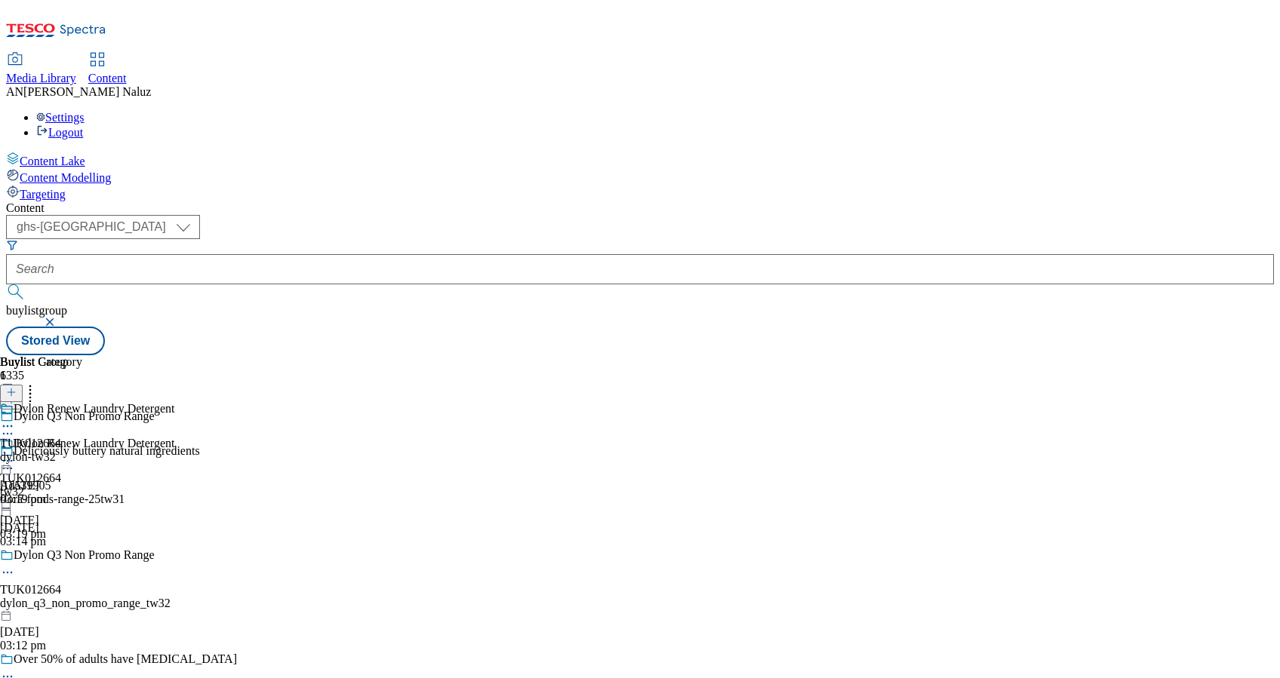
click at [82, 451] on div "dylon-tw32" at bounding box center [41, 458] width 82 height 14
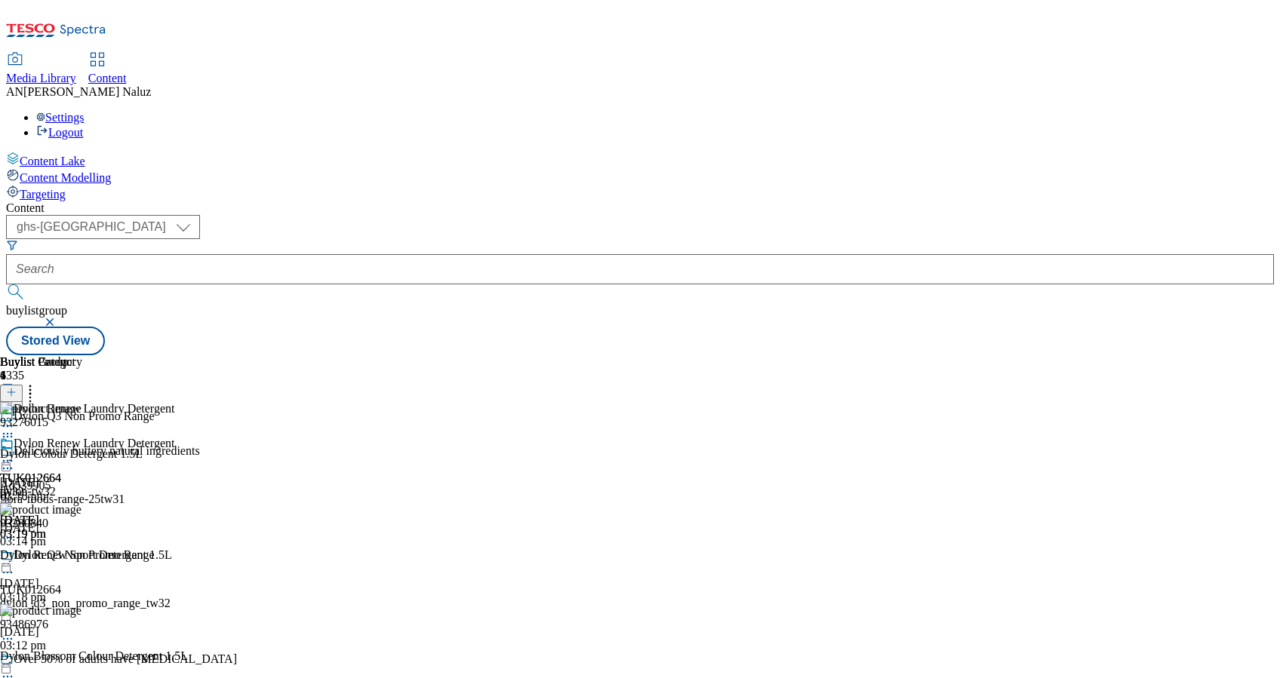
click at [15, 565] on icon at bounding box center [7, 572] width 15 height 15
click at [70, 595] on button "Edit" at bounding box center [50, 603] width 40 height 17
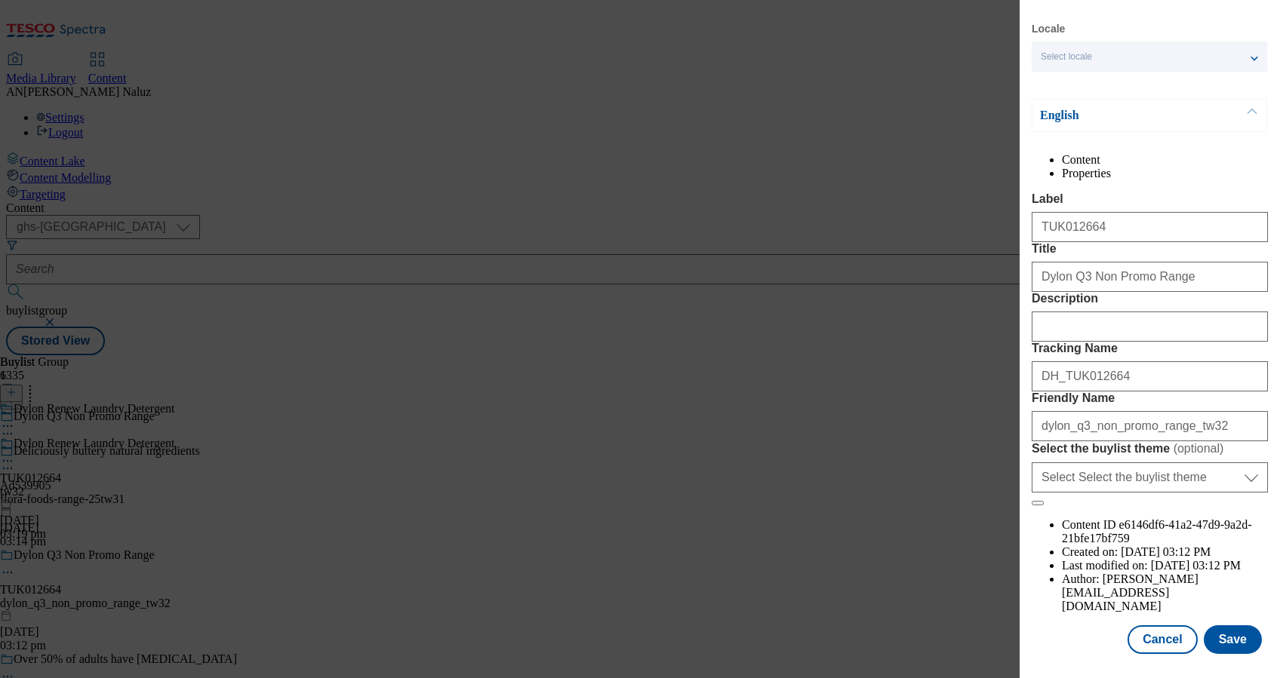
scroll to position [70, 0]
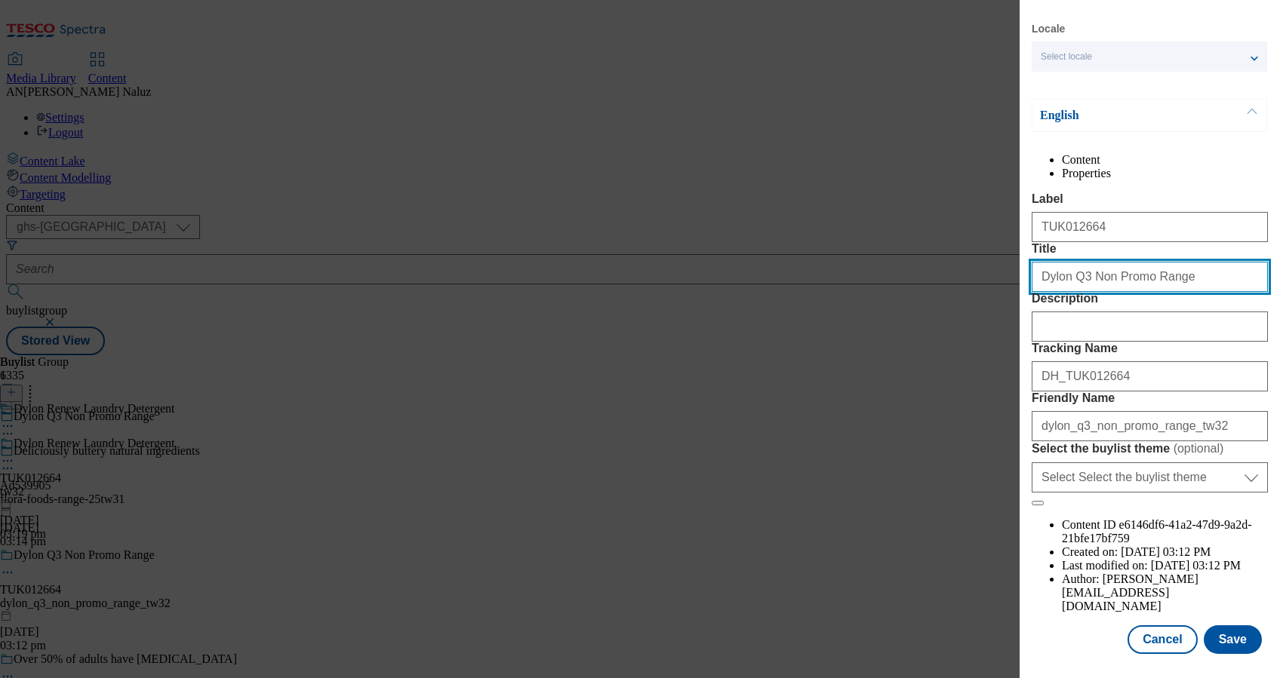
click at [1119, 292] on input "Dylon Q3 Non Promo Range" at bounding box center [1150, 277] width 236 height 30
paste input "iscover Dylon Detergent. A range for all your clothes that cleanse gently with …"
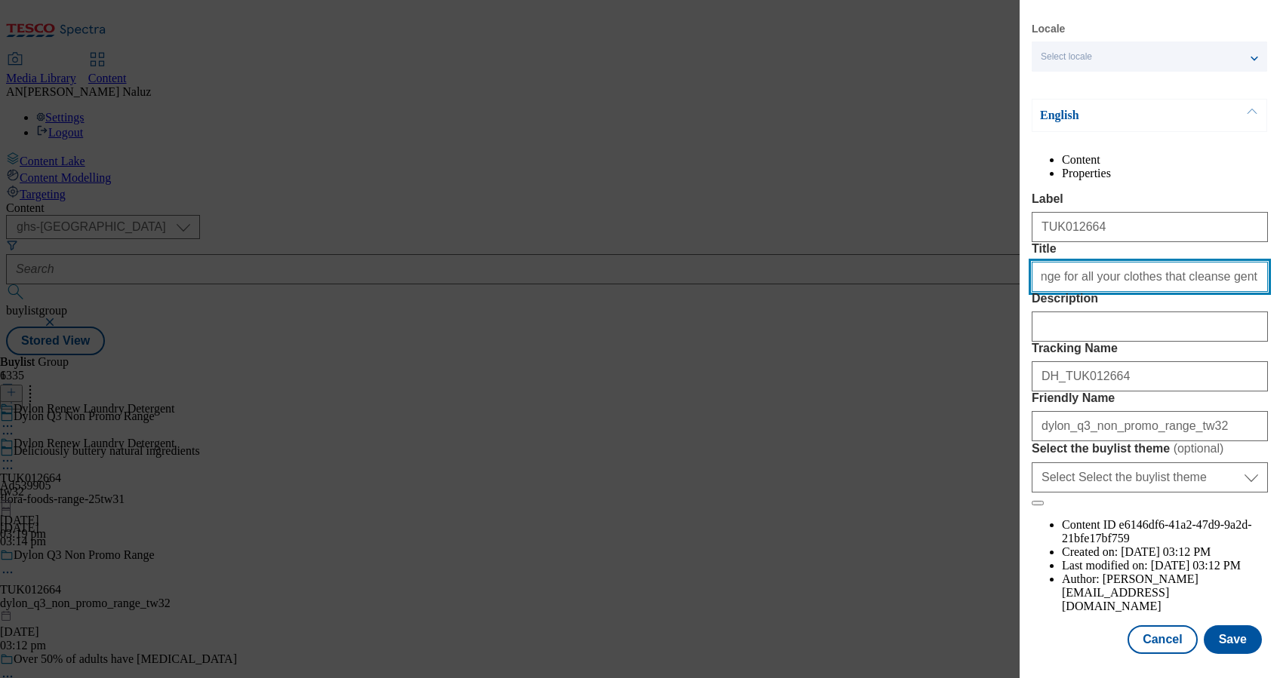
scroll to position [0, 0]
drag, startPoint x: 1062, startPoint y: 269, endPoint x: 957, endPoint y: 268, distance: 104.9
click at [957, 268] on div "Edit Buylist Group Locale Select locale English Welsh English Content Propertie…" at bounding box center [640, 339] width 1280 height 678
click at [1174, 271] on input "Discover Dylon Detergent. A range for all your clothes that cleanse gently with…" at bounding box center [1150, 277] width 236 height 30
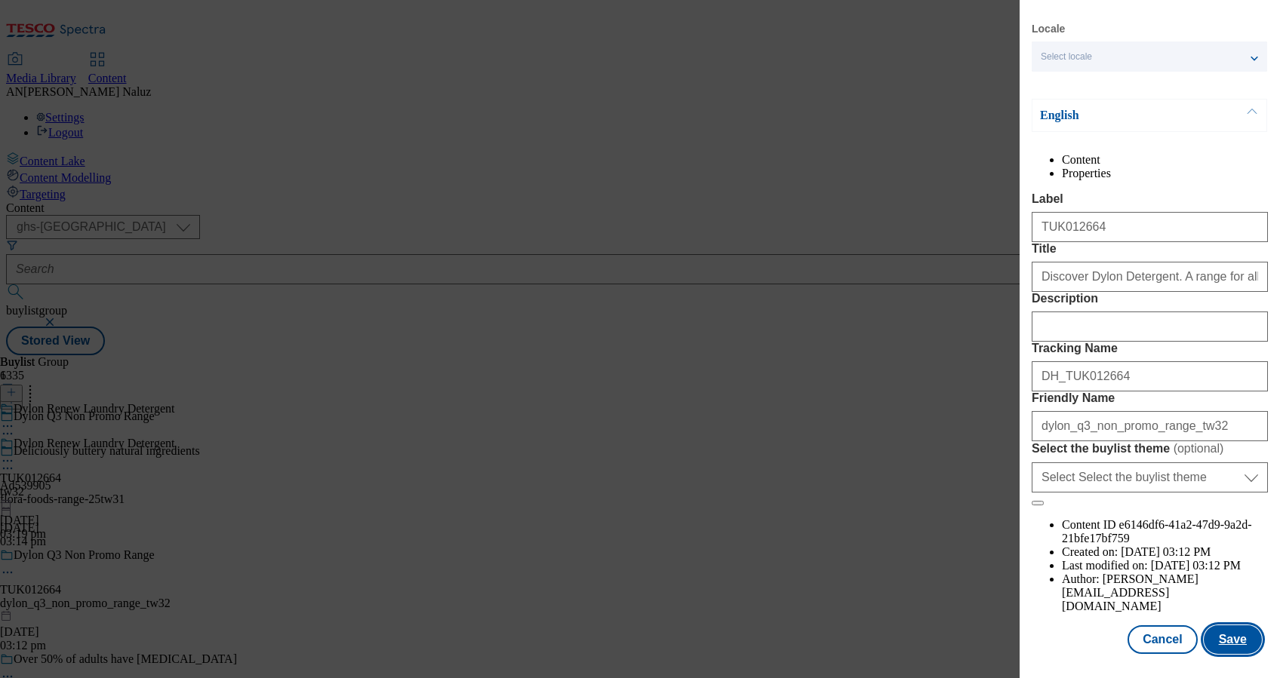
click at [1223, 635] on button "Save" at bounding box center [1233, 640] width 58 height 29
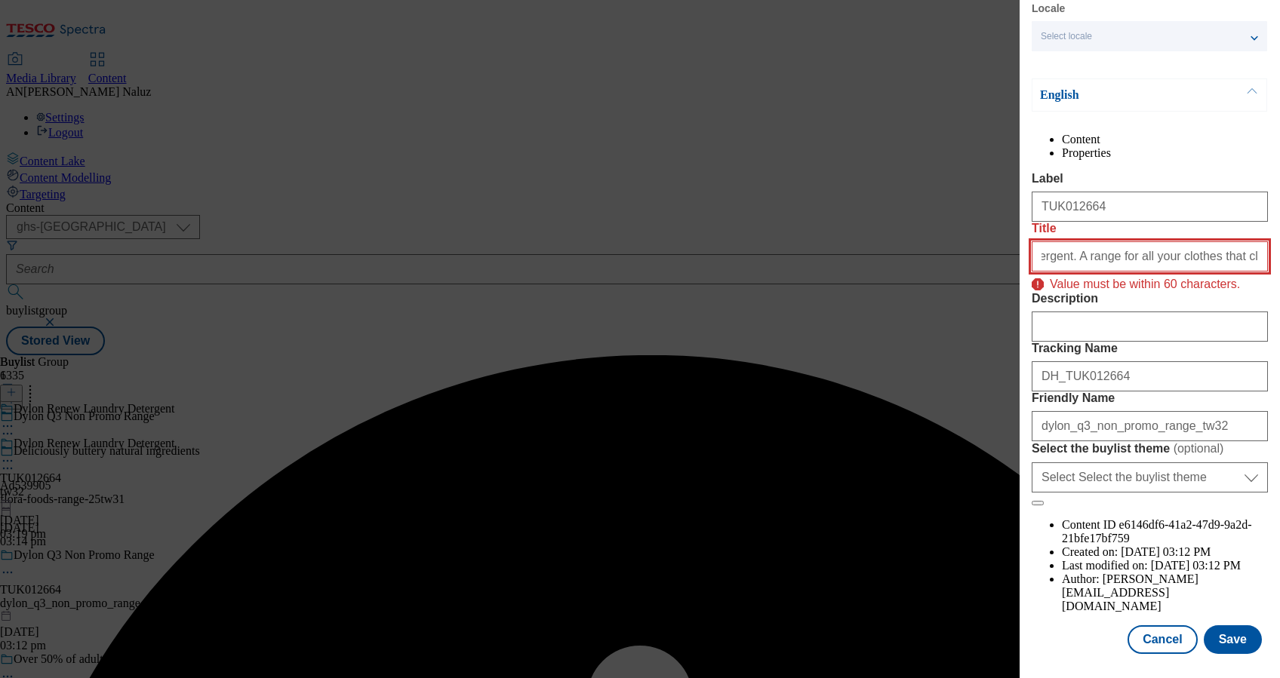
scroll to position [106, 4]
drag, startPoint x: 1148, startPoint y: 261, endPoint x: 1269, endPoint y: 261, distance: 120.7
click at [1269, 261] on div "Edit Buylist Group Locale Select locale English Welsh English Content Propertie…" at bounding box center [1150, 328] width 260 height 657
click at [1183, 262] on input "Discover Dylon Detergent. A range for all your clothes that cleanse gently with…" at bounding box center [1150, 256] width 236 height 30
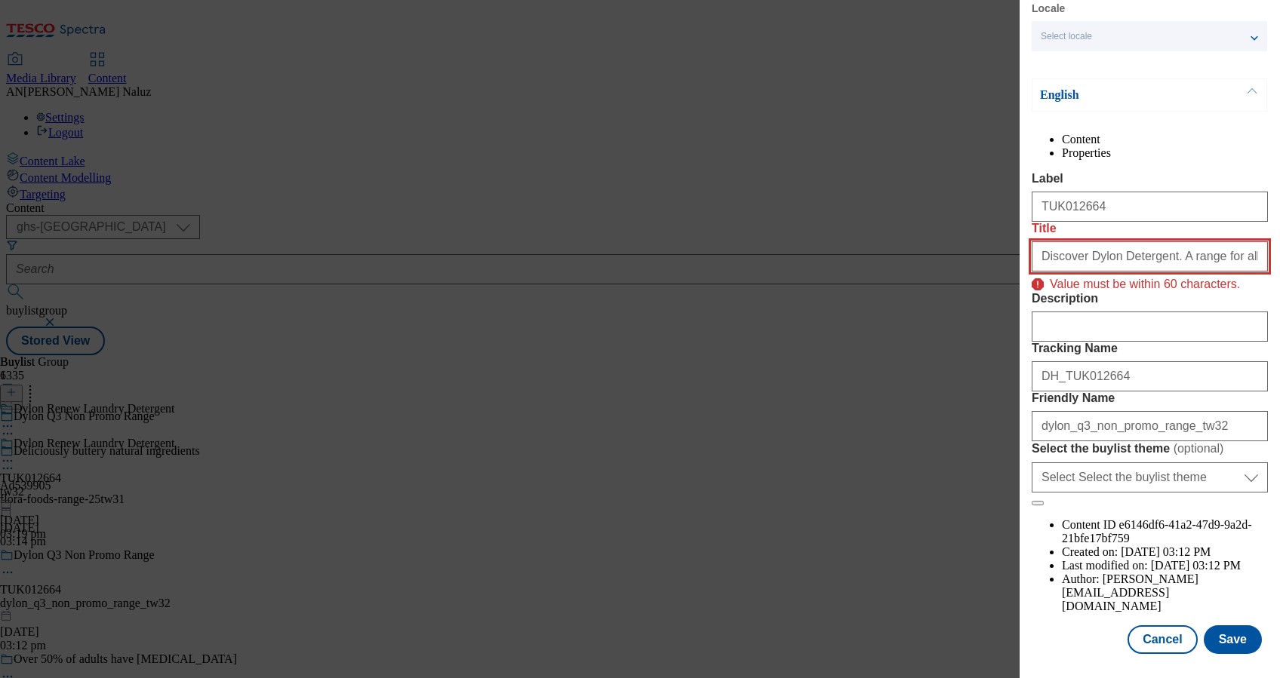
scroll to position [106, 0]
drag, startPoint x: 1099, startPoint y: 274, endPoint x: 1032, endPoint y: 267, distance: 66.8
click at [1032, 267] on input "Discover Dylon Detergent. A range for all your clothes that cleanse gently with…" at bounding box center [1150, 256] width 236 height 30
click at [1209, 259] on input "Discover Dylon Detergent. A range for all your clothes that cleanse gently with…" at bounding box center [1150, 256] width 236 height 30
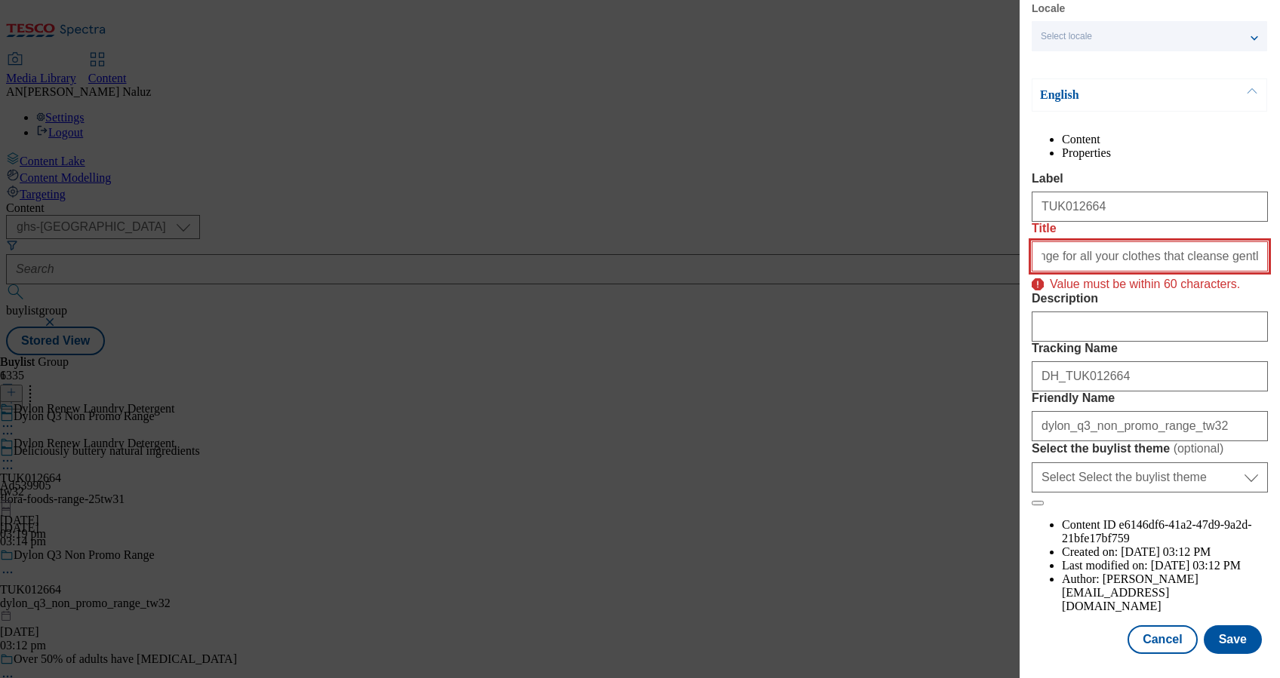
drag, startPoint x: 1238, startPoint y: 266, endPoint x: 1269, endPoint y: 272, distance: 31.5
click at [1269, 272] on div "Edit Buylist Group Locale Select locale English Welsh English Content Propertie…" at bounding box center [1150, 328] width 260 height 657
click at [1135, 272] on input "Discover Dylon Detergent. A range for all your clothes that cleanse gently with…" at bounding box center [1150, 256] width 236 height 30
drag, startPoint x: 1090, startPoint y: 268, endPoint x: 1274, endPoint y: 279, distance: 184.5
click at [1274, 279] on div "Edit Buylist Group Locale Select locale English Welsh English Content Propertie…" at bounding box center [1150, 328] width 260 height 657
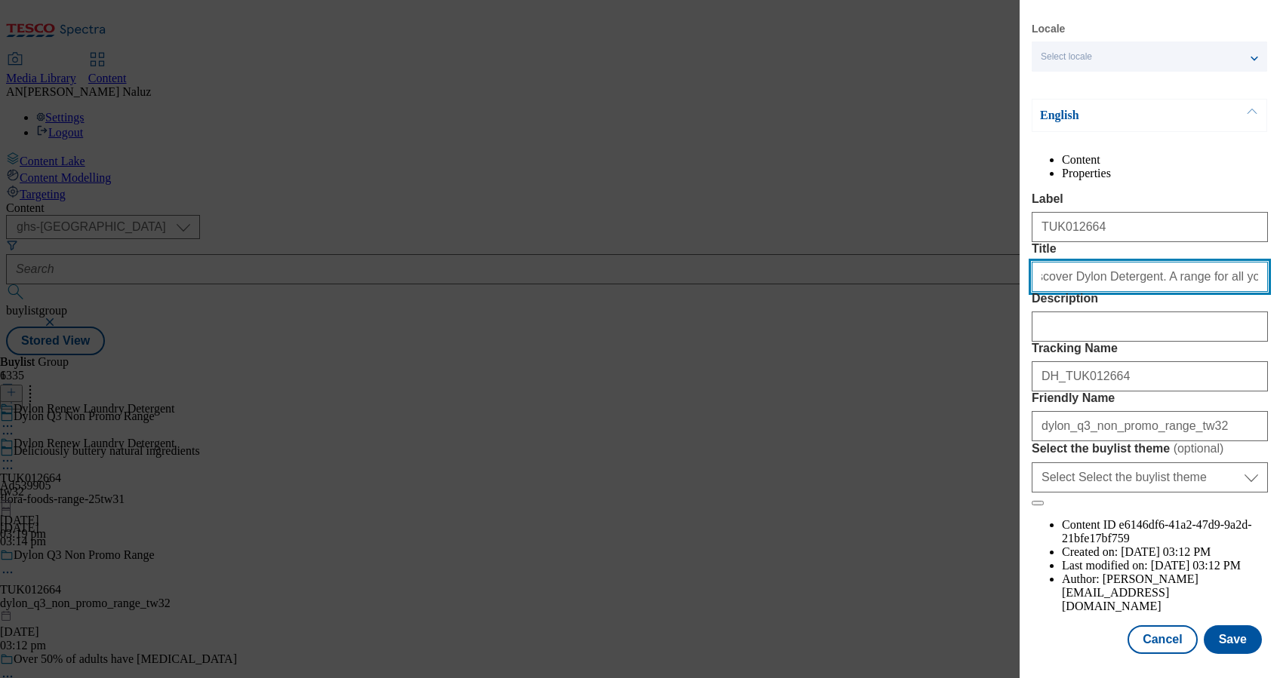
scroll to position [0, 18]
type input "Discover Dylon Detergent. A range for all your clothes."
click at [1183, 312] on div "Description" at bounding box center [1150, 317] width 236 height 50
click at [1172, 358] on form "Label TUK012664 Title Discover Dylon Detergent. A range for all your clothes. D…" at bounding box center [1150, 349] width 236 height 314
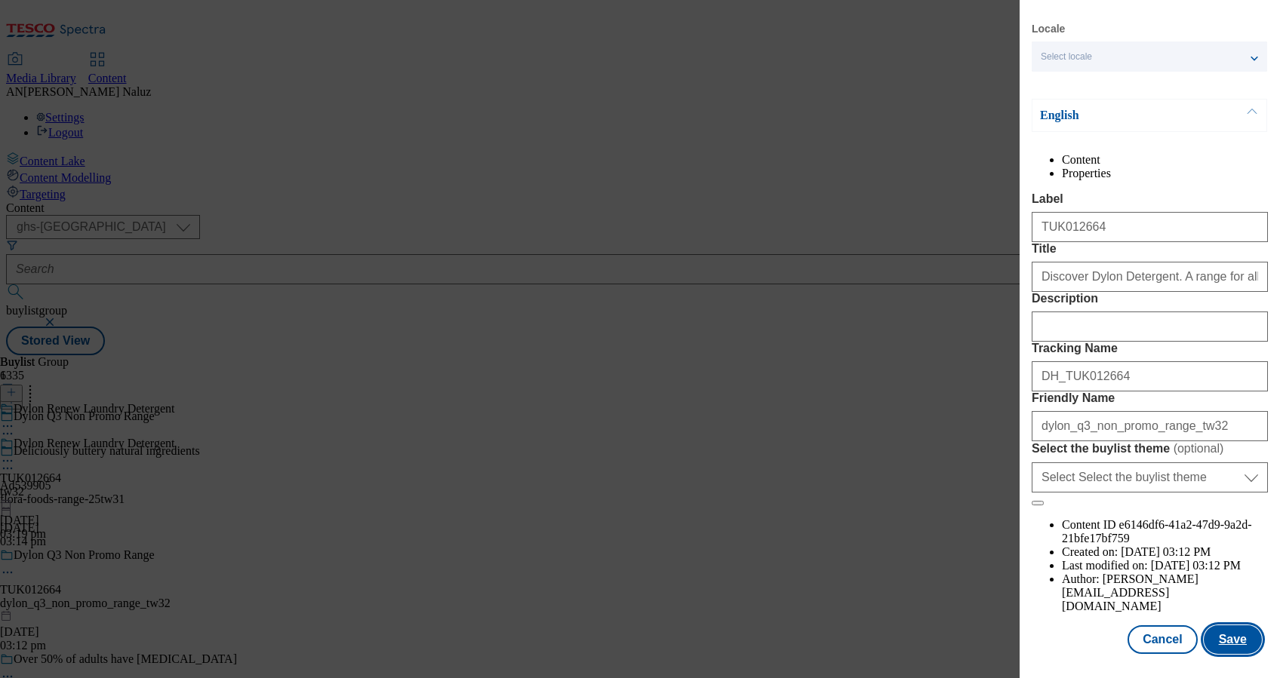
click at [1204, 628] on button "Save" at bounding box center [1233, 640] width 58 height 29
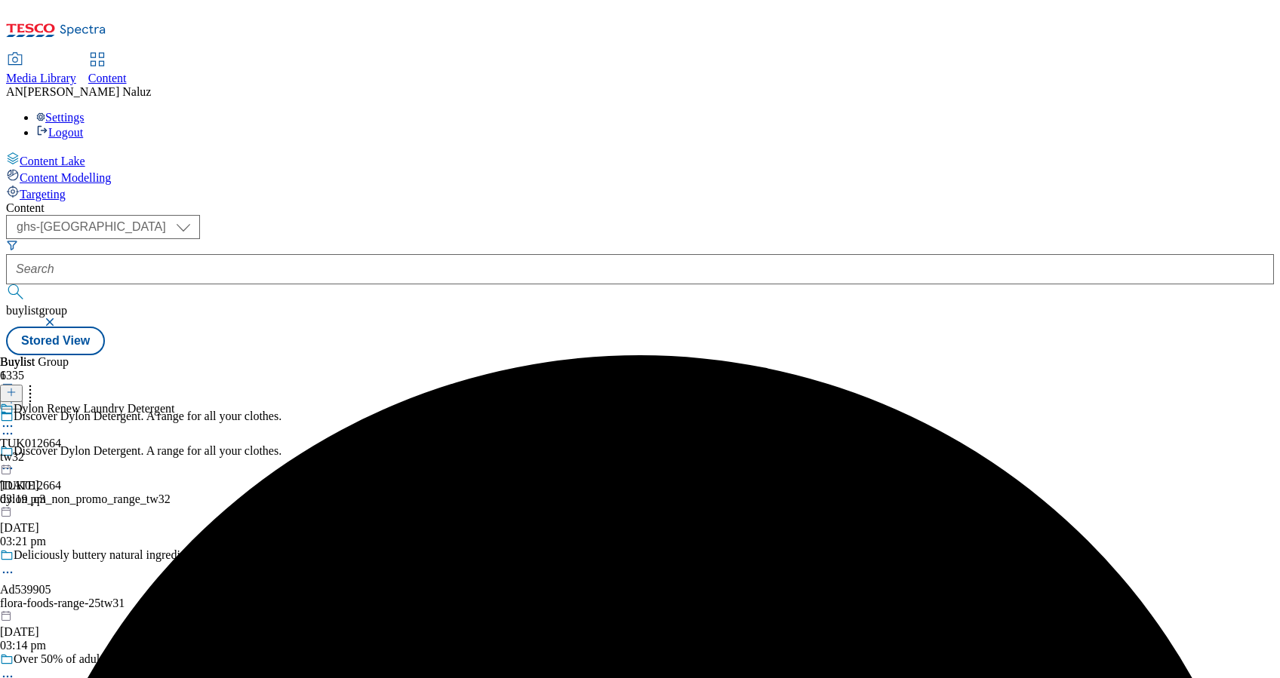
click at [174, 451] on div "tw32" at bounding box center [87, 458] width 174 height 14
click at [82, 451] on div "dylon-tw32" at bounding box center [41, 458] width 82 height 14
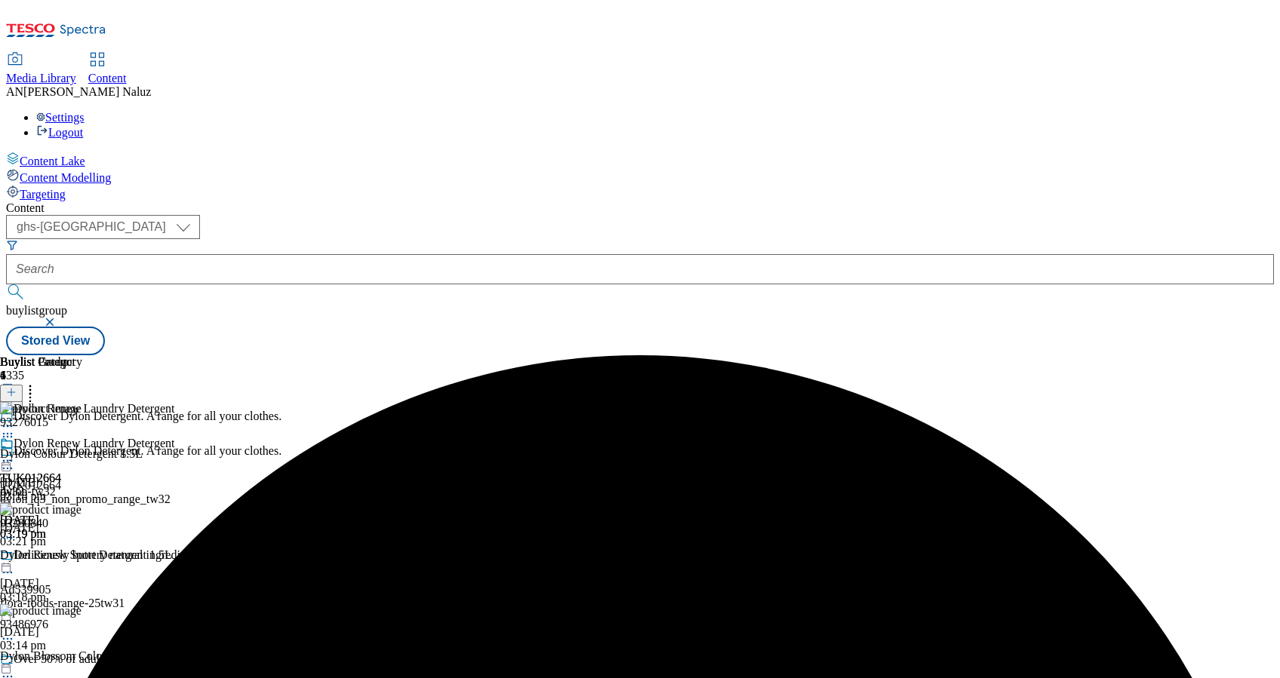
click at [15, 454] on icon at bounding box center [7, 461] width 15 height 15
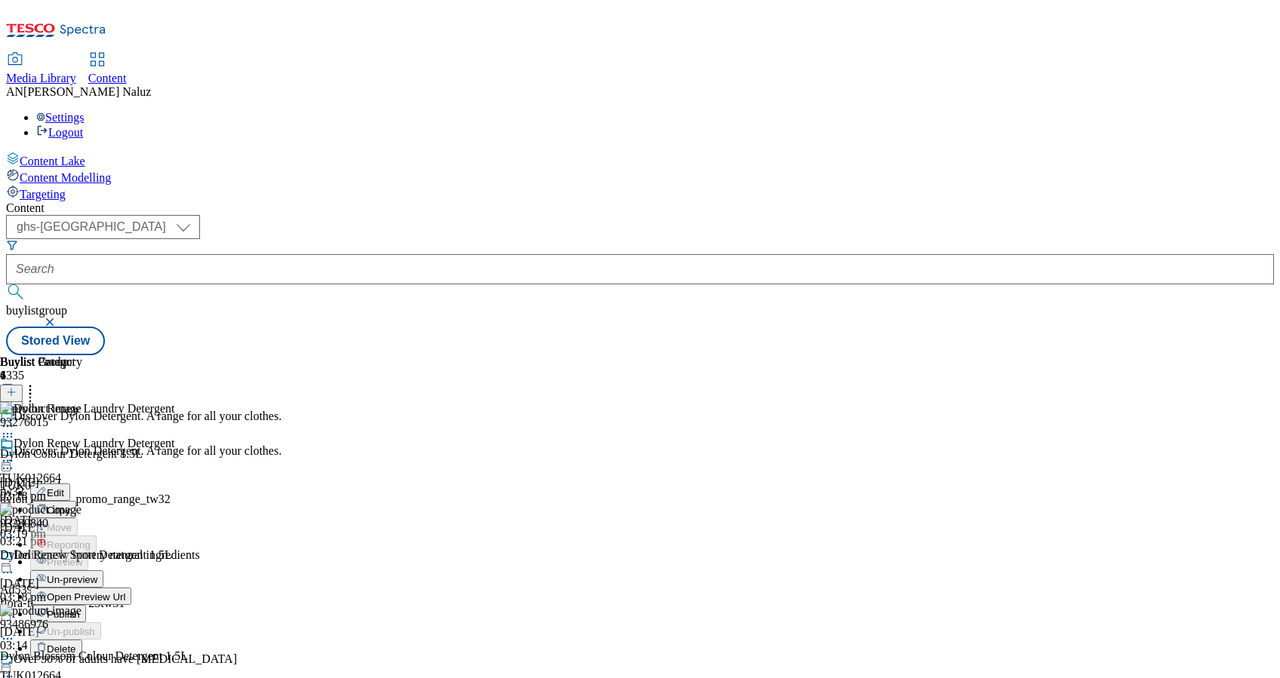
click at [15, 454] on icon at bounding box center [7, 461] width 15 height 15
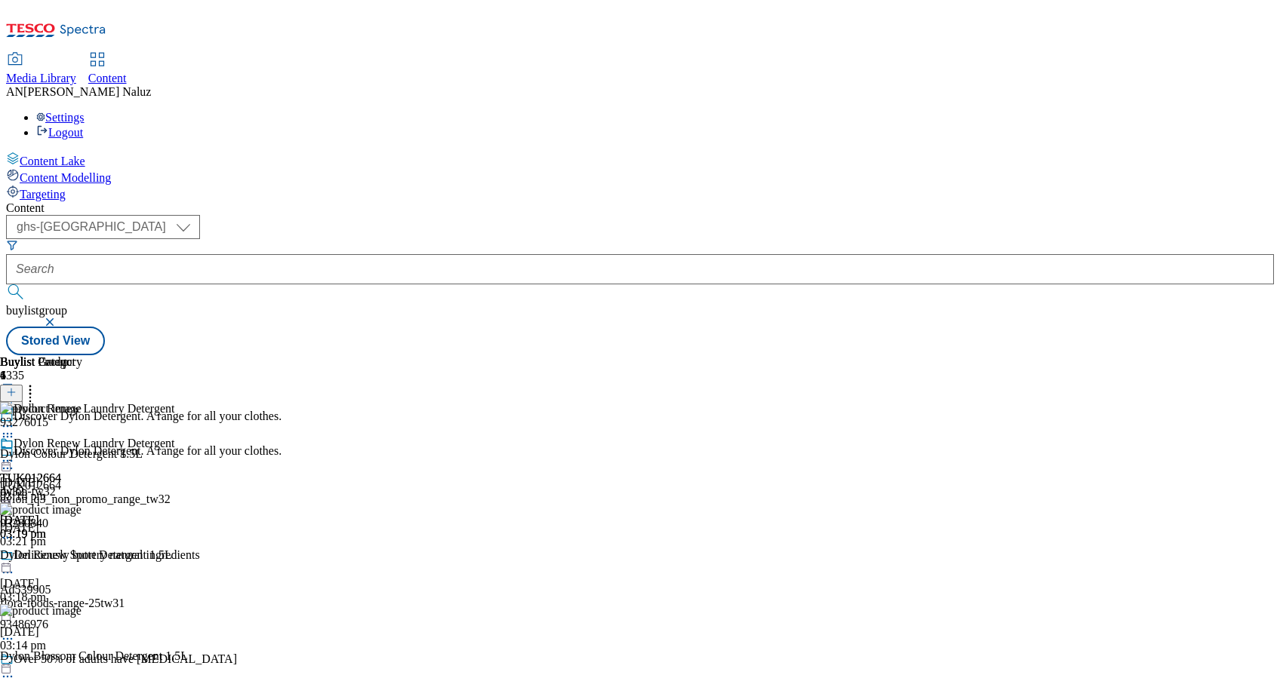
click at [15, 454] on icon at bounding box center [7, 461] width 15 height 15
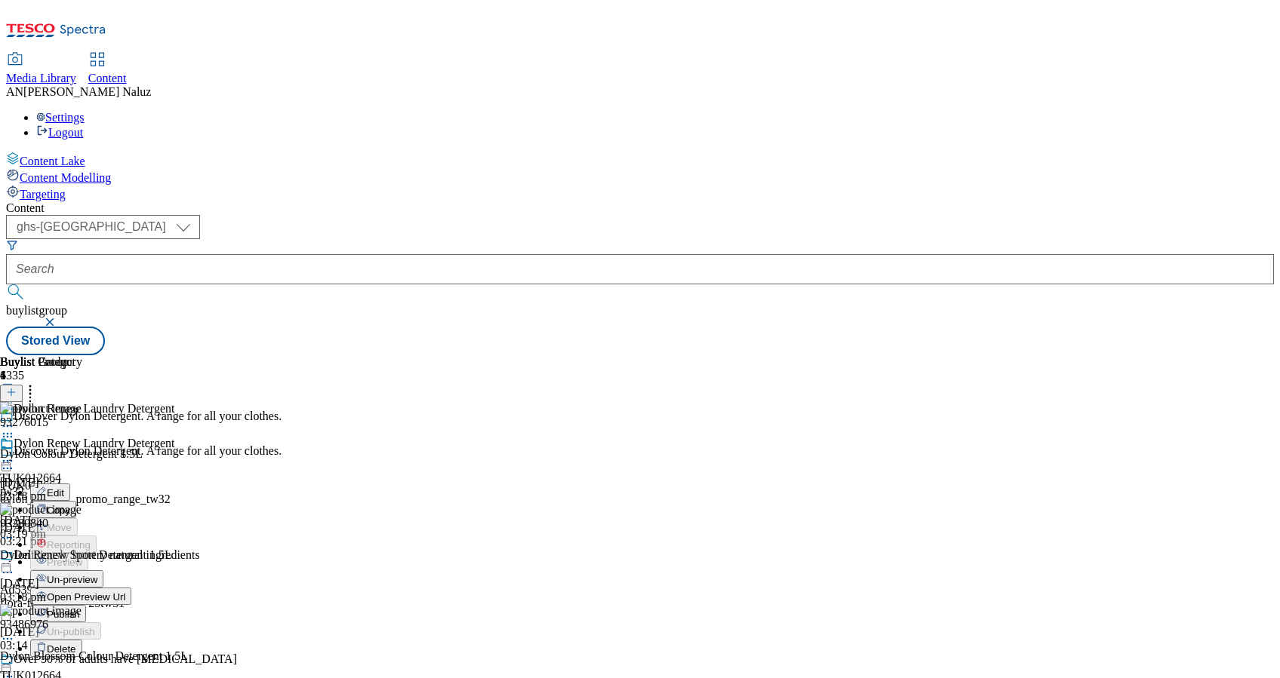
click at [103, 571] on button "Un-preview" at bounding box center [66, 579] width 73 height 17
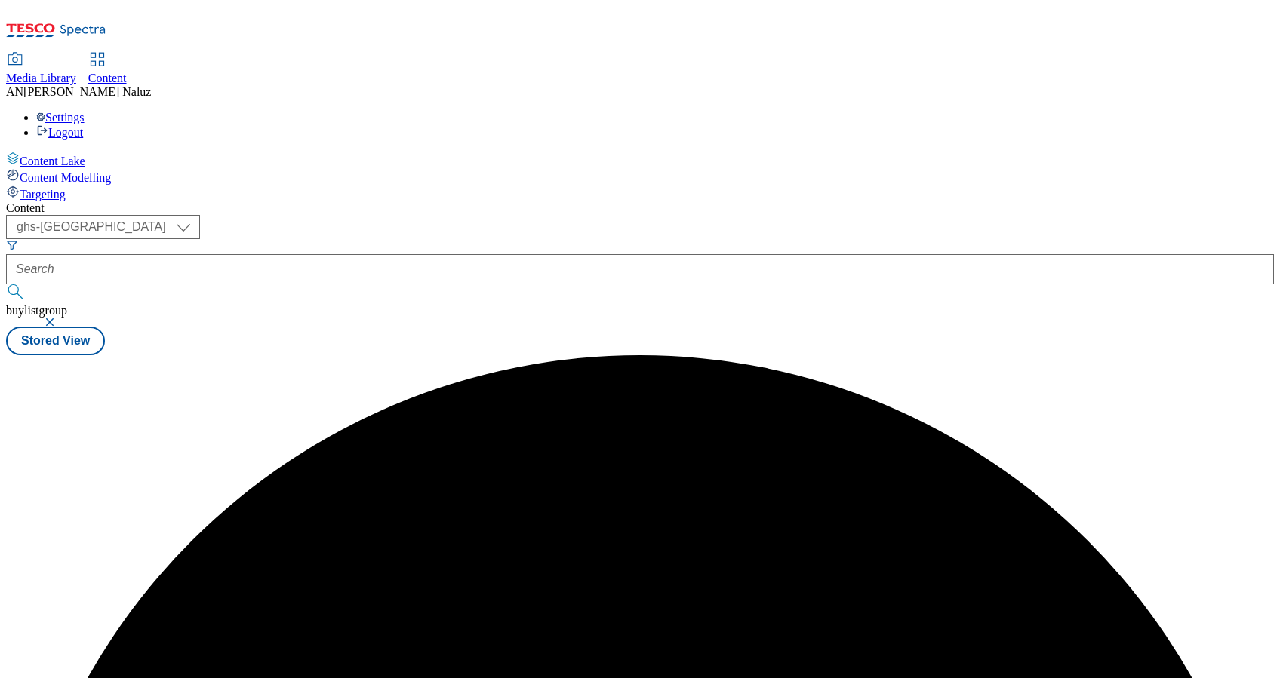
click at [700, 241] on div "Content ( optional ) ghs-roi ghs-uk ghs-uk buylistgroup Stored View" at bounding box center [640, 278] width 1268 height 154
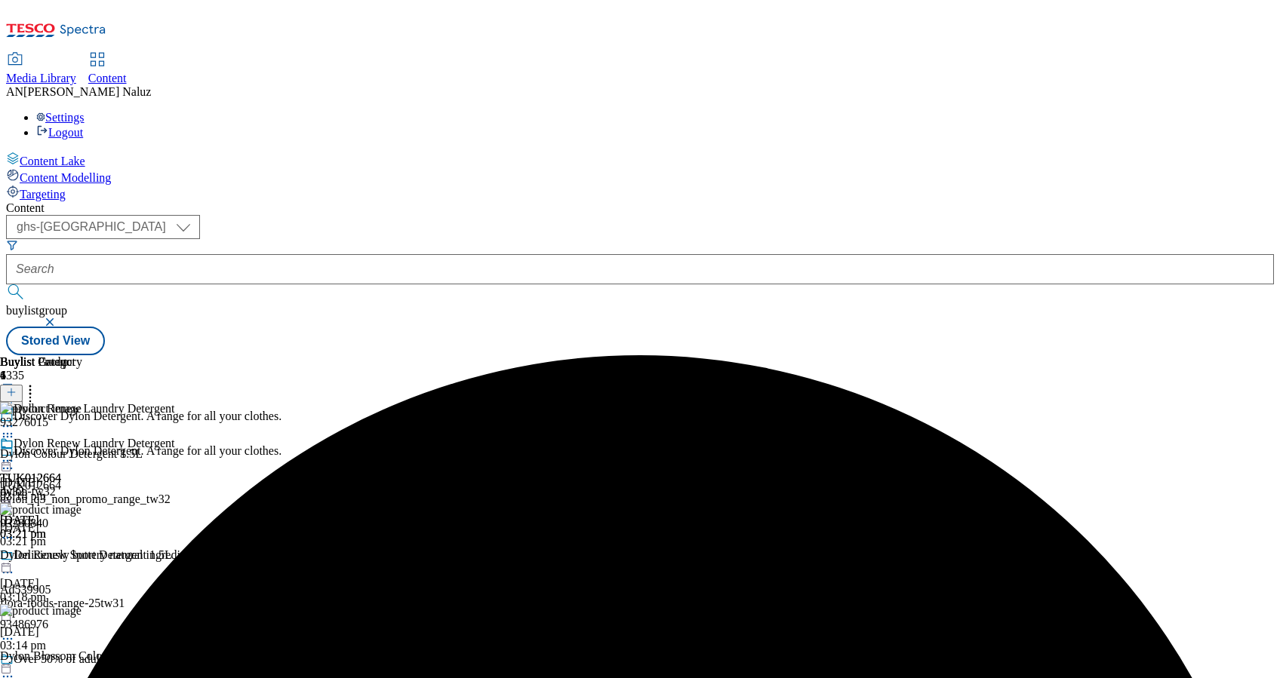
click at [15, 454] on icon at bounding box center [7, 461] width 15 height 15
click at [82, 437] on div "TUK012664 dylon-tw32 23 Sept 2025 03:21 pm" at bounding box center [41, 489] width 82 height 104
click at [281, 493] on div "dylon_q3_non_promo_range_tw32" at bounding box center [140, 500] width 281 height 14
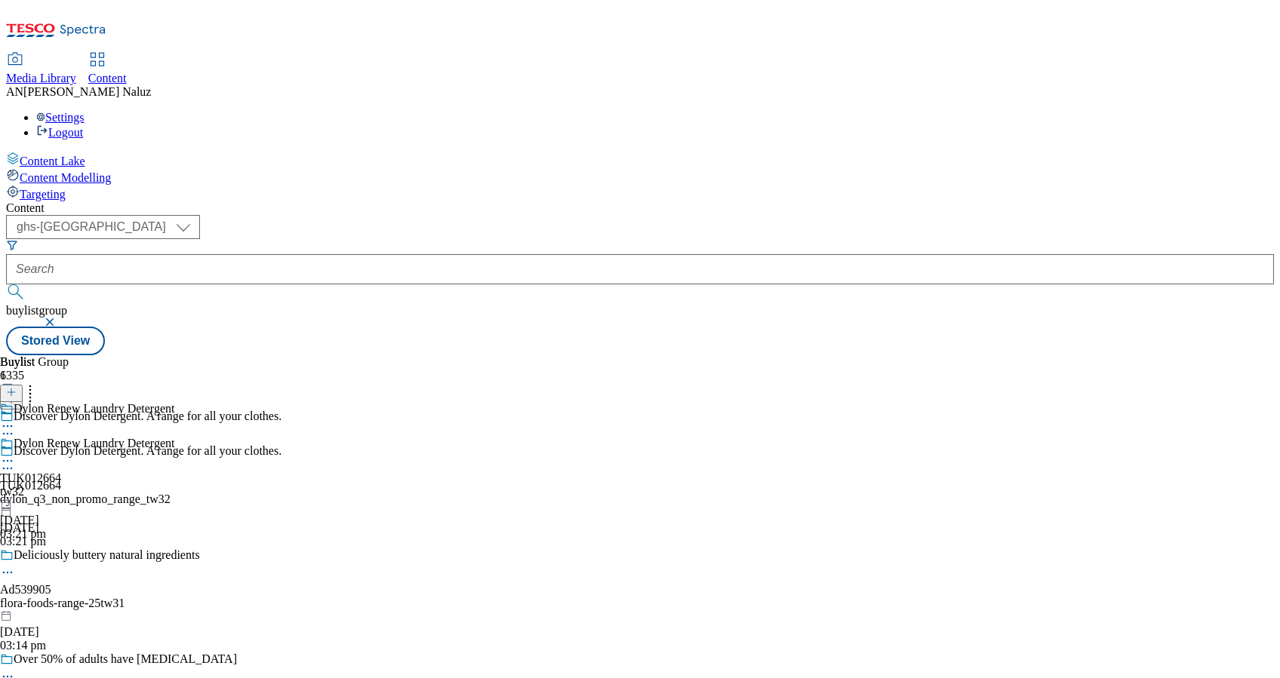
click at [281, 445] on div "Discover Dylon Detergent. A range for all your clothes." at bounding box center [140, 462] width 281 height 35
click at [15, 461] on icon at bounding box center [7, 468] width 15 height 15
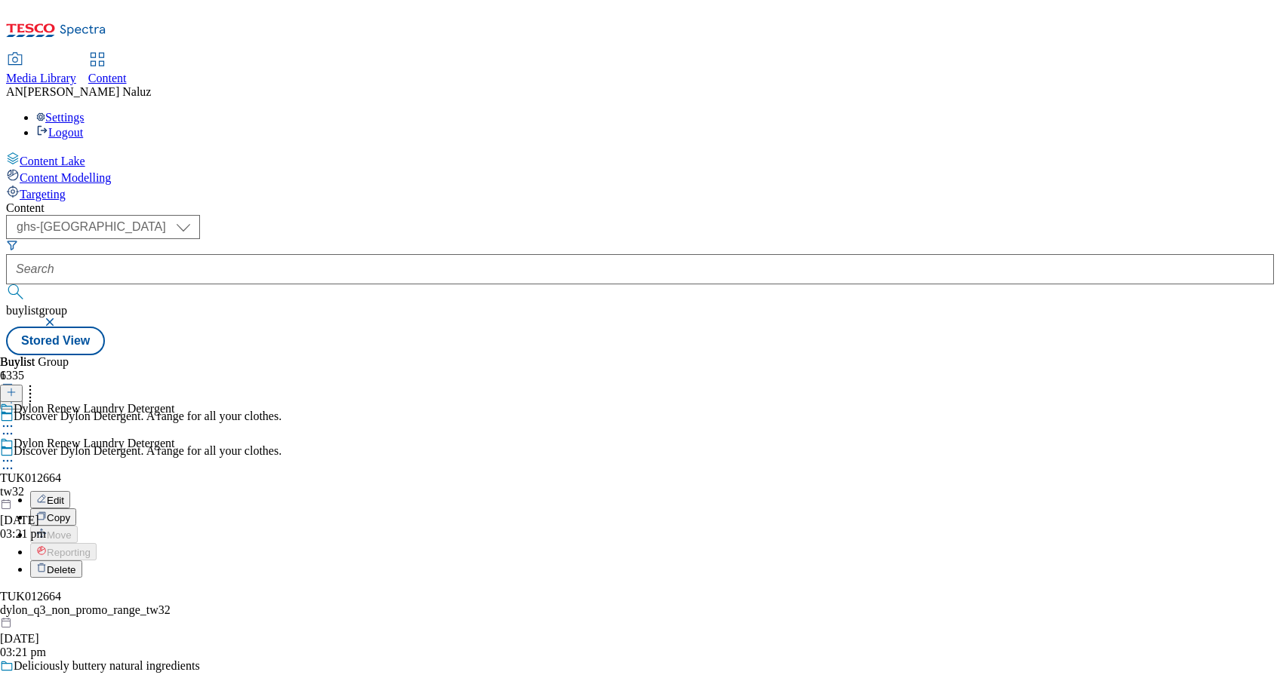
click at [70, 491] on button "Edit" at bounding box center [50, 499] width 40 height 17
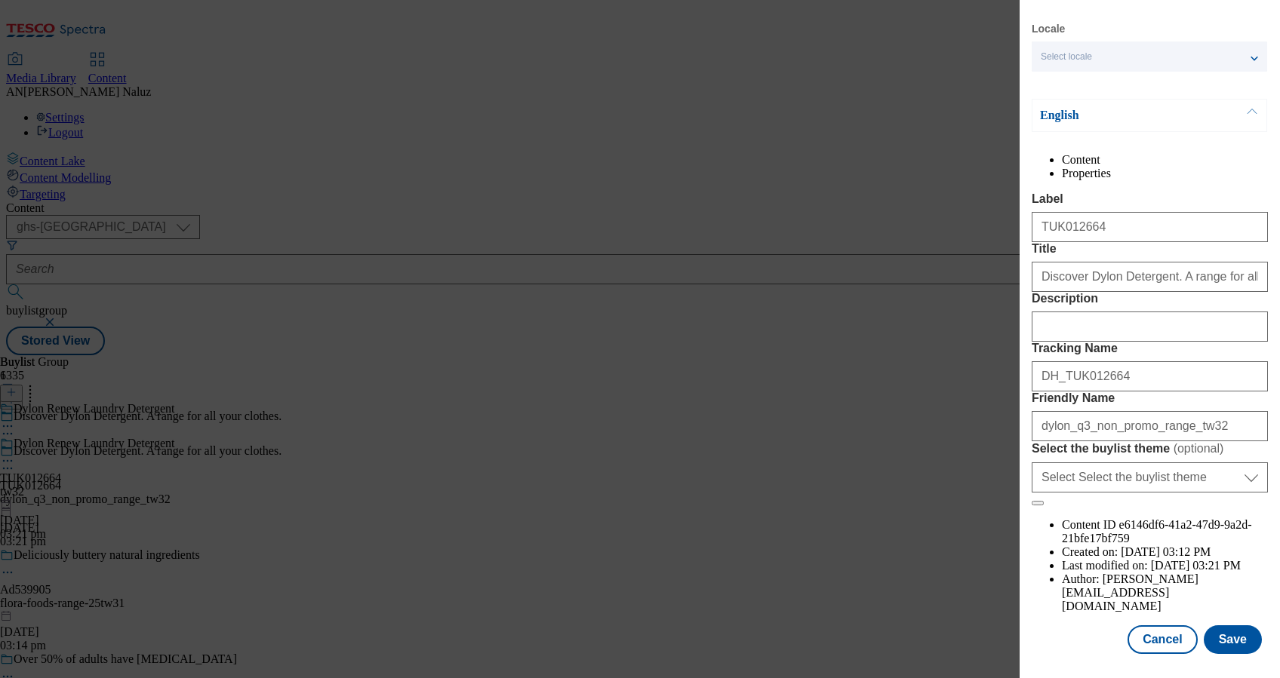
scroll to position [106, 0]
click at [1219, 626] on button "Save" at bounding box center [1233, 640] width 58 height 29
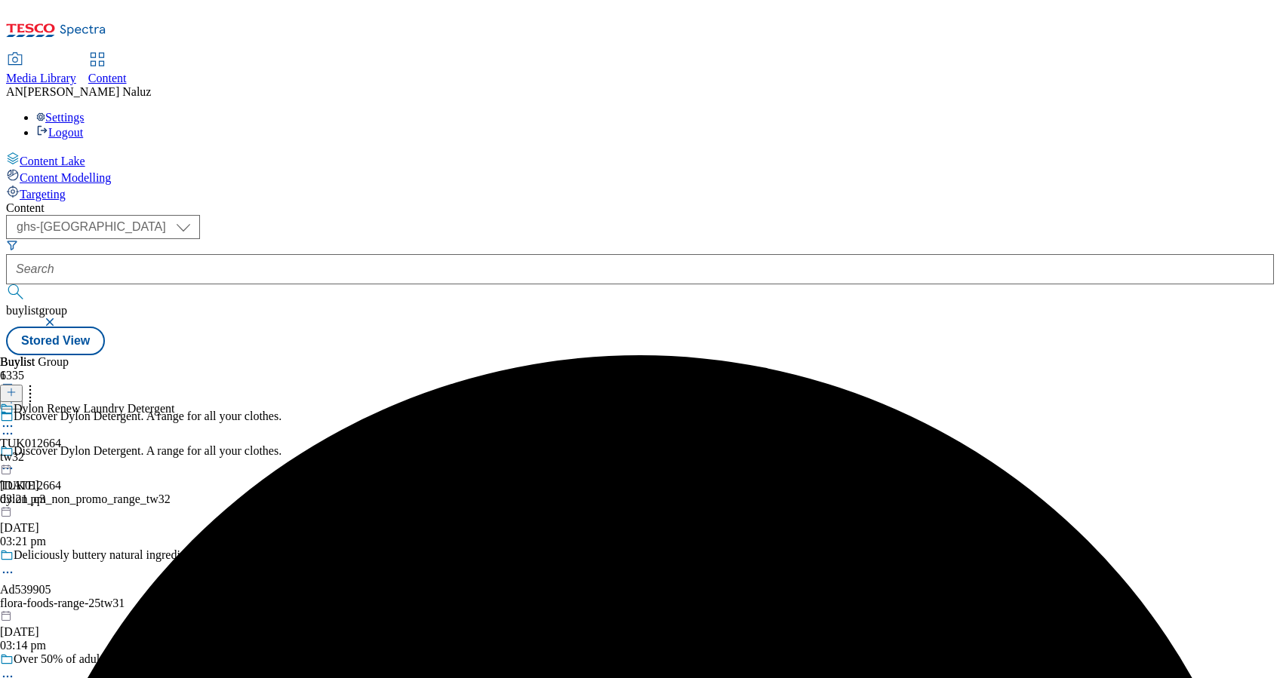
click at [174, 402] on div "Dylon Renew Laundry Detergent TUK012664 tw32 23 Sept 2025 03:21 pm" at bounding box center [87, 454] width 174 height 104
click at [15, 454] on icon at bounding box center [7, 461] width 15 height 15
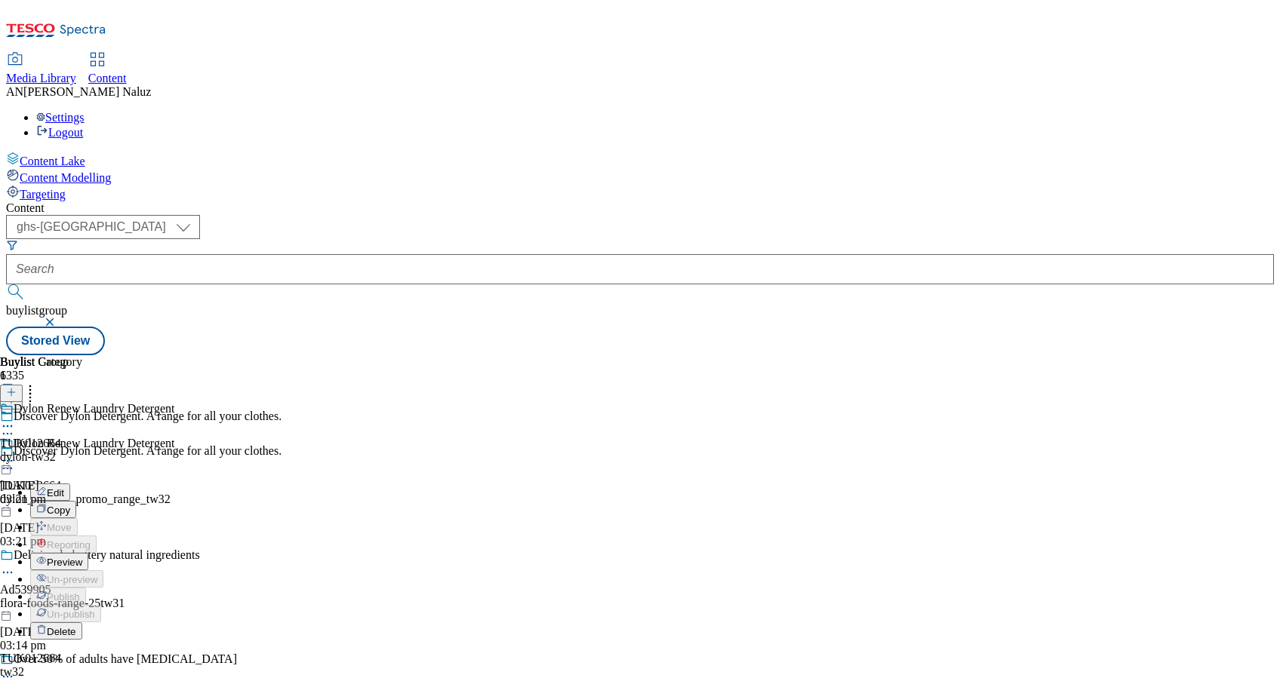
click at [70, 484] on button "Edit" at bounding box center [50, 492] width 40 height 17
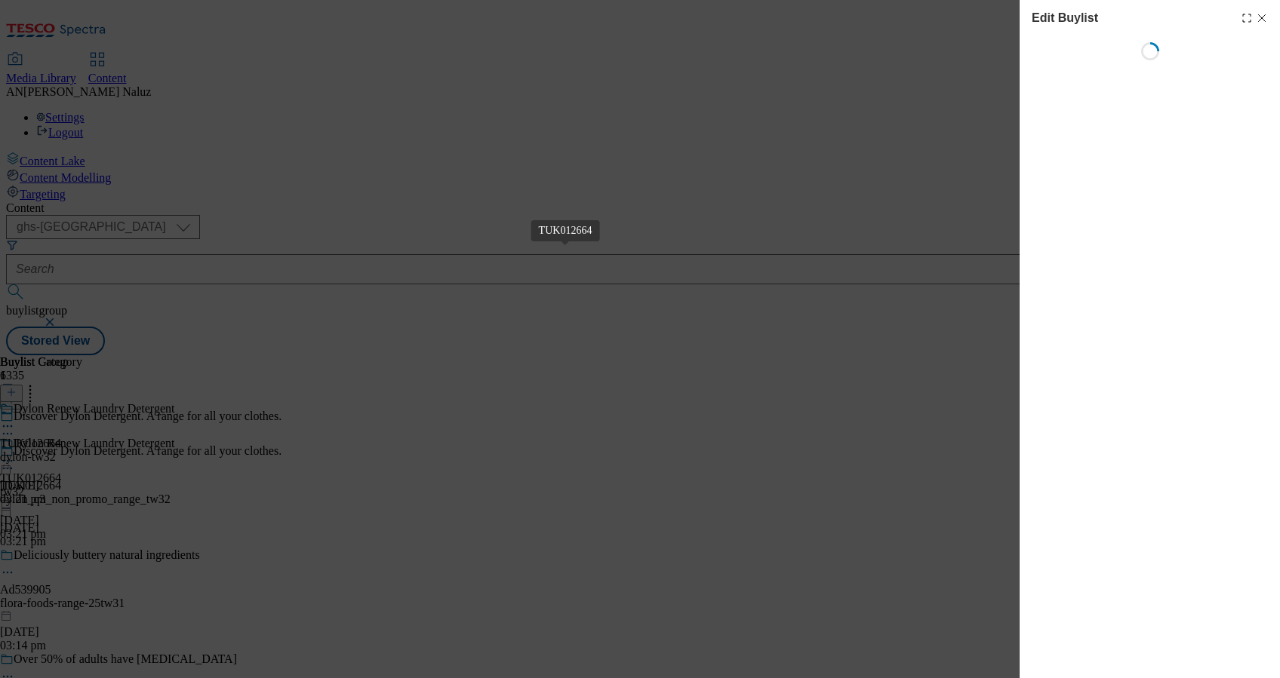
select select "tactical"
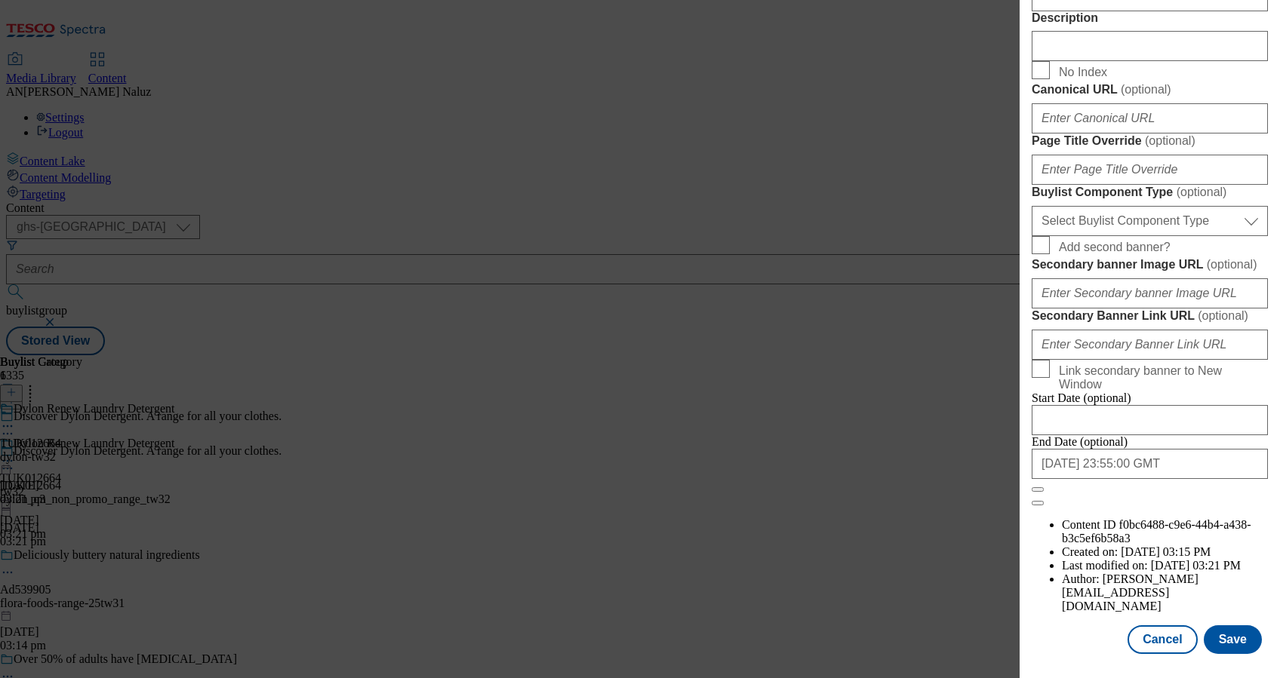
scroll to position [1340, 0]
click at [1222, 626] on button "Save" at bounding box center [1233, 640] width 58 height 29
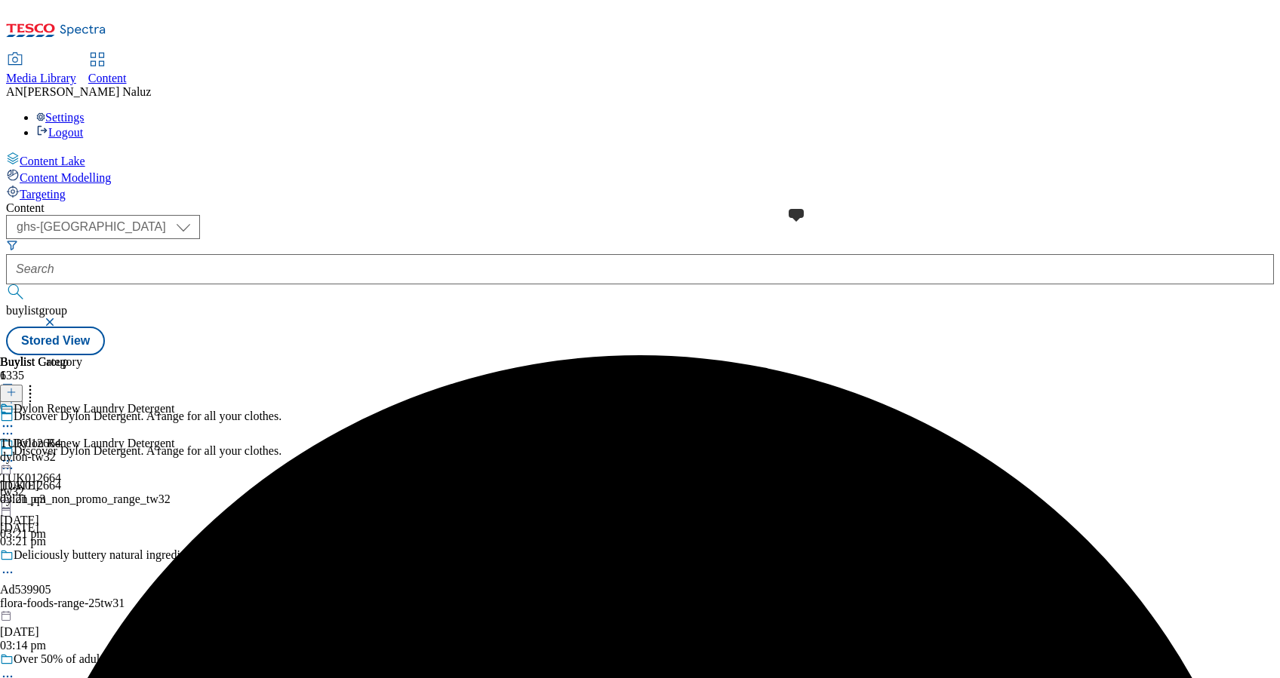
click at [14, 402] on span at bounding box center [14, 410] width 0 height 17
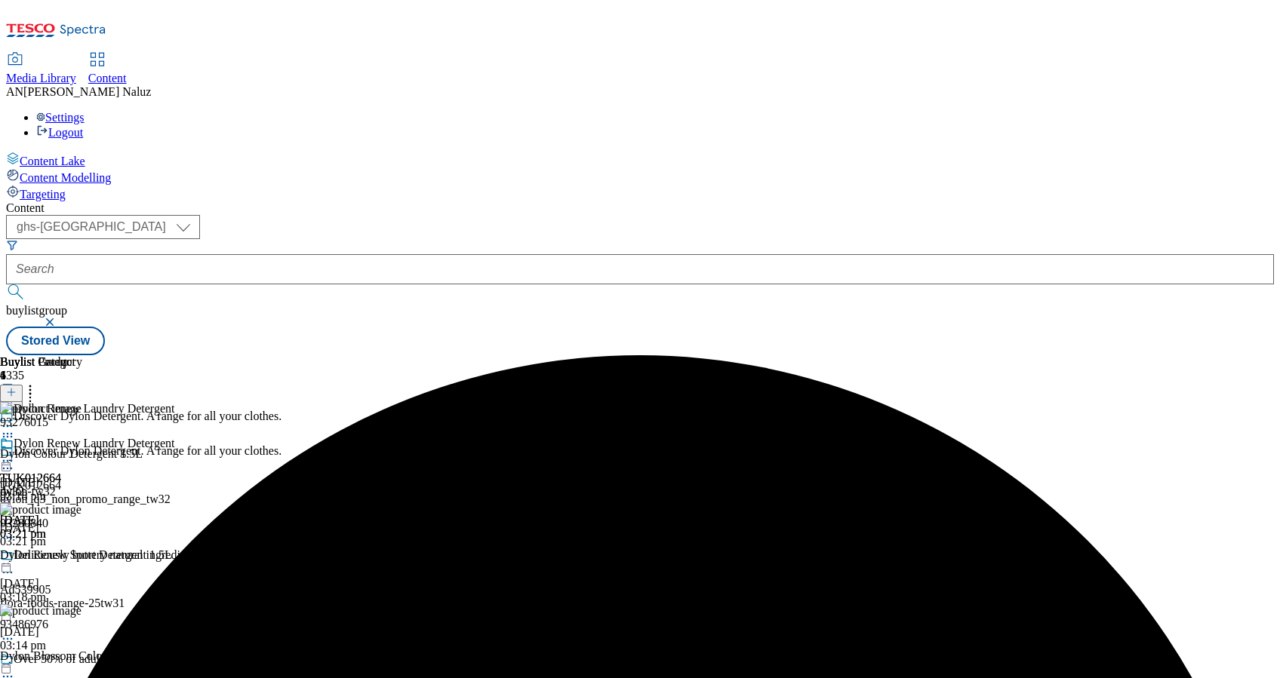
click at [15, 454] on icon at bounding box center [7, 461] width 15 height 15
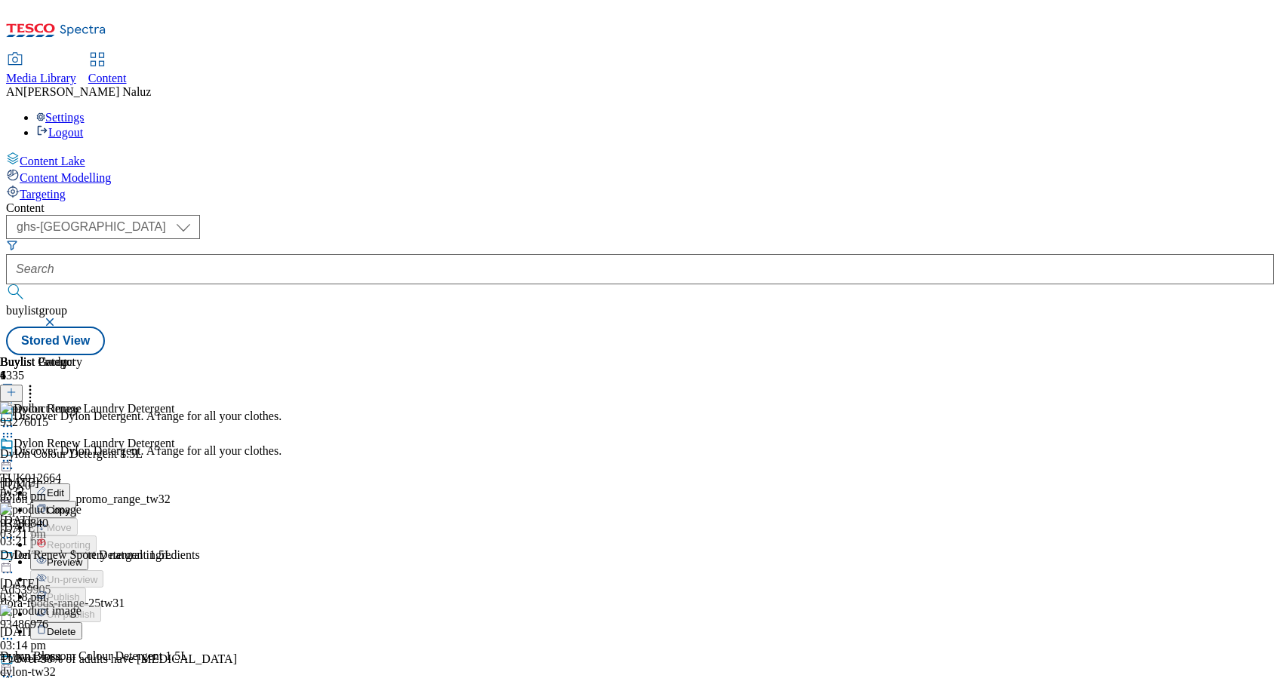
click at [15, 454] on icon at bounding box center [7, 461] width 15 height 15
click at [88, 553] on button "Preview" at bounding box center [59, 561] width 58 height 17
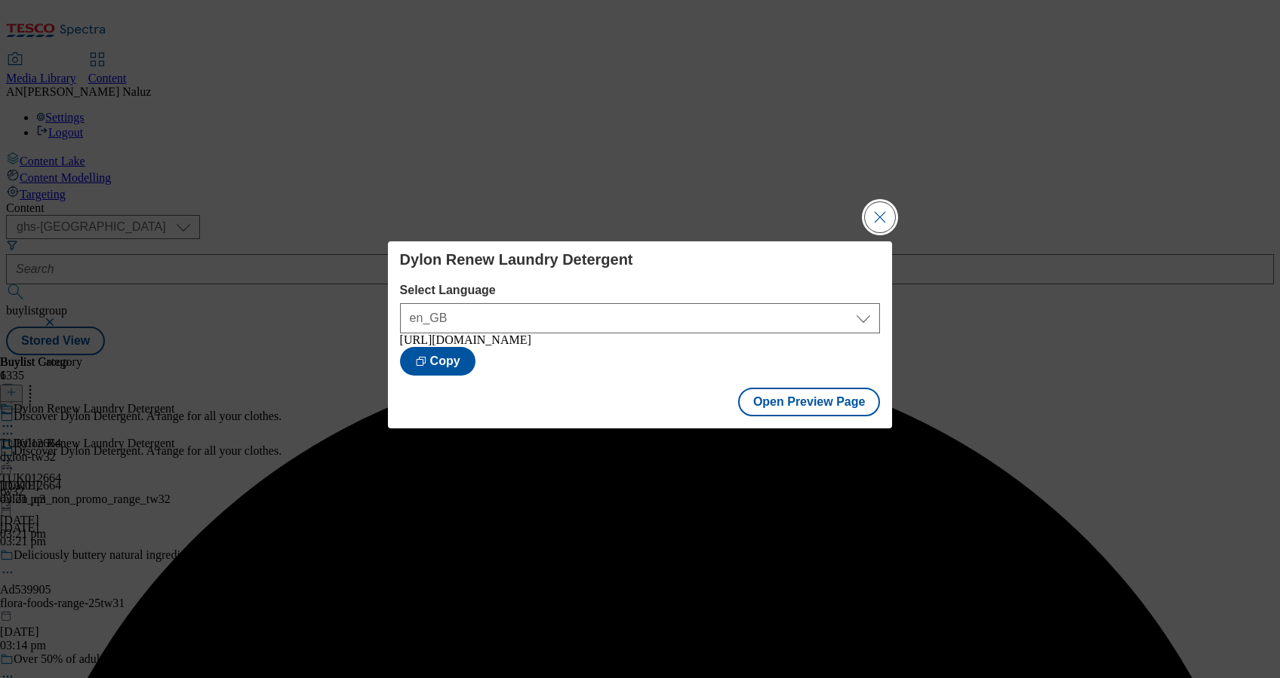
click at [884, 205] on button "Close Modal" at bounding box center [880, 217] width 30 height 30
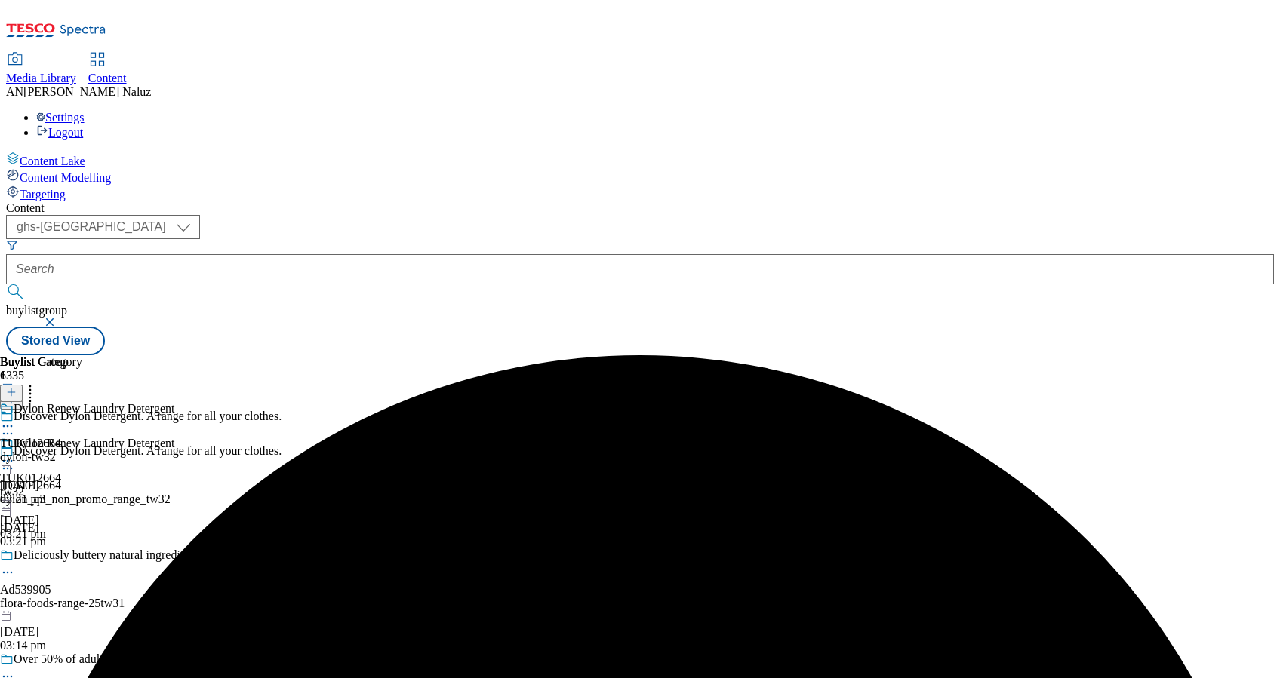
click at [15, 419] on icon at bounding box center [7, 426] width 15 height 15
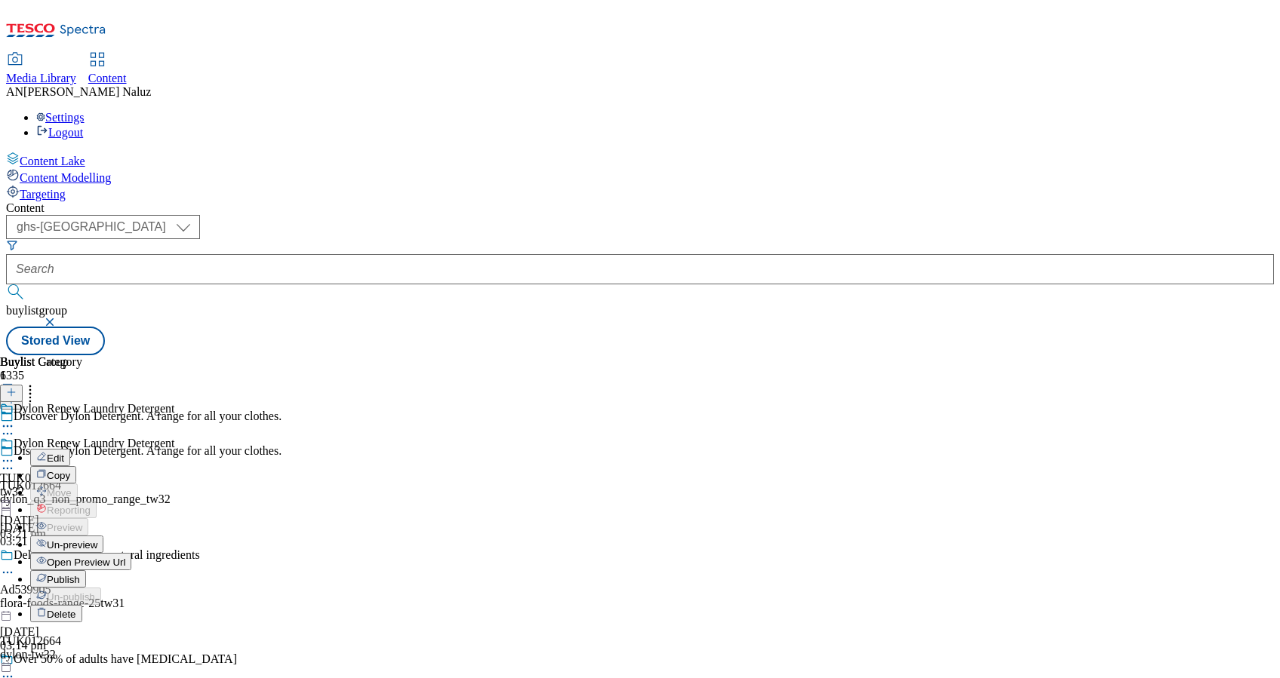
click at [125, 557] on span "Open Preview Url" at bounding box center [86, 562] width 78 height 11
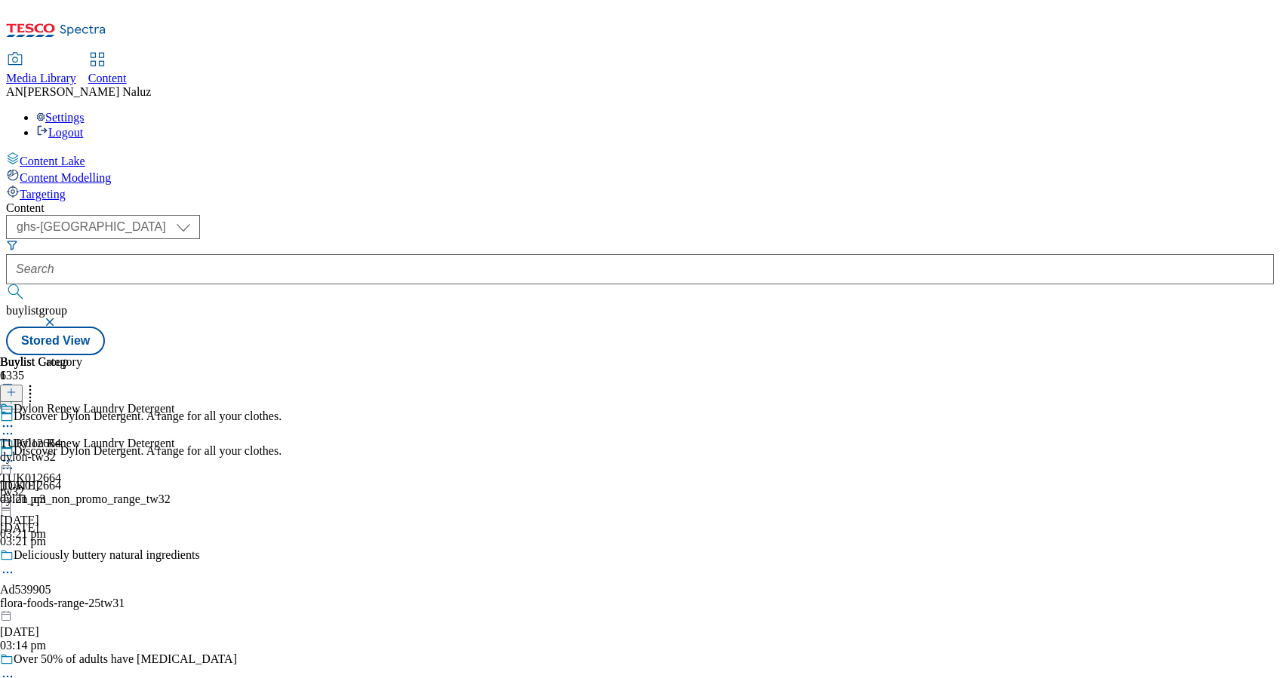
click at [82, 451] on div "dylon-tw32" at bounding box center [41, 458] width 82 height 14
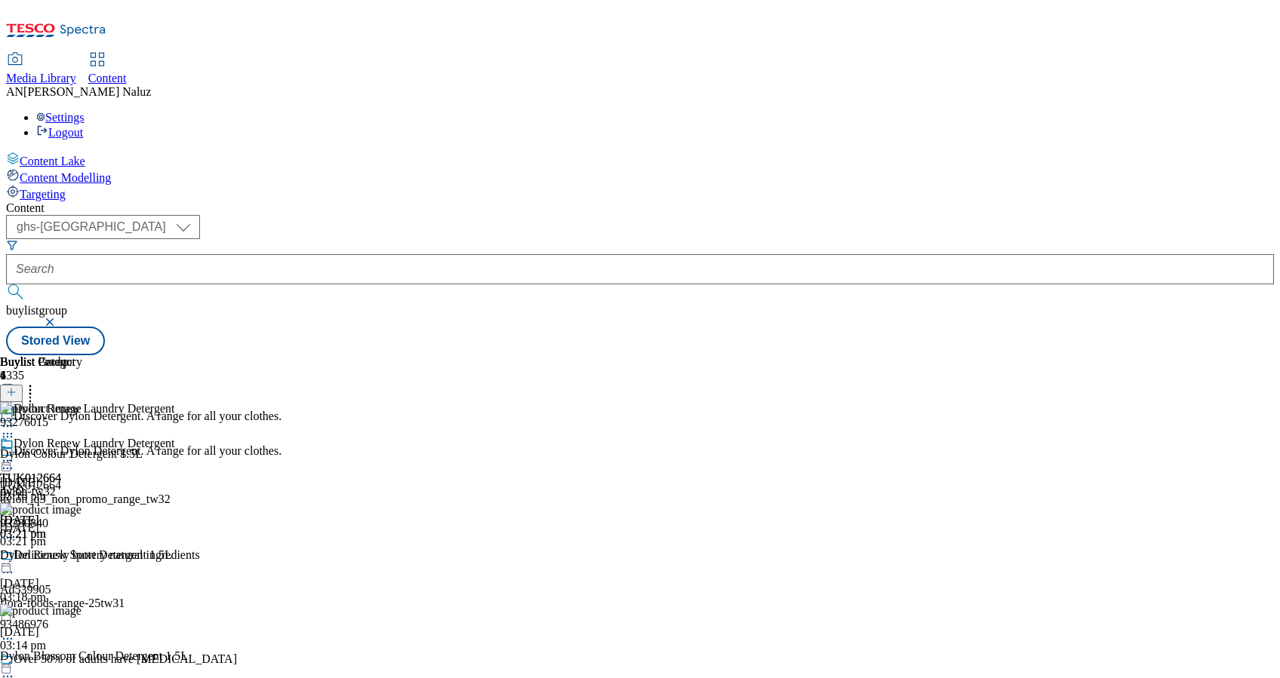
click at [174, 437] on div "Dylon Renew Laundry Detergent TUK012664 tw32 23 Sept 2025 03:21 pm" at bounding box center [87, 489] width 174 height 104
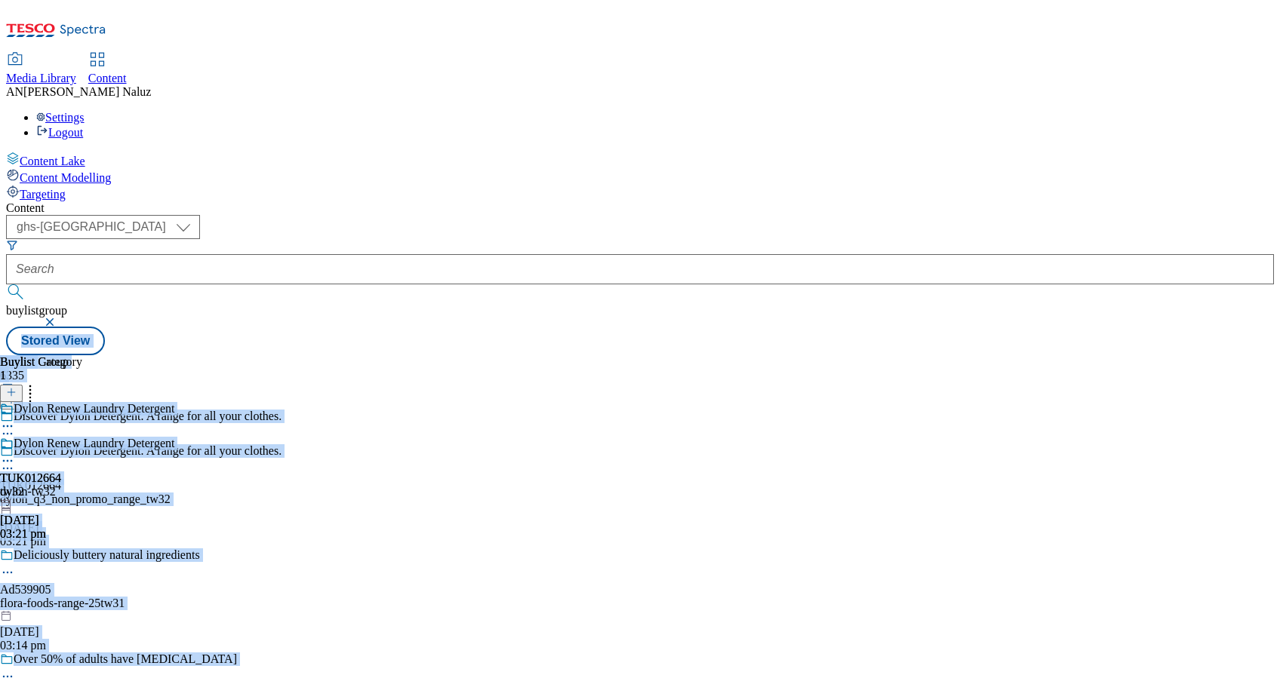
drag, startPoint x: 591, startPoint y: 411, endPoint x: 1198, endPoint y: 60, distance: 701.6
click at [1198, 201] on div "Content ( optional ) ghs-roi ghs-uk ghs-uk buylistgroup Stored View Buylist Gro…" at bounding box center [640, 278] width 1268 height 154
click at [174, 437] on div "Dylon Renew Laundry Detergent TUK012664 tw32 23 Sept 2025 03:21 pm" at bounding box center [87, 489] width 174 height 104
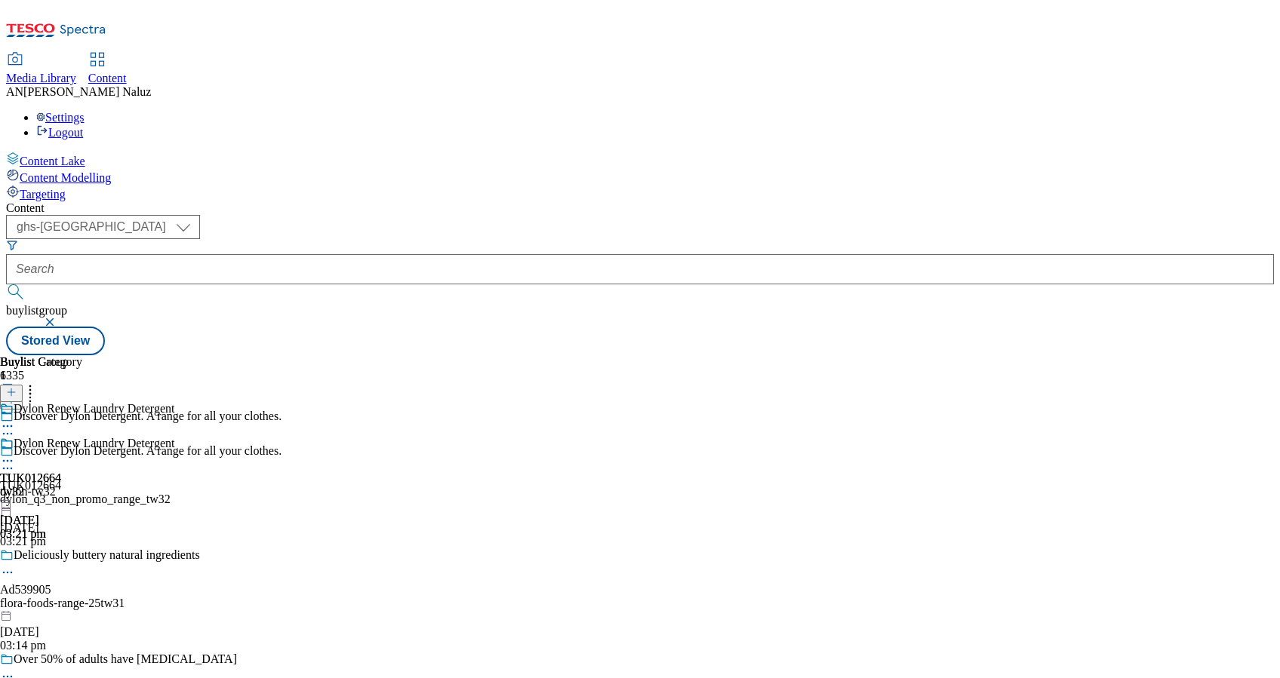
click at [15, 454] on icon at bounding box center [7, 461] width 15 height 15
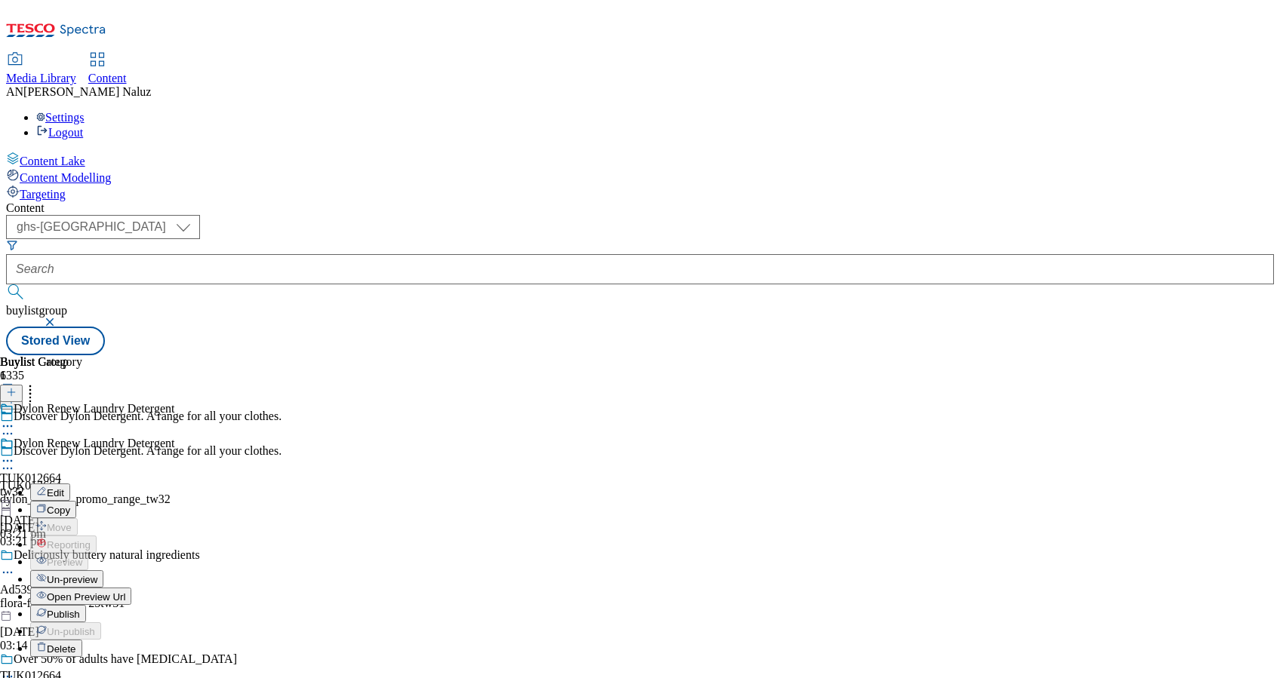
click at [86, 605] on button "Publish" at bounding box center [58, 613] width 56 height 17
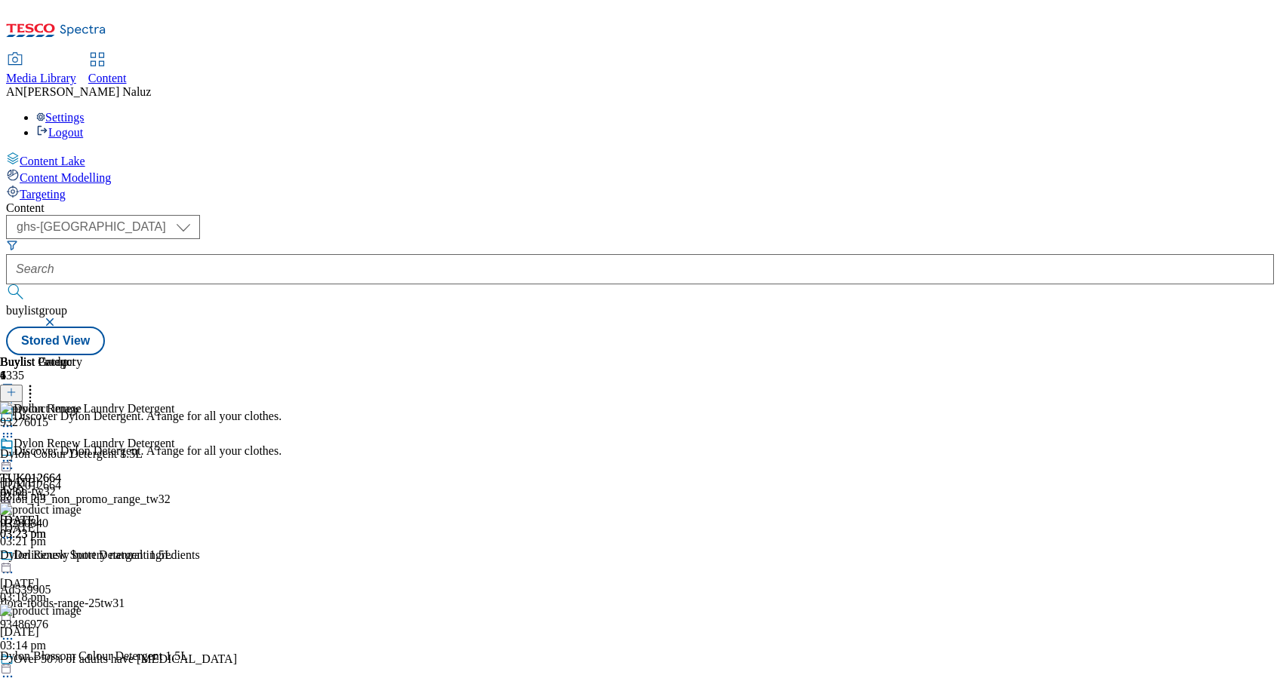
click at [15, 454] on icon at bounding box center [7, 461] width 15 height 15
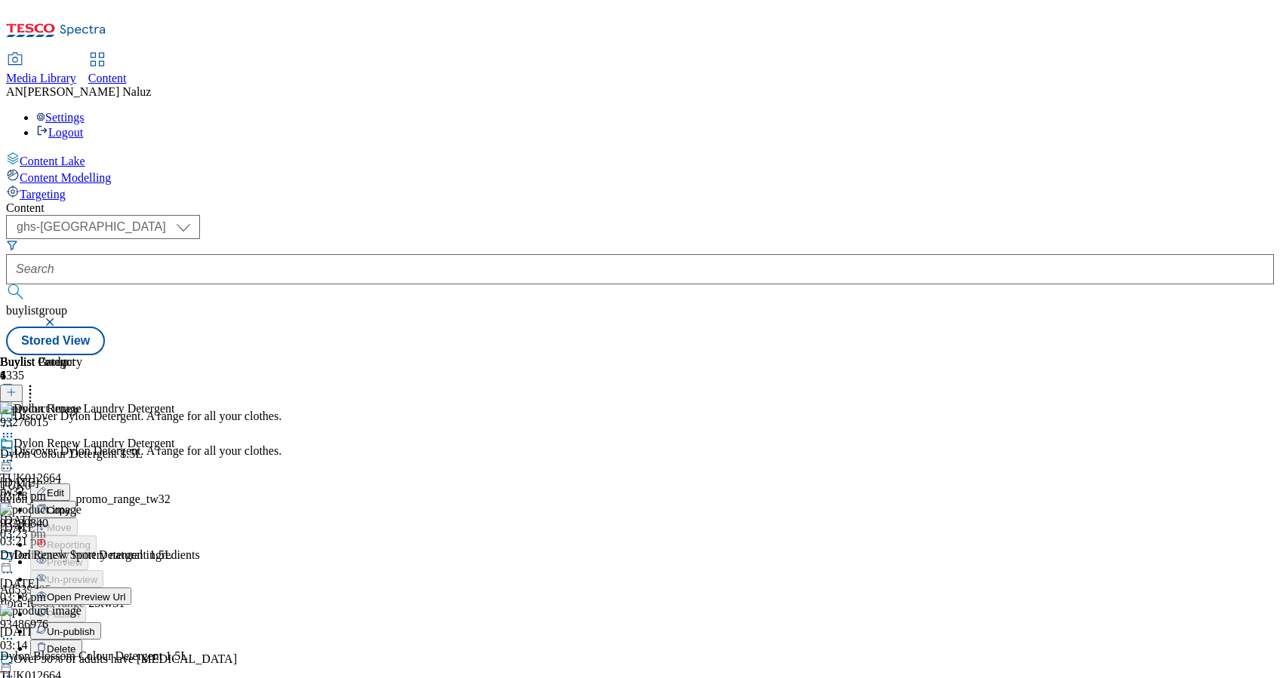
click at [174, 460] on div "Dylon Renew Laundry Detergent TUK012664 tw32 23 Sept 2025 03:23 pm" at bounding box center [87, 489] width 174 height 104
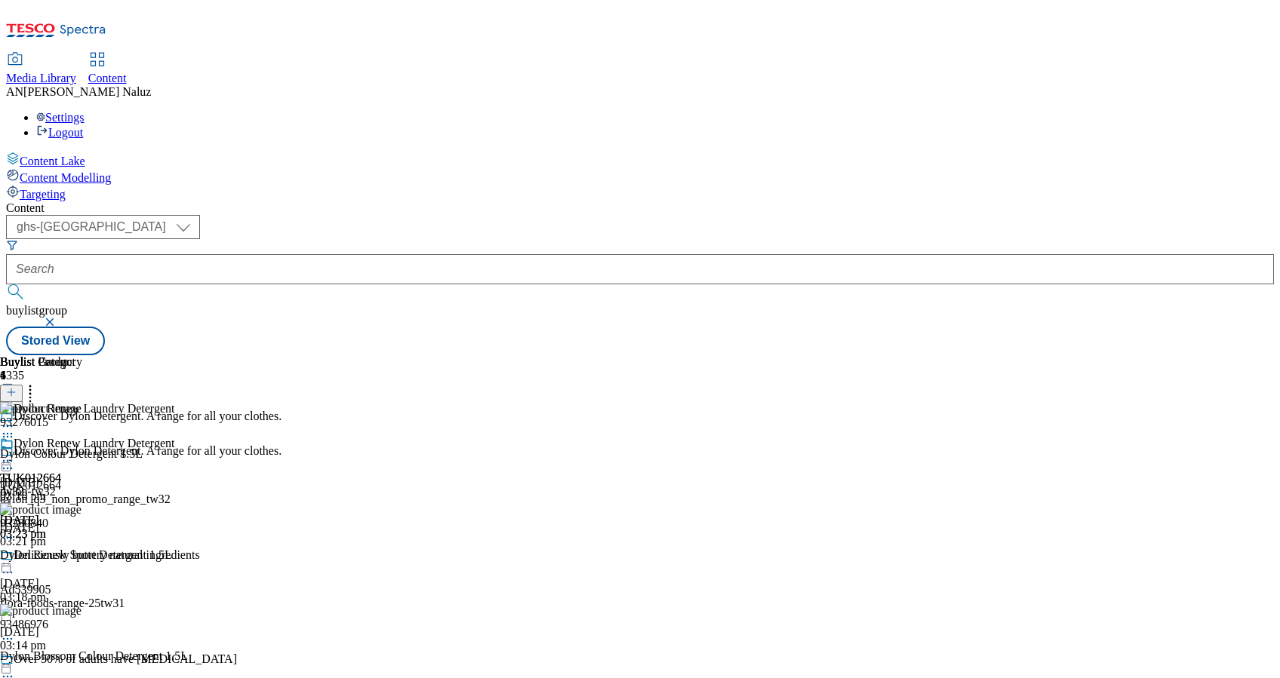
scroll to position [1623, 0]
click at [174, 447] on div "Dylon Renew Laundry Detergent TUK012664 tw32 23 Sept 2025 03:23 pm" at bounding box center [87, 489] width 174 height 104
click at [654, 215] on div "( optional ) ghs-roi ghs-uk ghs-uk buylistgroup Stored View" at bounding box center [640, 285] width 1268 height 140
click at [821, 201] on div "Content ( optional ) ghs-roi ghs-uk ghs-uk buylistgroup Stored View Buylist Gro…" at bounding box center [640, 278] width 1268 height 154
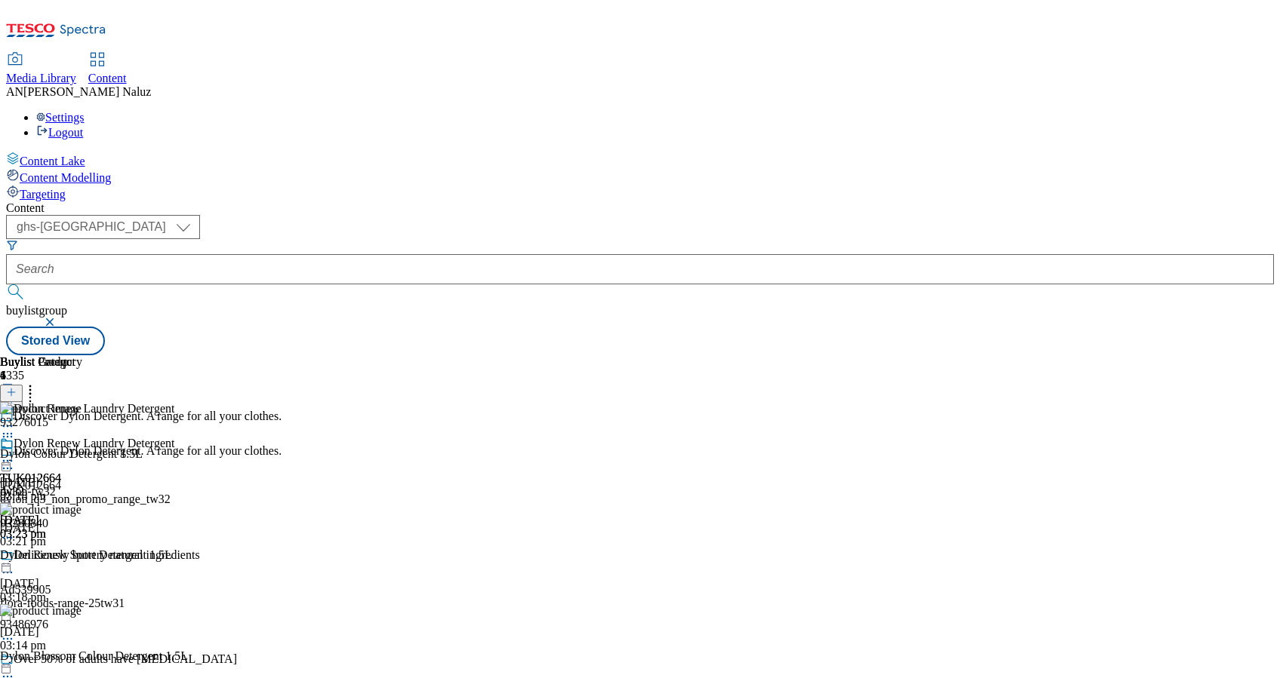
click at [82, 437] on div "TUK012664 dylon-tw32 23 Sept 2025 03:23 pm" at bounding box center [41, 489] width 82 height 104
